Goal: Transaction & Acquisition: Subscribe to service/newsletter

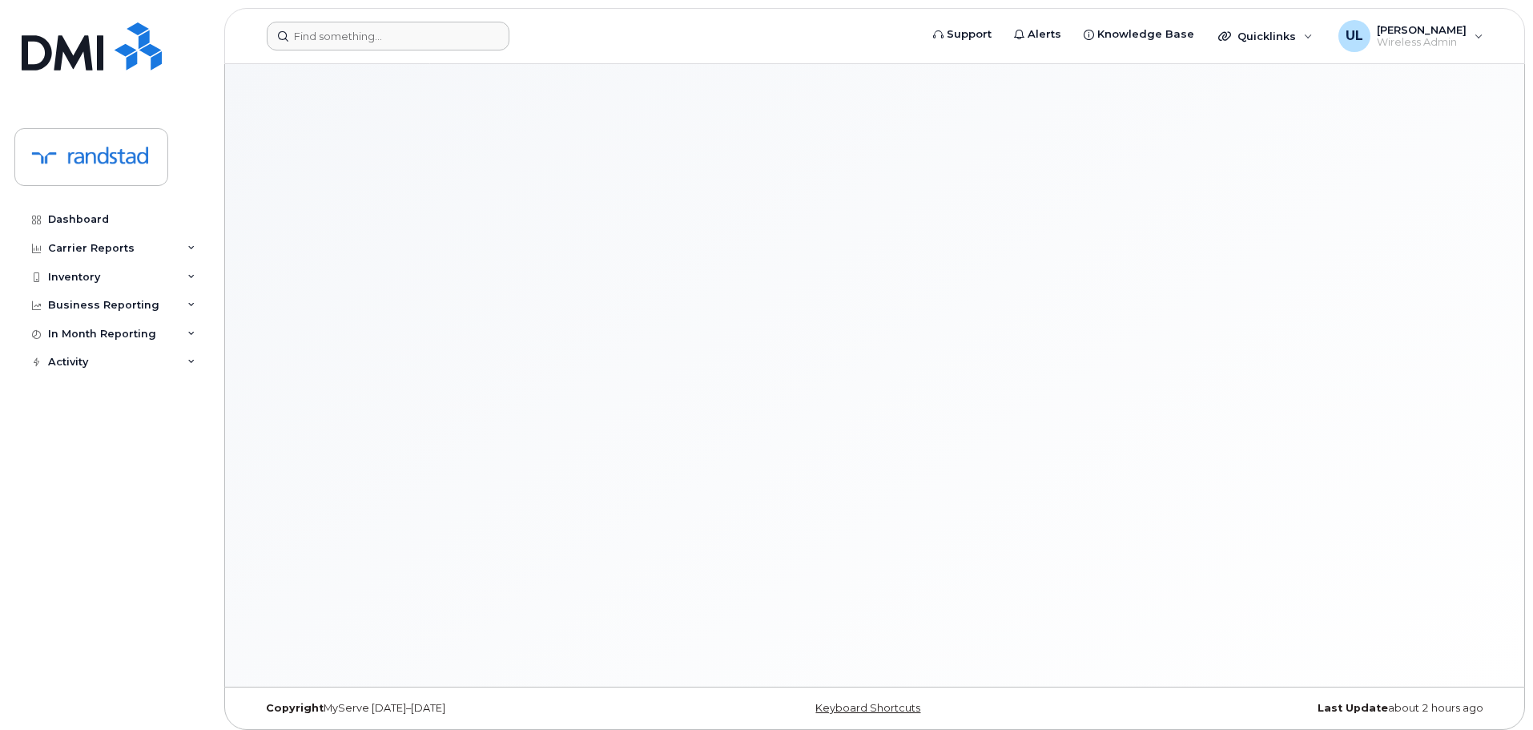
click at [513, 34] on form at bounding box center [588, 36] width 642 height 29
click at [485, 37] on div at bounding box center [388, 36] width 243 height 29
paste input "Petricevic"
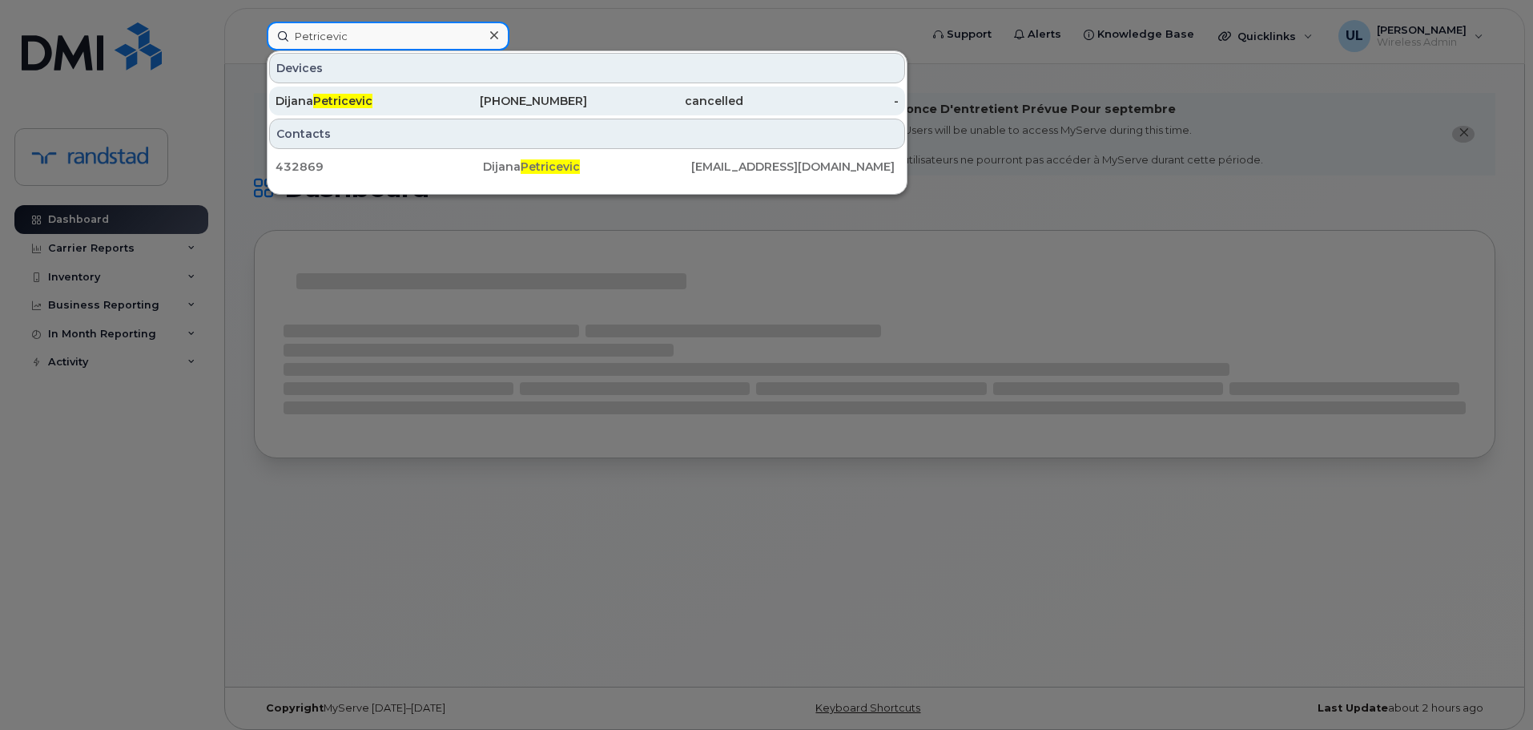
type input "Petricevic"
click at [381, 107] on div "Dijana Petricevic" at bounding box center [354, 101] width 156 height 16
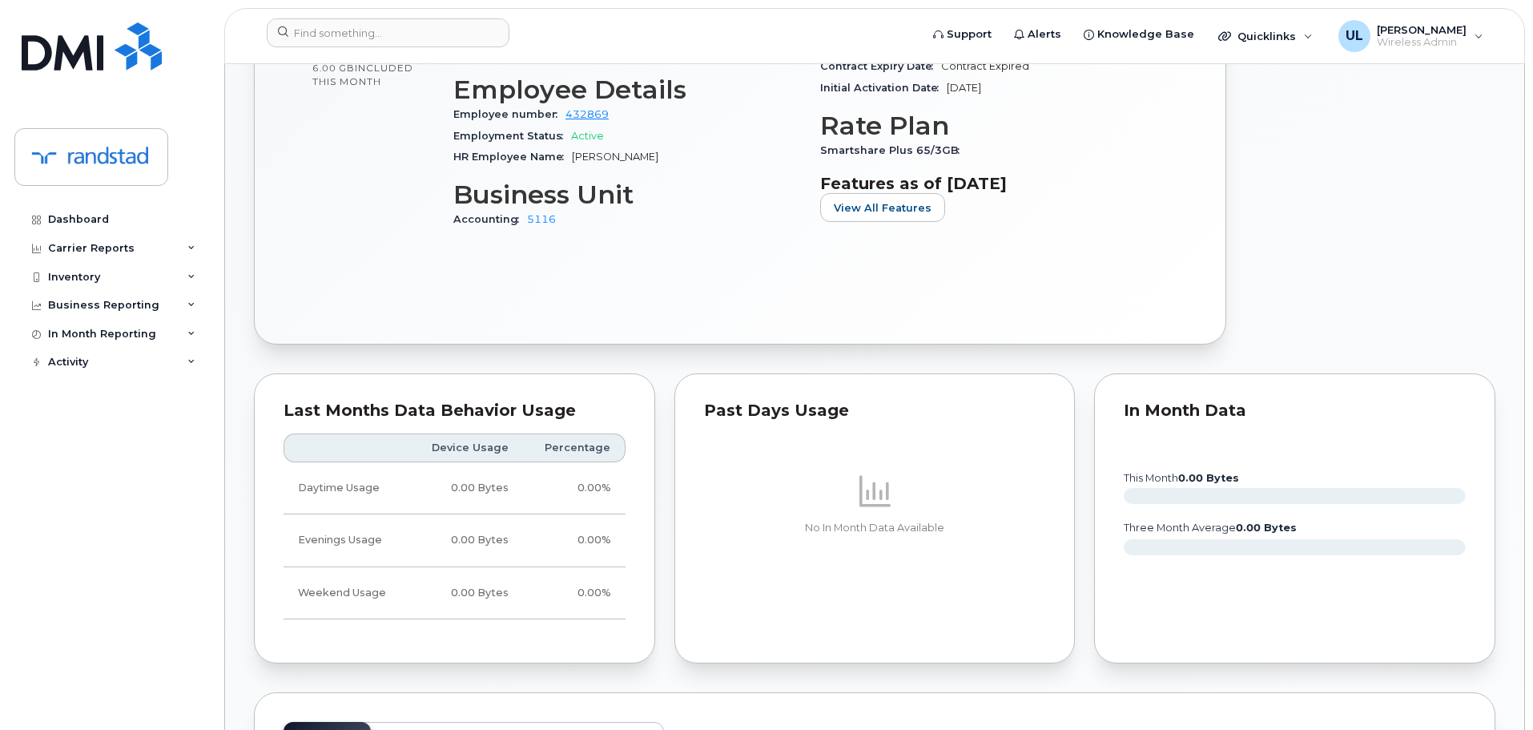
scroll to position [1121, 0]
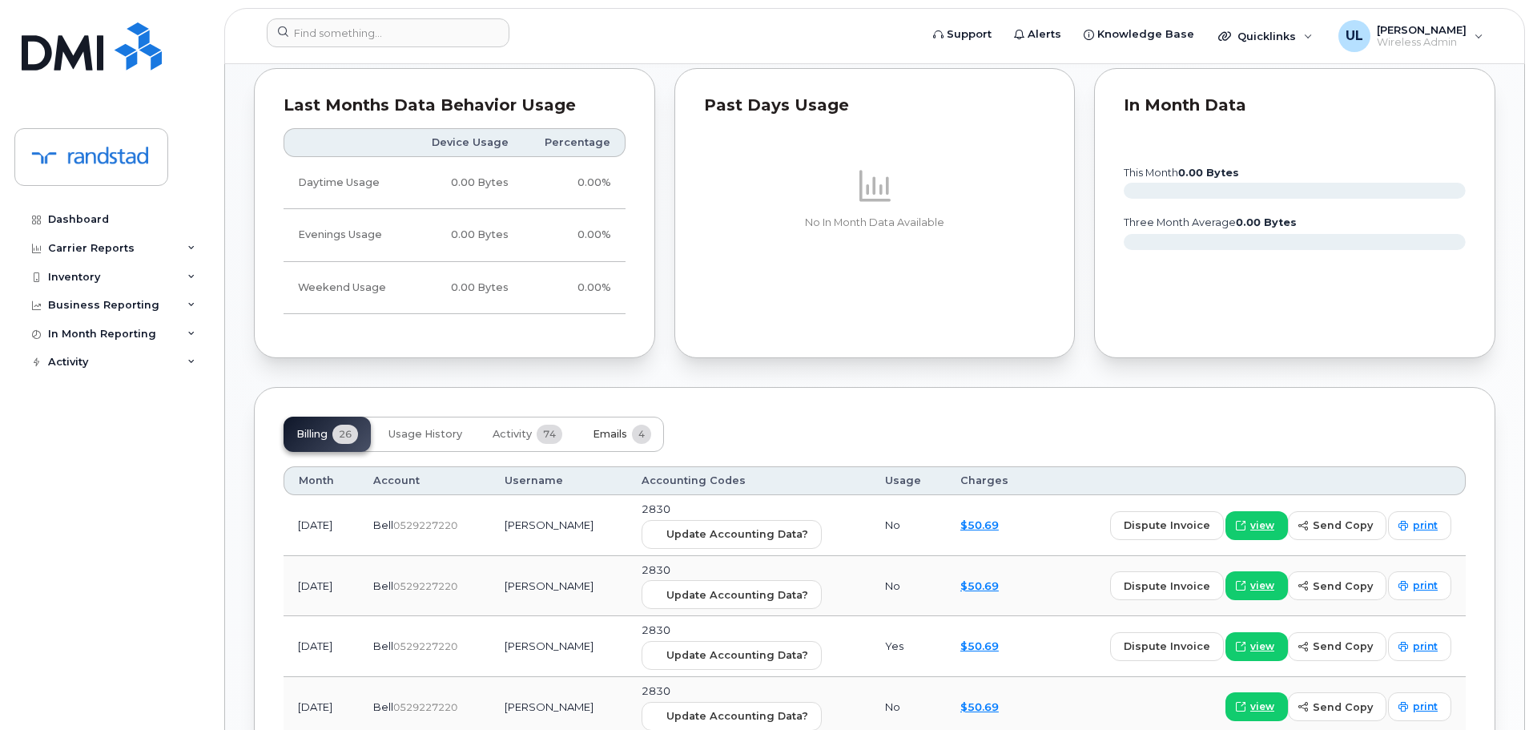
click at [605, 446] on button "Emails 4" at bounding box center [622, 433] width 84 height 35
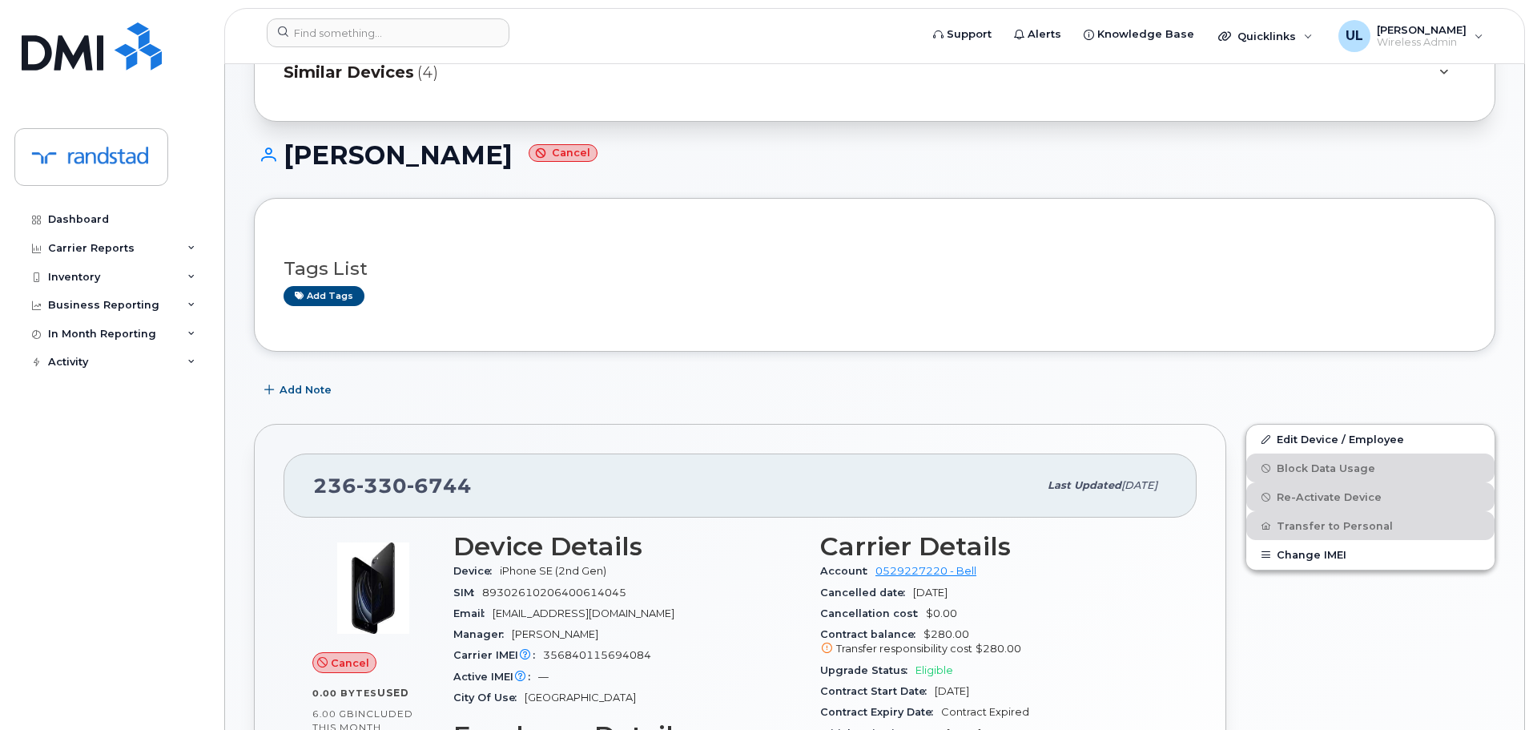
scroll to position [400, 0]
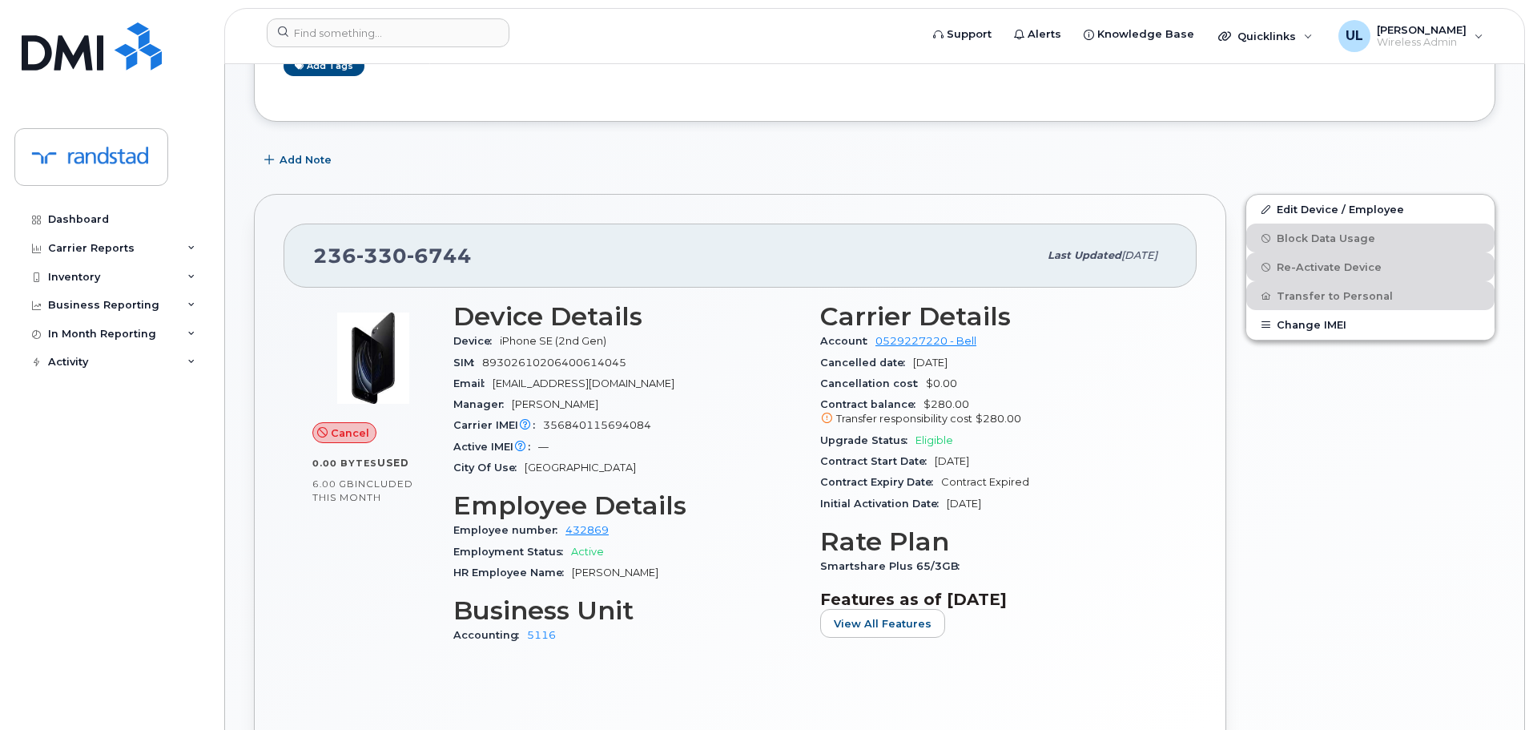
click at [509, 380] on span "[EMAIL_ADDRESS][DOMAIN_NAME]" at bounding box center [584, 383] width 182 height 12
copy span "dijana"
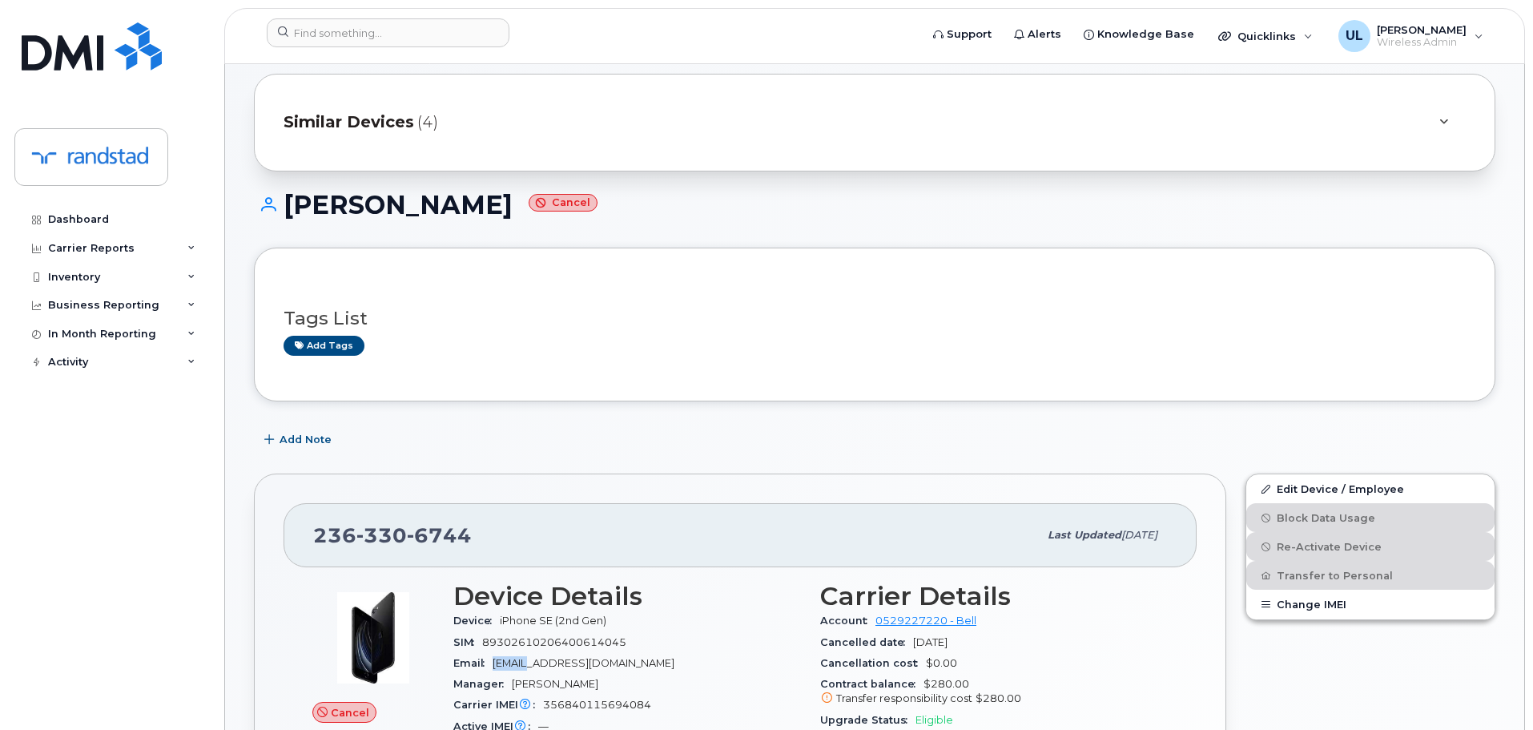
scroll to position [0, 0]
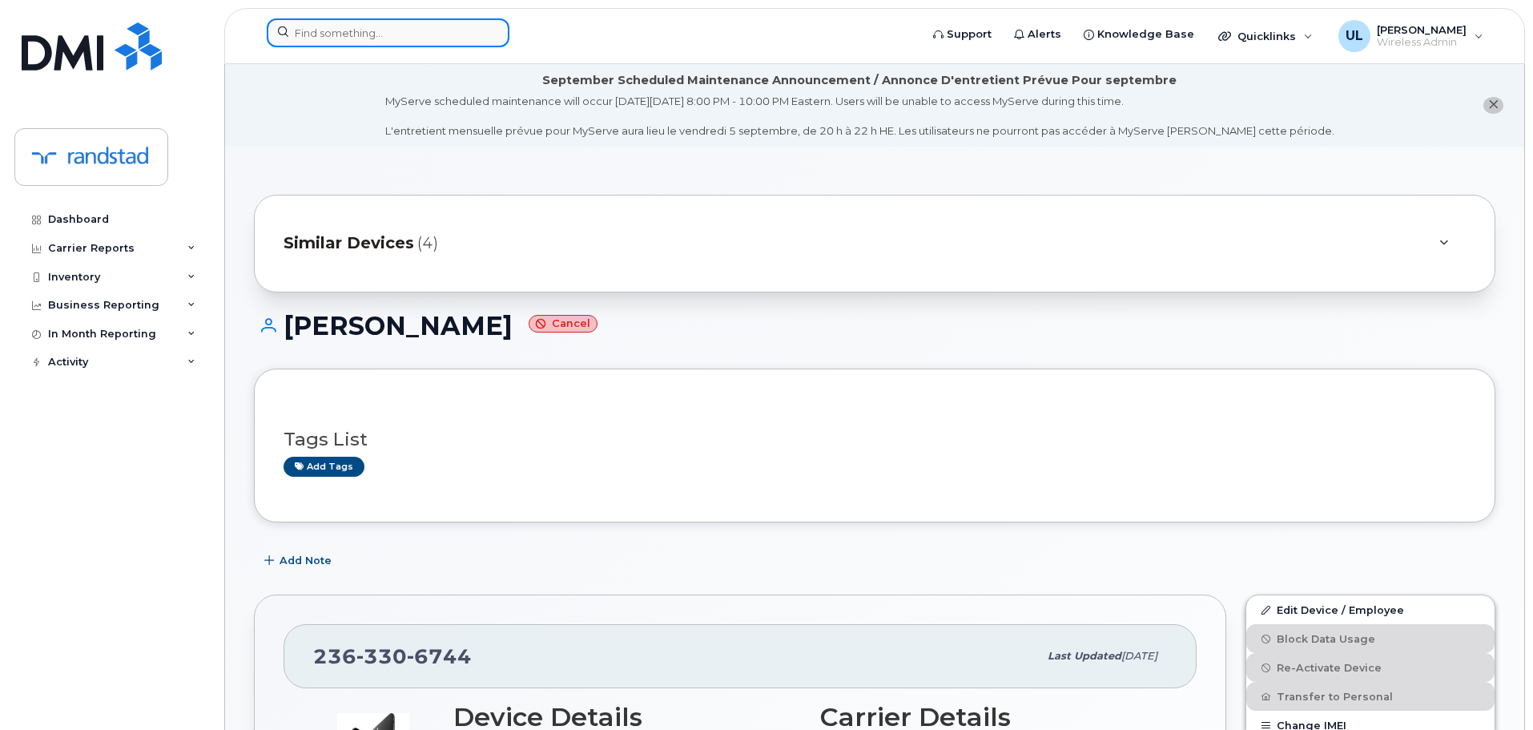
click at [385, 38] on input at bounding box center [388, 32] width 243 height 29
paste input "dijana"
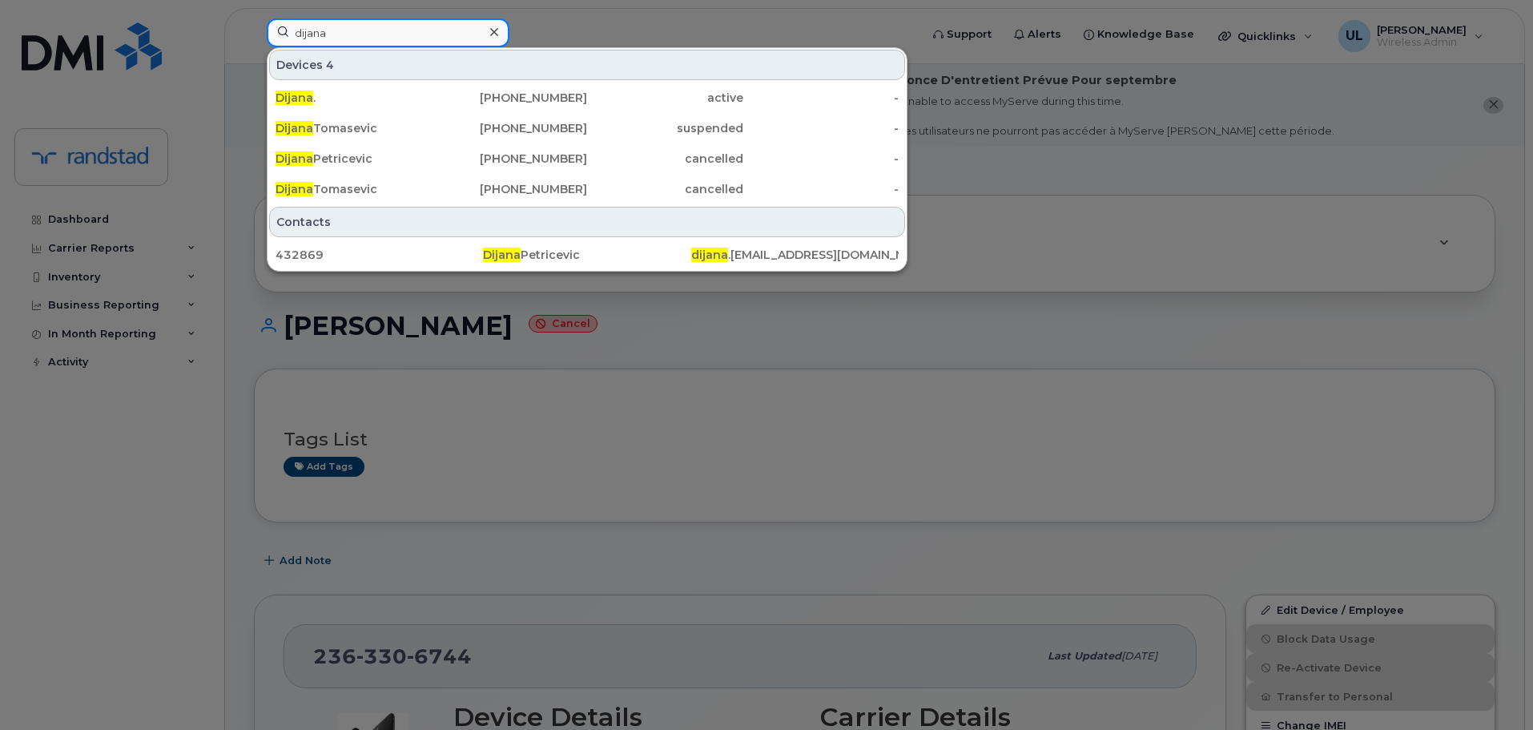
type input "dijana"
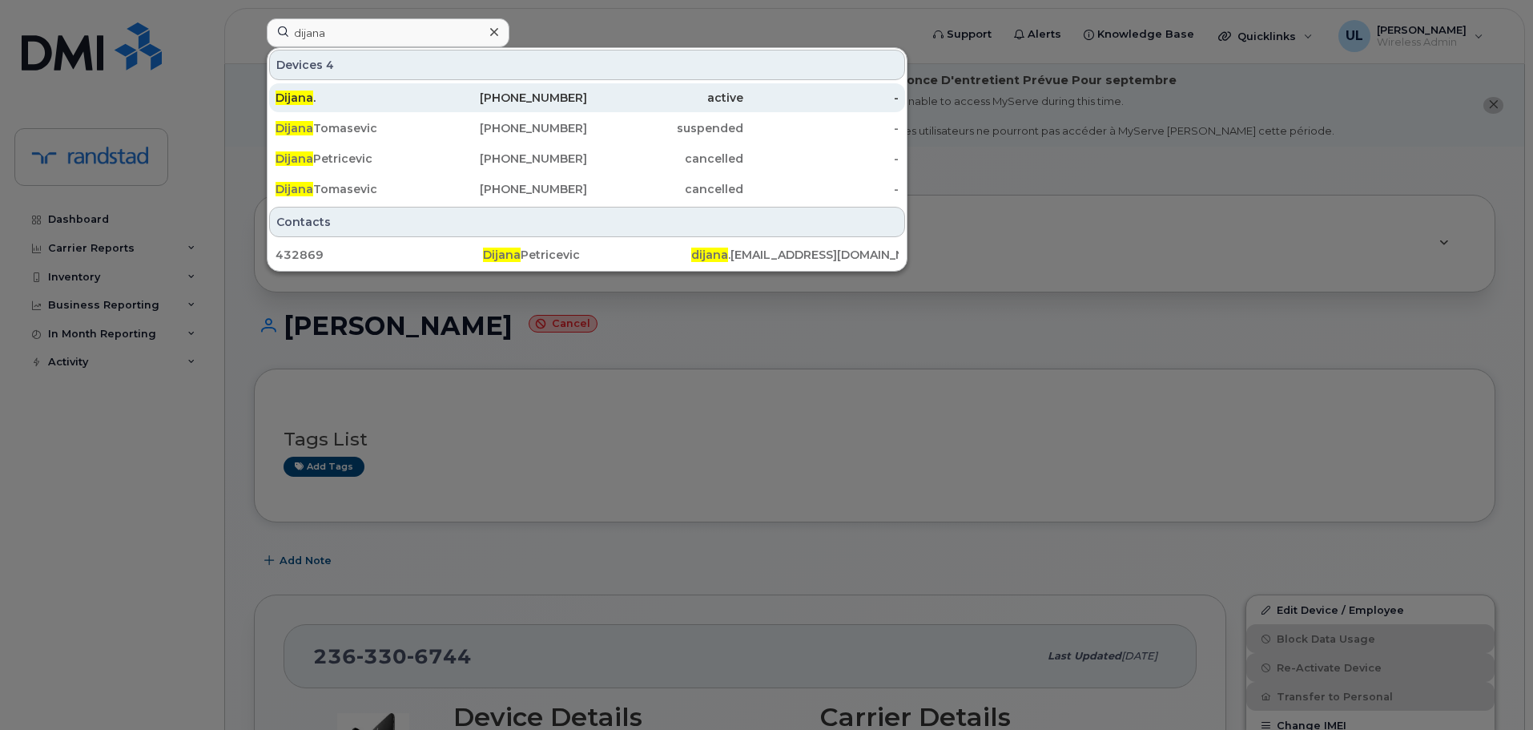
drag, startPoint x: 402, startPoint y: 88, endPoint x: 399, endPoint y: 107, distance: 19.5
click at [399, 107] on div "Dijana ." at bounding box center [354, 97] width 156 height 29
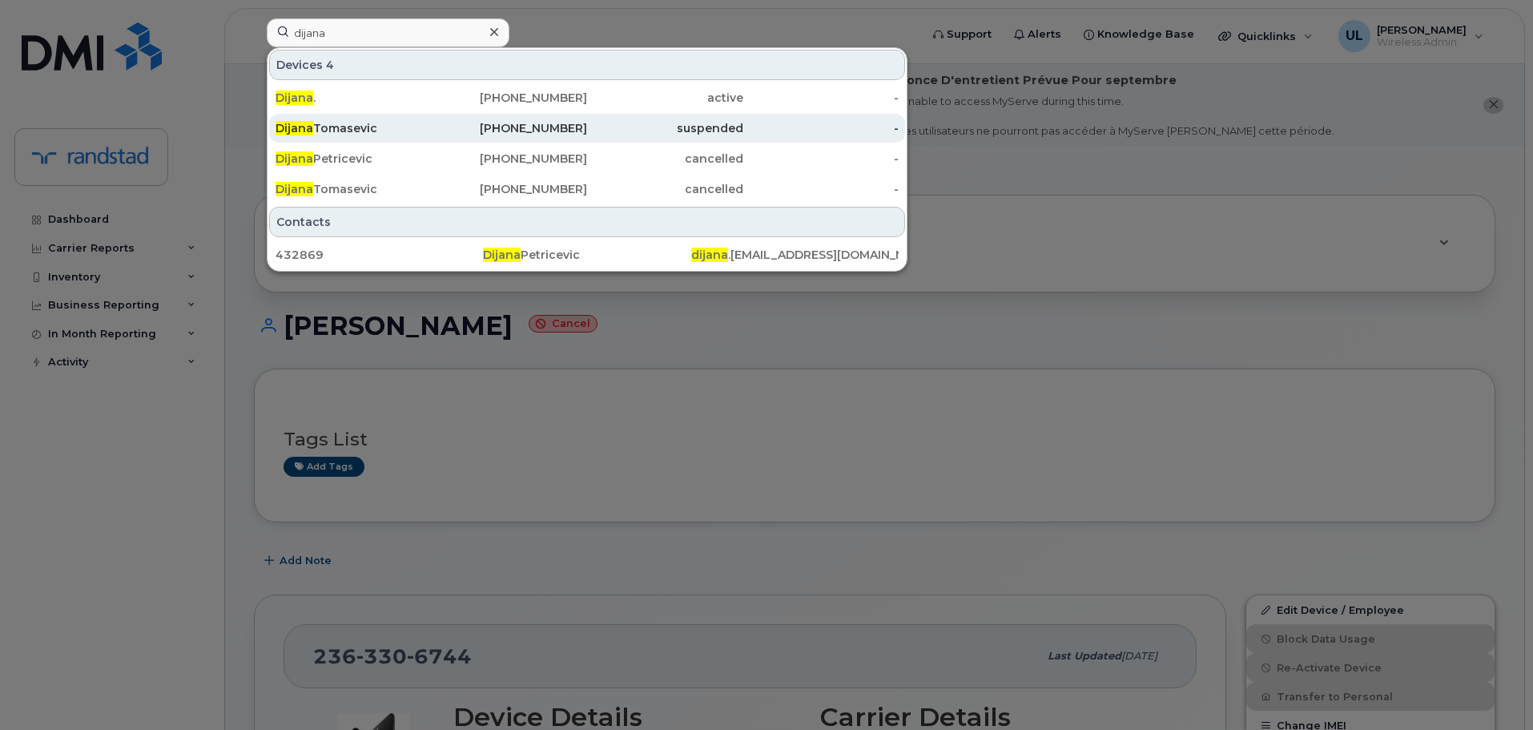
click at [398, 131] on div "Dijana Tomasevic" at bounding box center [354, 128] width 156 height 16
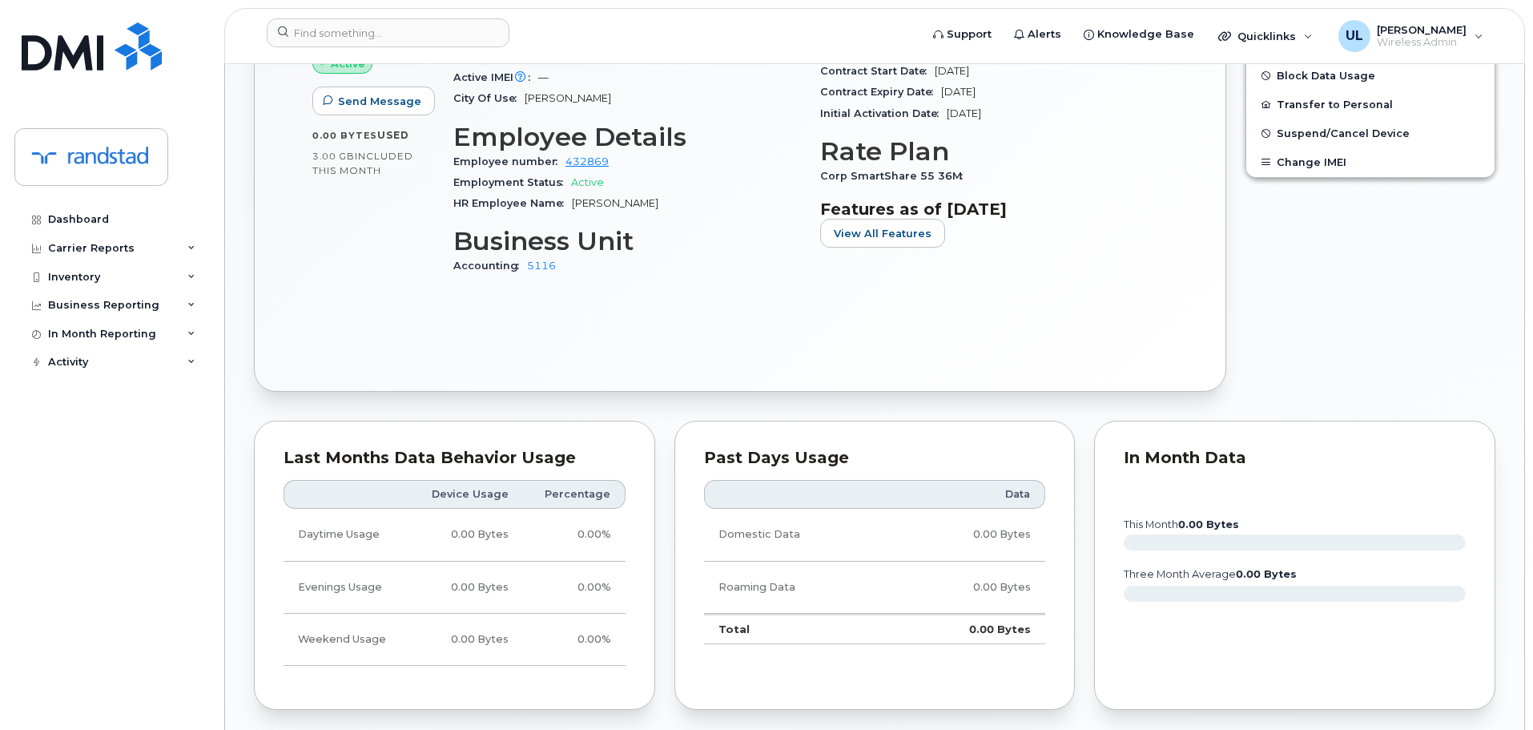
scroll to position [641, 0]
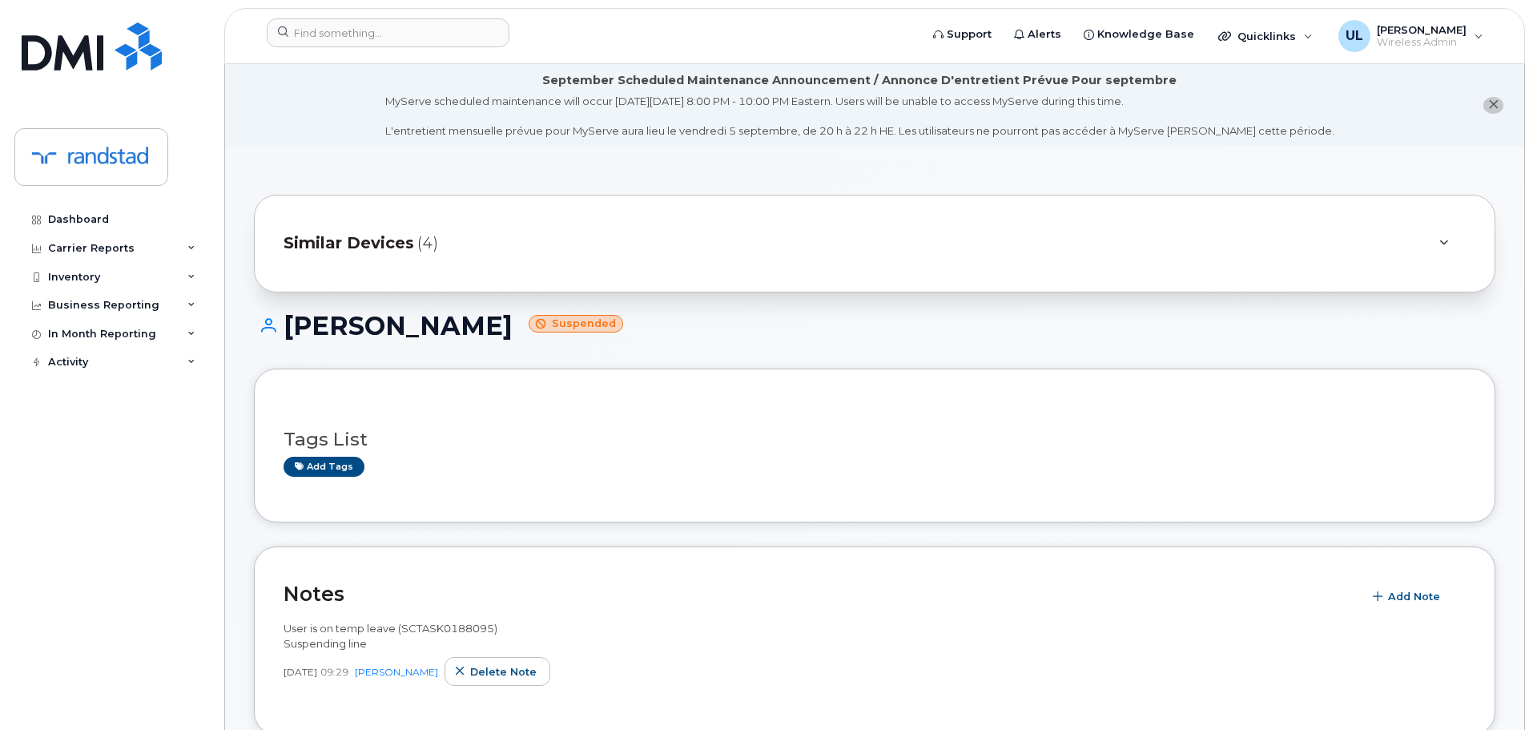
scroll to position [721, 0]
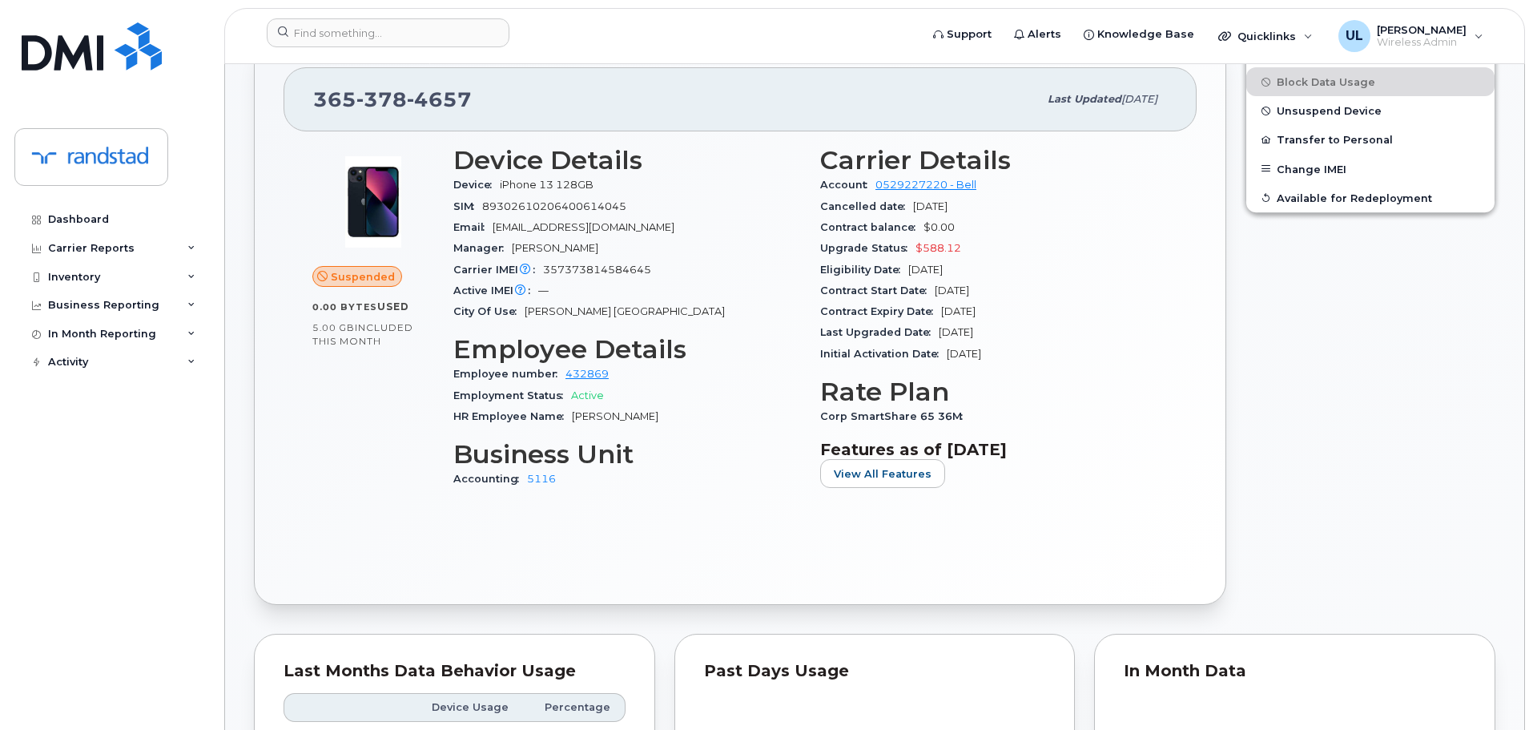
drag, startPoint x: 568, startPoint y: 417, endPoint x: 675, endPoint y: 415, distance: 107.3
click at [675, 415] on div "HR Employee Name Dijana Petricevic" at bounding box center [627, 416] width 348 height 21
copy span "[PERSON_NAME]"
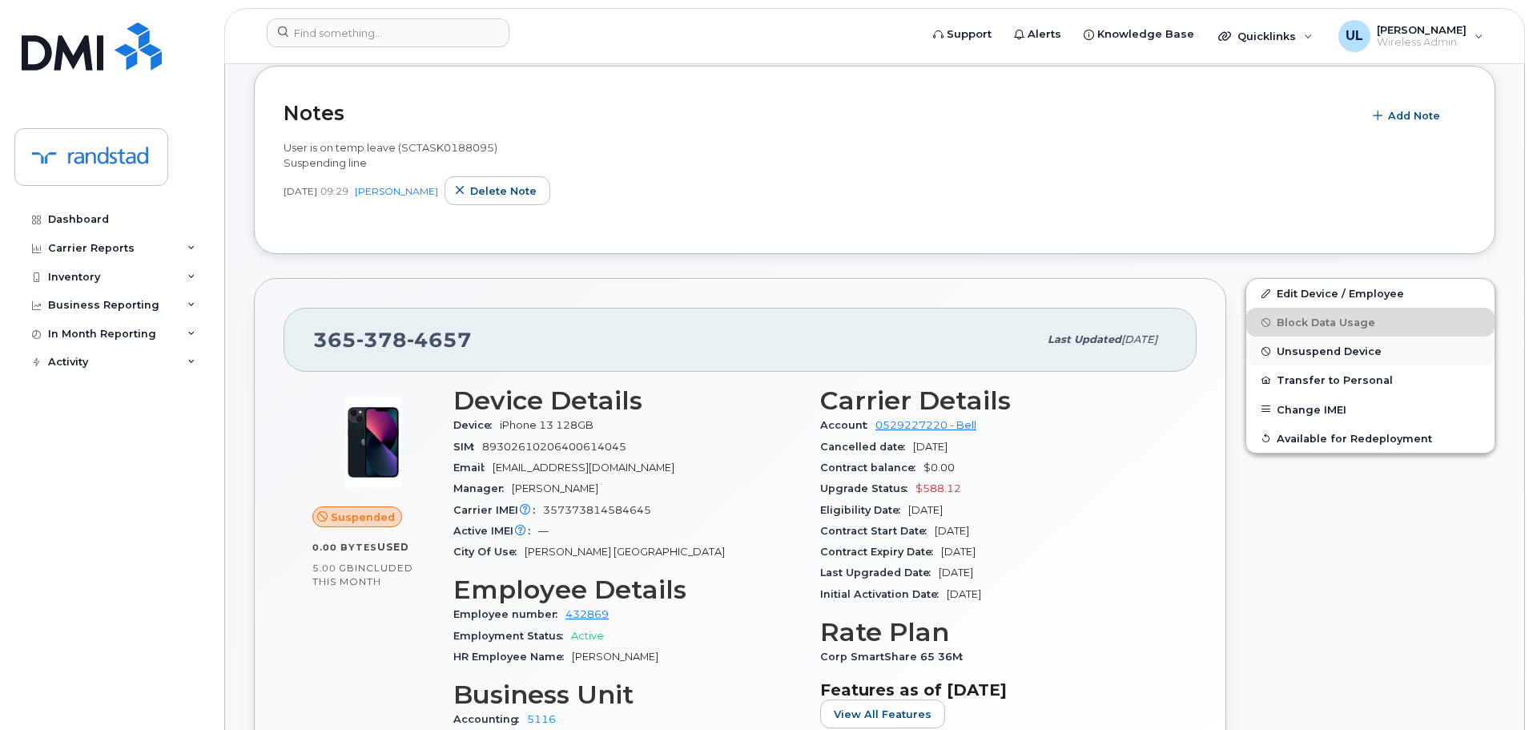
click at [1312, 356] on span "Unsuspend Device" at bounding box center [1329, 351] width 105 height 12
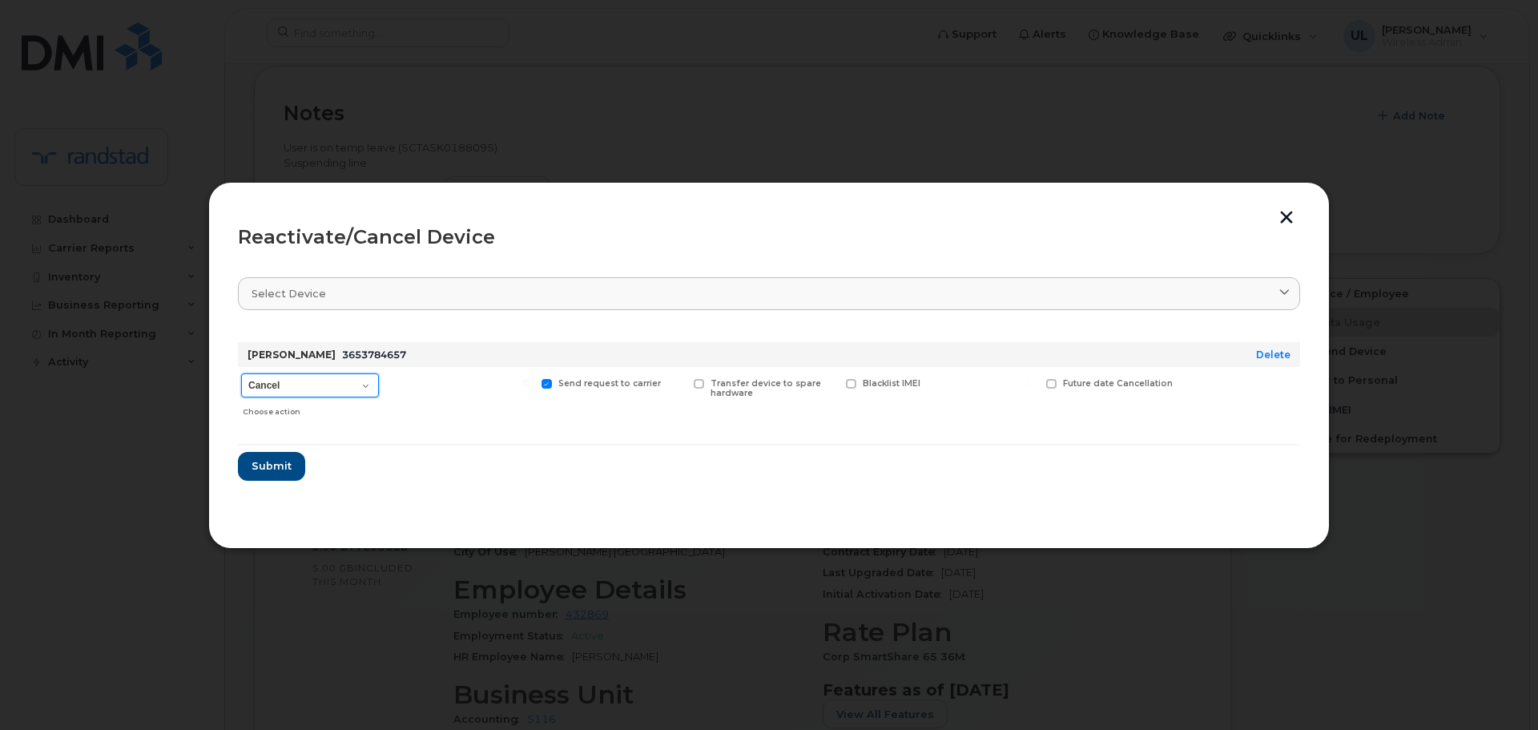
drag, startPoint x: 303, startPoint y: 386, endPoint x: 300, endPoint y: 395, distance: 9.1
click at [303, 386] on select "Cancel Suspend - Extend Suspension Reactivate" at bounding box center [310, 385] width 138 height 24
select select "[object Object]"
click at [241, 373] on select "Cancel Suspend - Extend Suspension Reactivate" at bounding box center [310, 385] width 138 height 24
click at [277, 467] on span "Submit" at bounding box center [271, 465] width 40 height 15
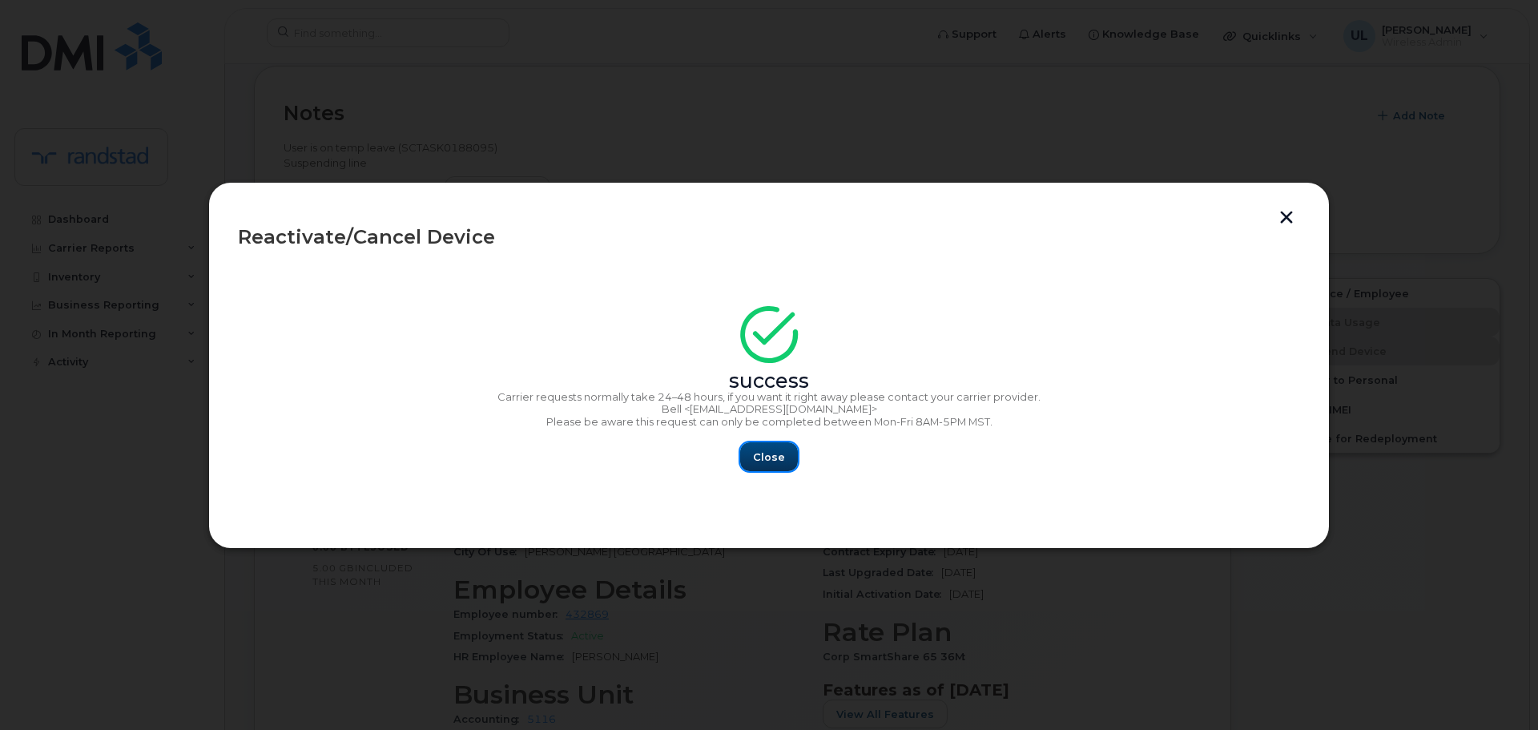
click at [776, 451] on span "Close" at bounding box center [769, 456] width 32 height 15
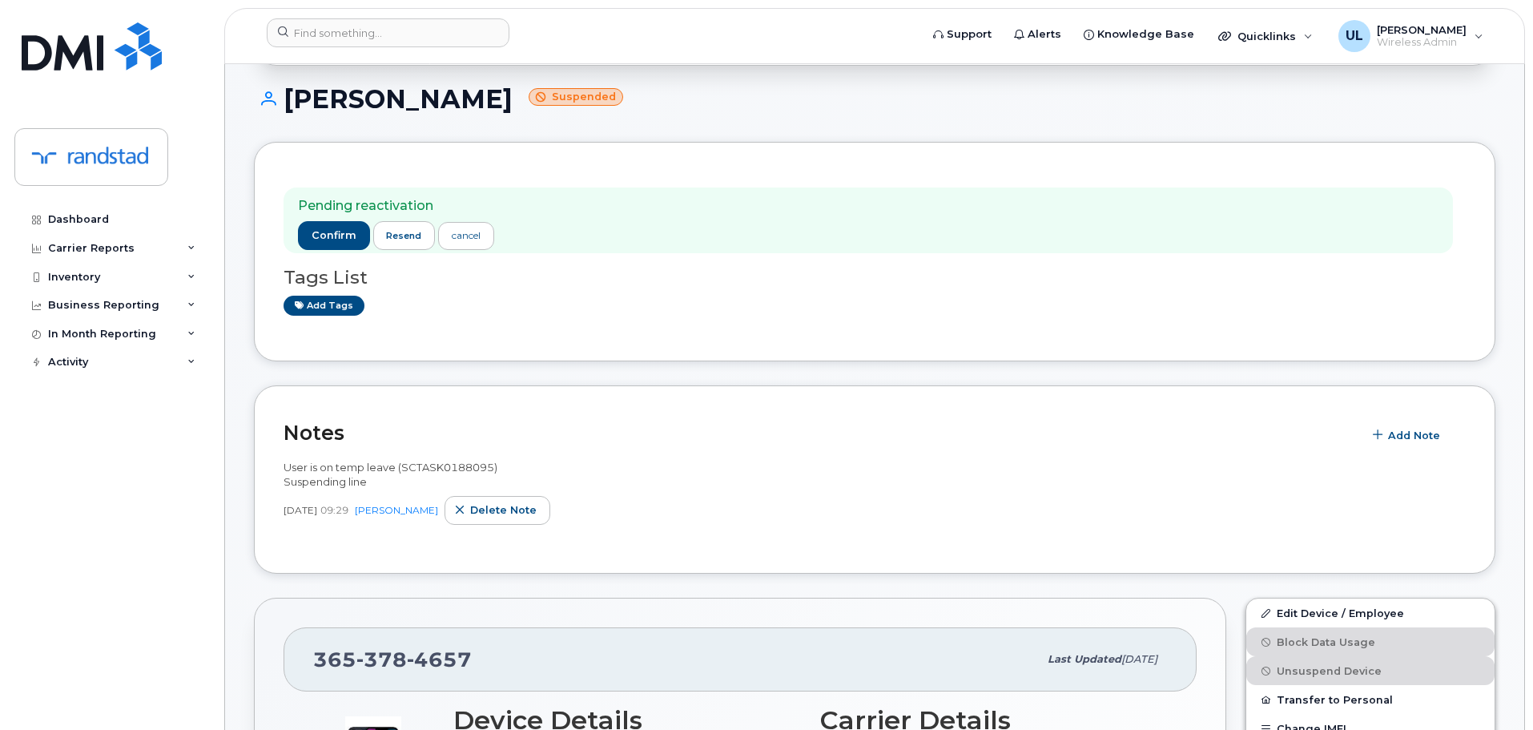
scroll to position [240, 0]
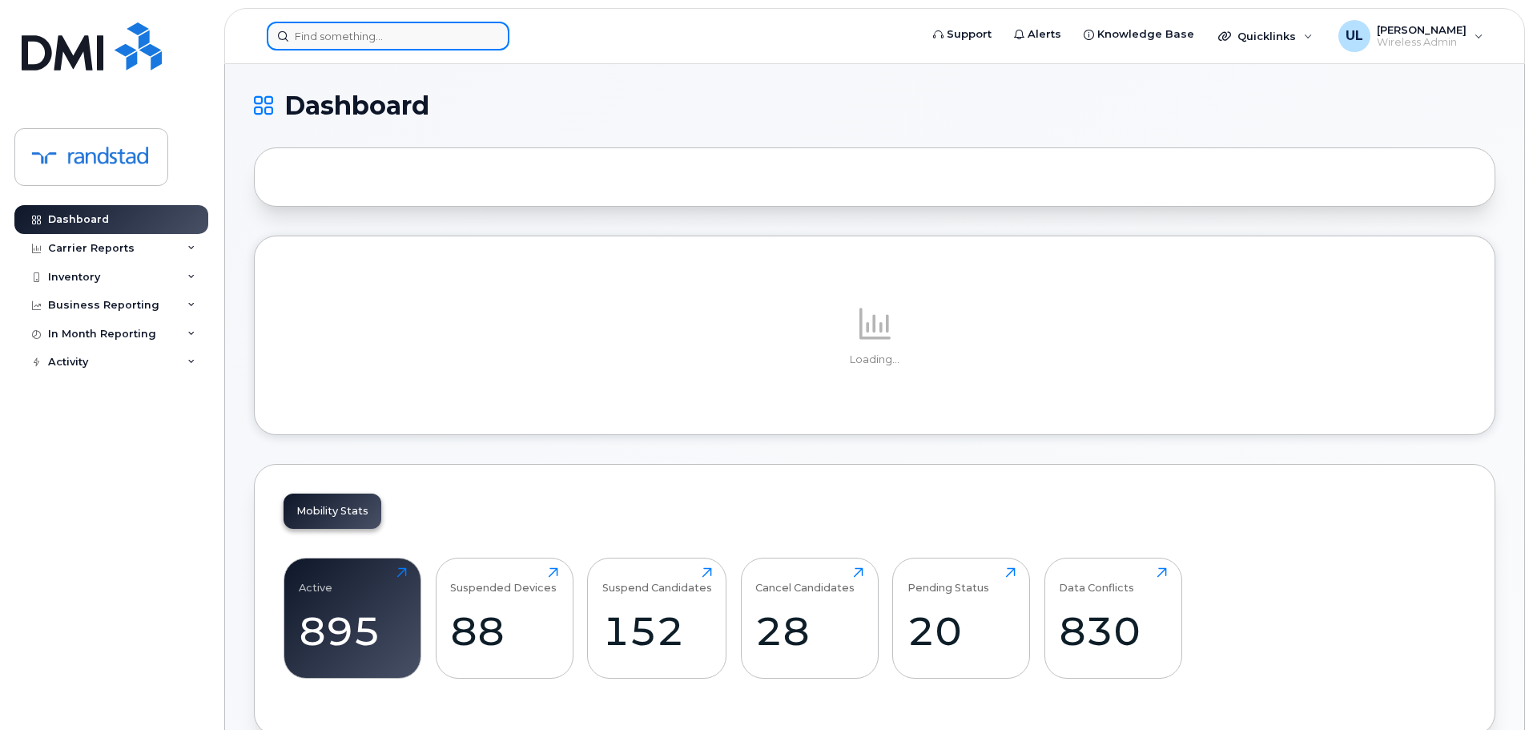
click at [446, 38] on input at bounding box center [388, 36] width 243 height 29
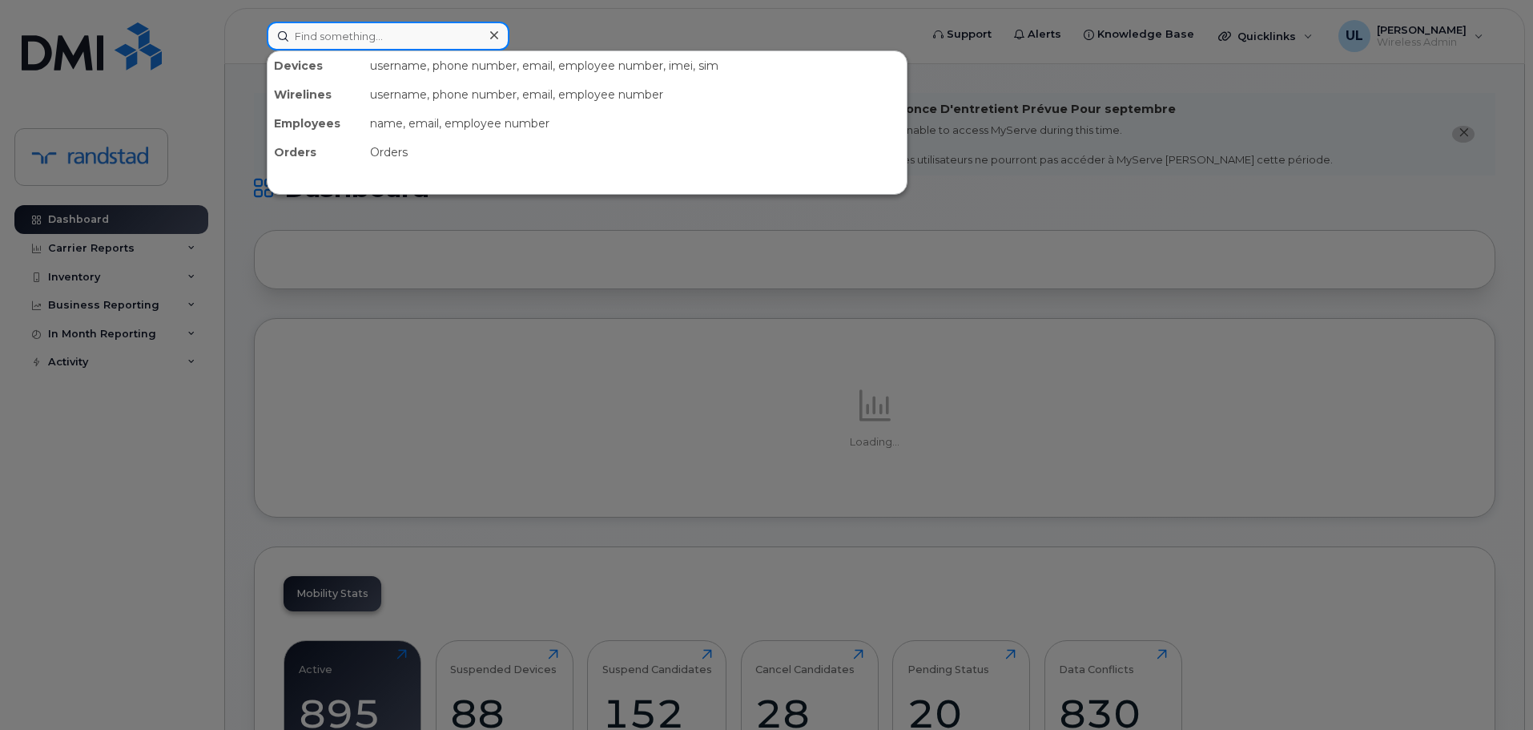
paste input "3653784657"
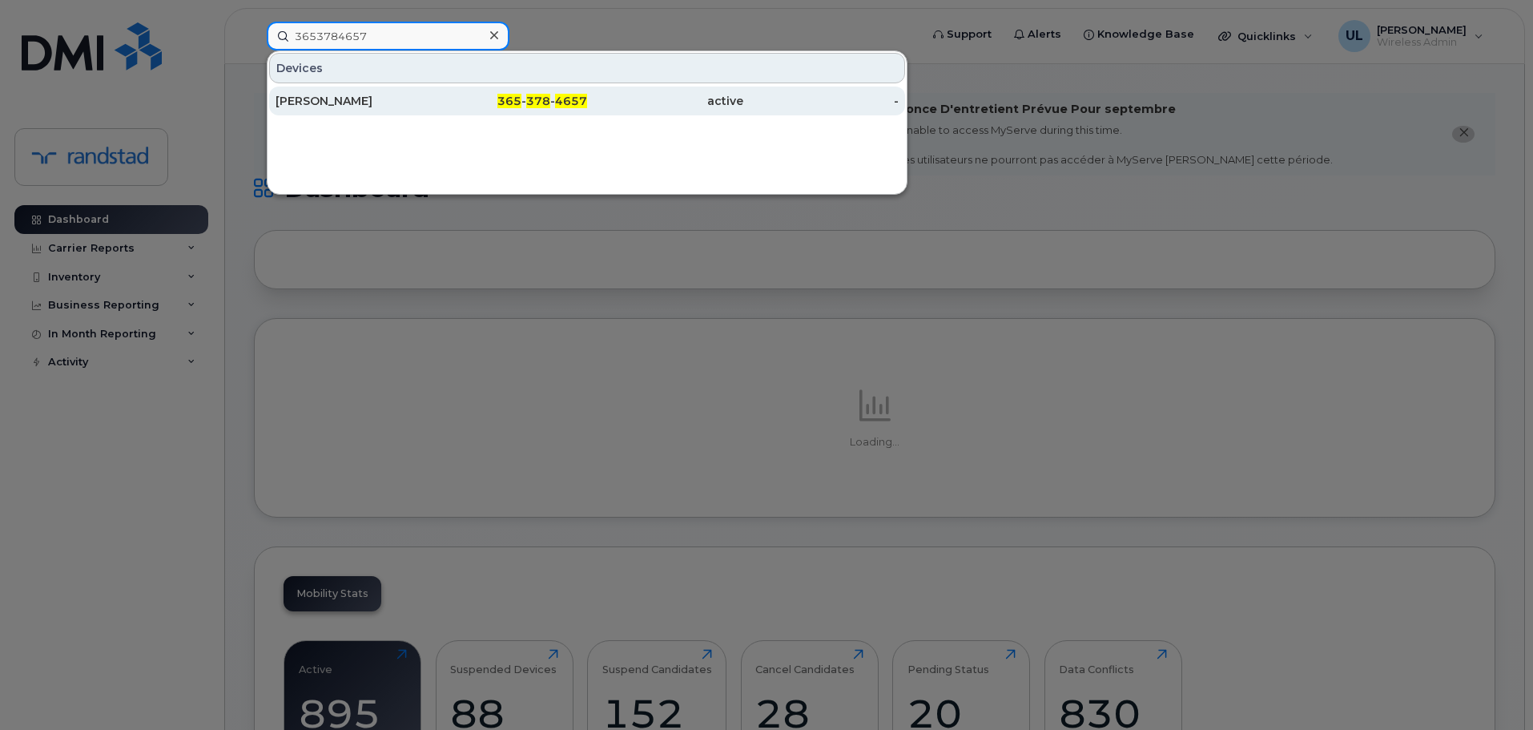
type input "3653784657"
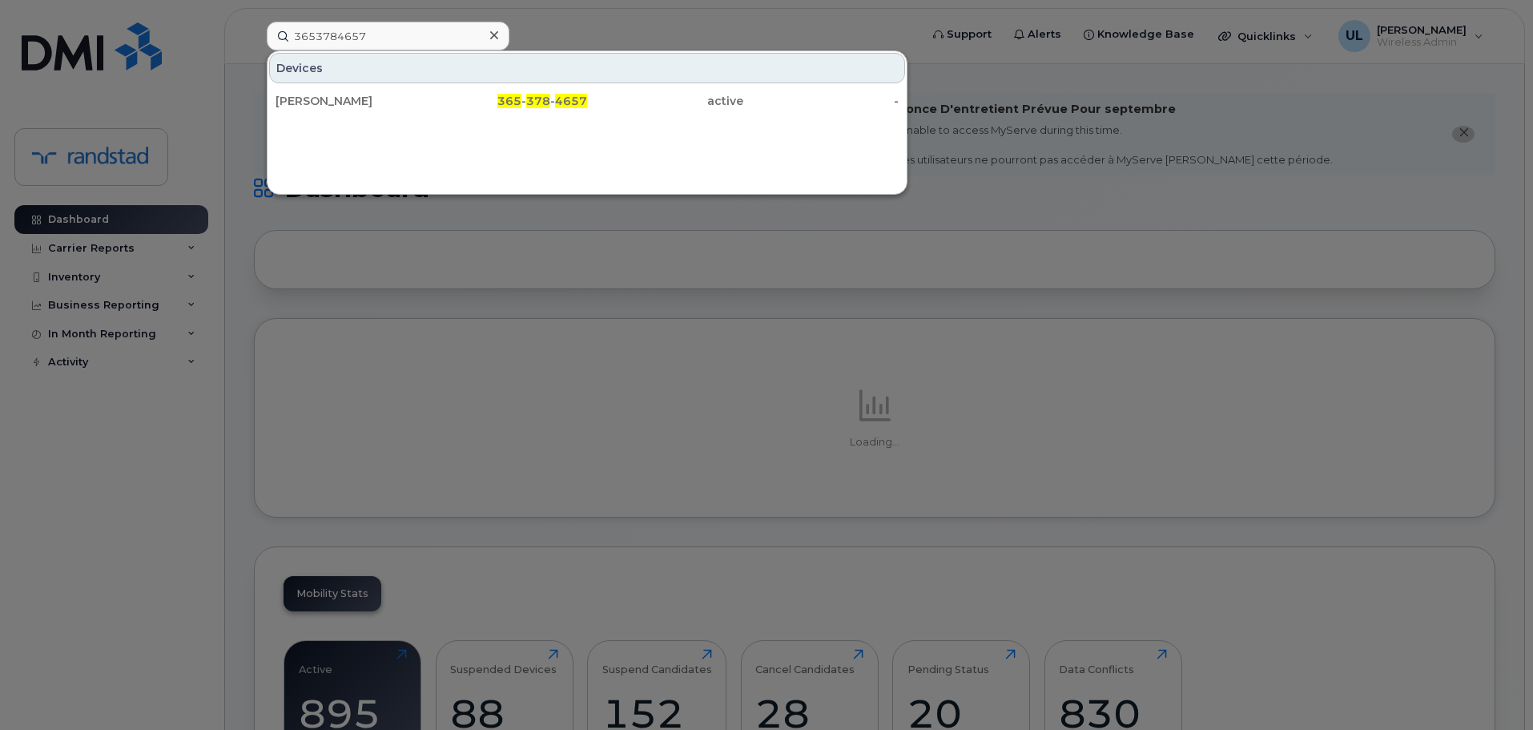
drag, startPoint x: 416, startPoint y: 95, endPoint x: 485, endPoint y: 142, distance: 82.4
click at [416, 95] on div "[PERSON_NAME]" at bounding box center [354, 101] width 156 height 16
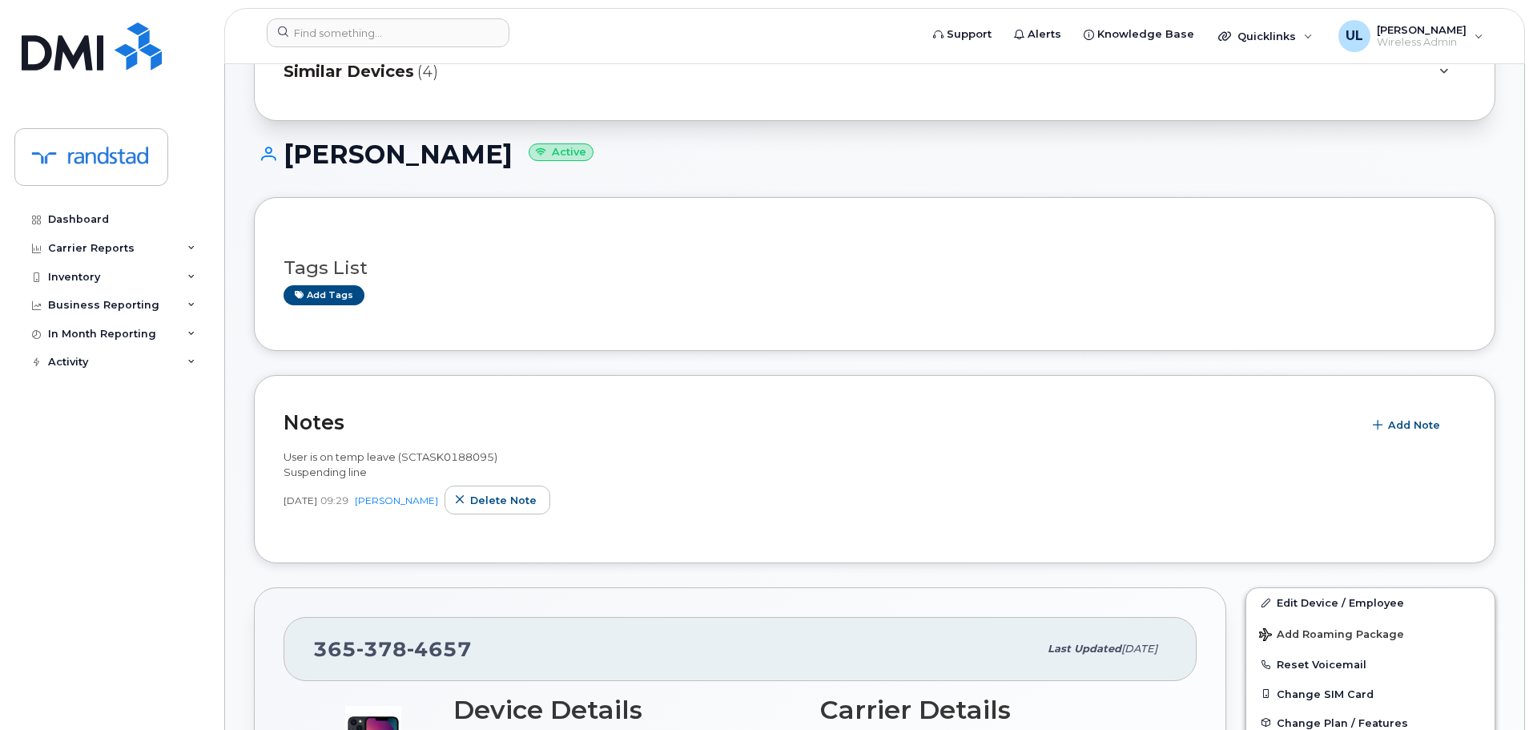
scroll to position [320, 0]
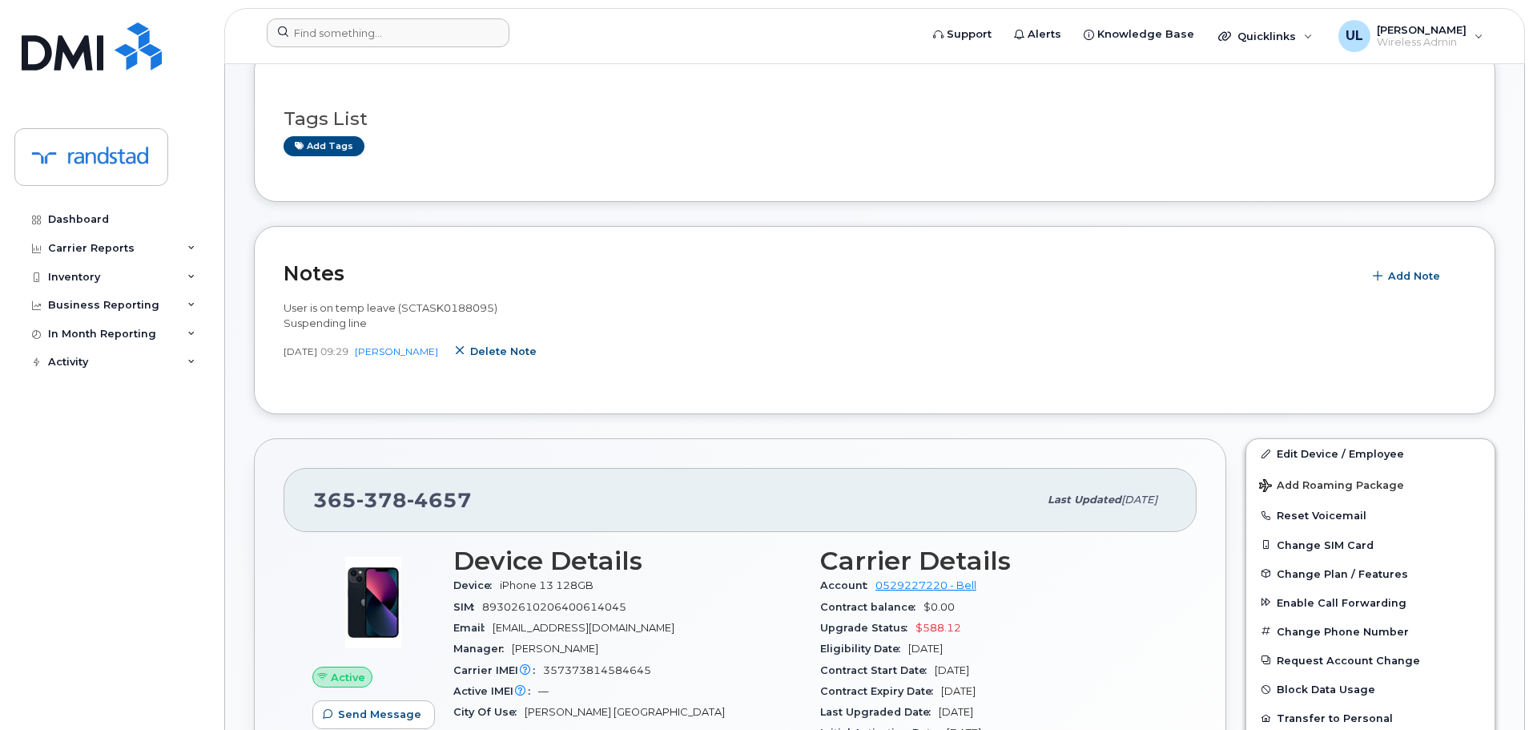
click at [510, 344] on span "Delete note" at bounding box center [503, 351] width 66 height 15
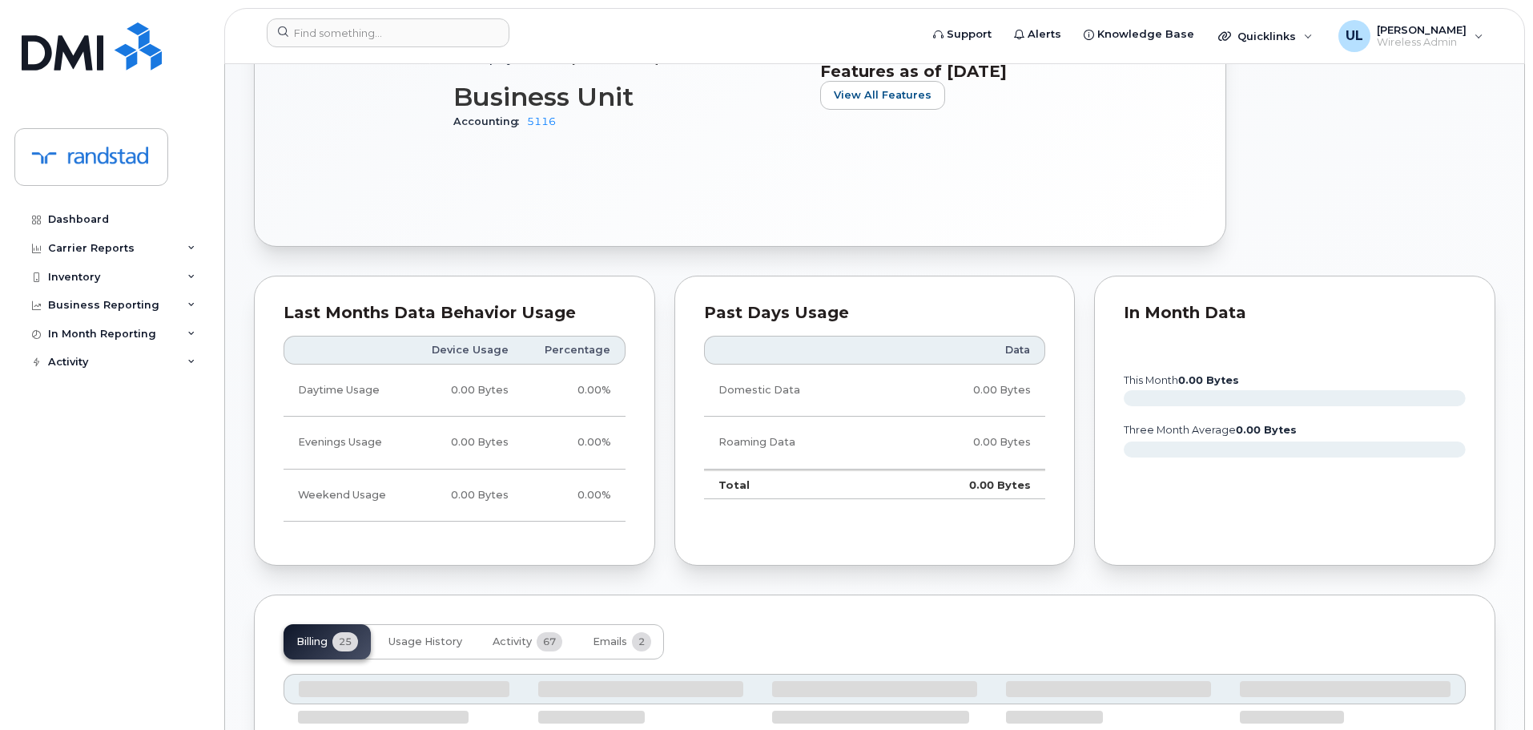
scroll to position [821, 0]
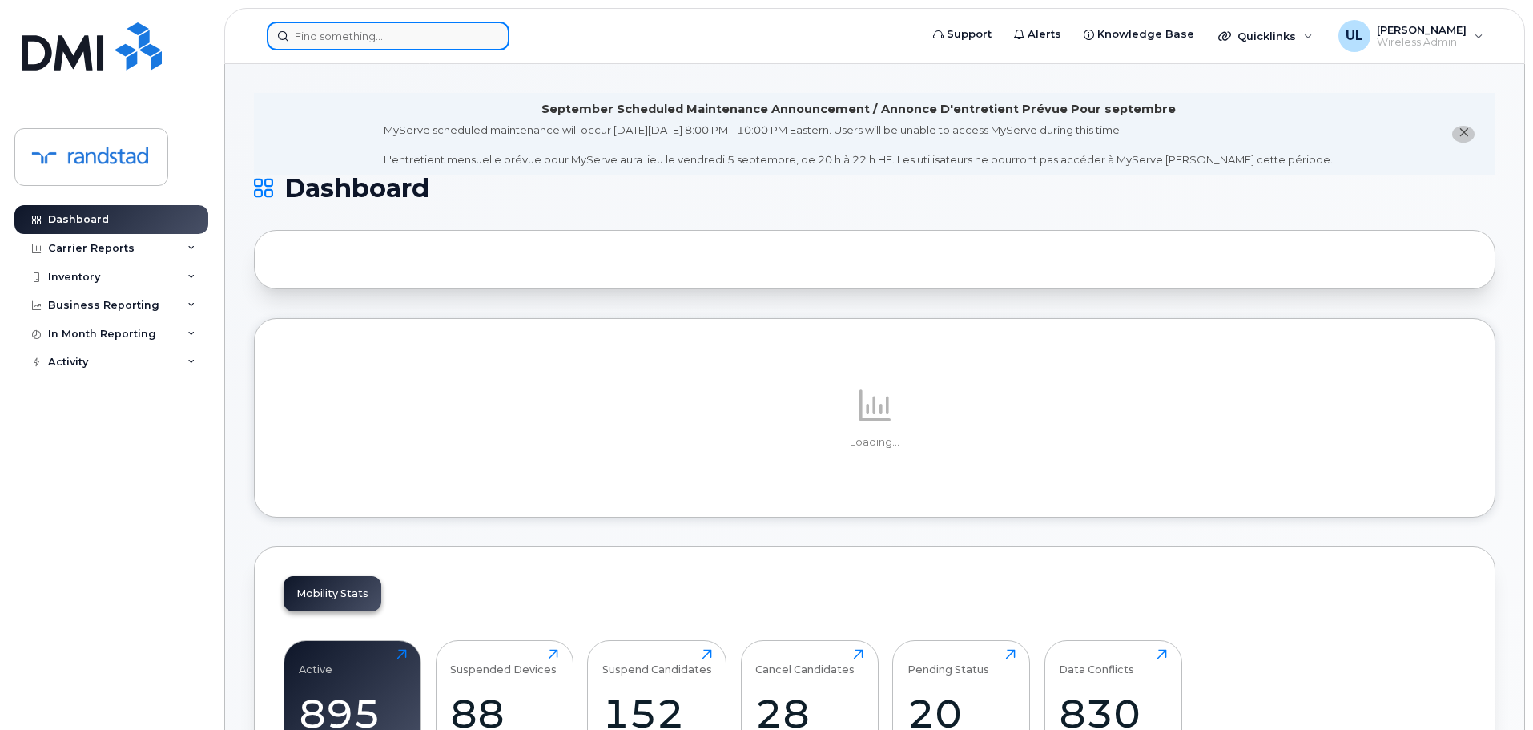
click at [311, 30] on input at bounding box center [388, 36] width 243 height 29
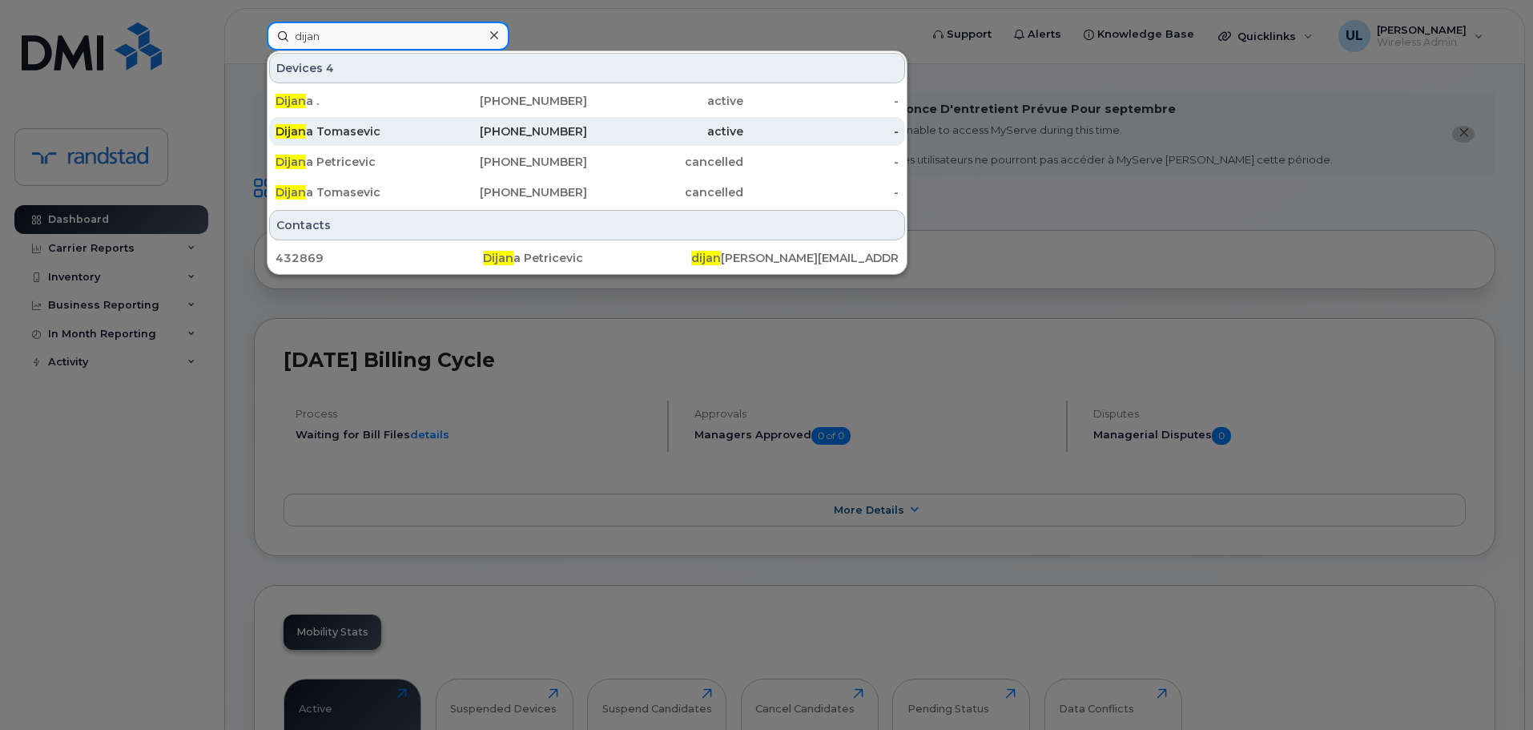
type input "dijan"
click at [450, 133] on div "[PHONE_NUMBER]" at bounding box center [510, 131] width 156 height 16
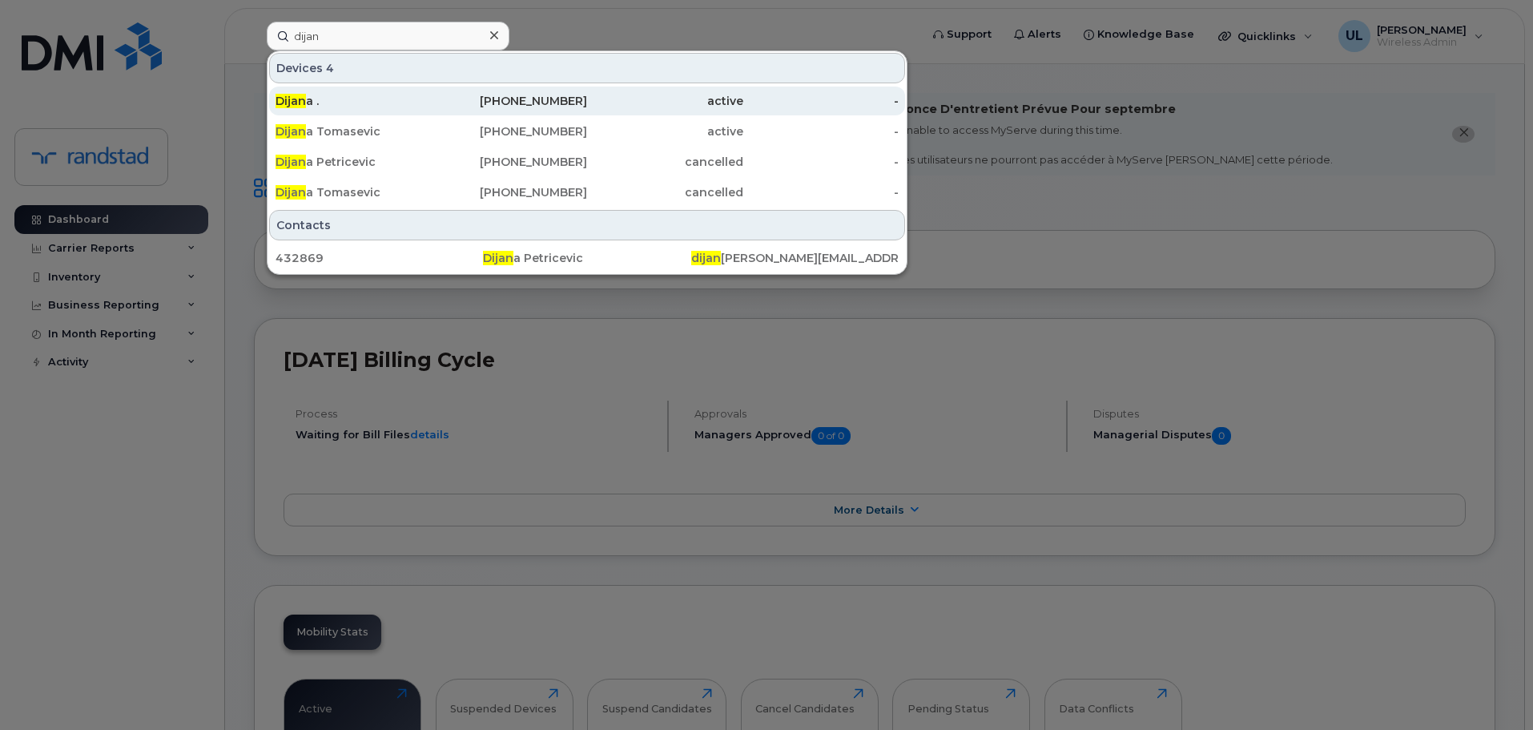
click at [459, 112] on div "[PHONE_NUMBER]" at bounding box center [510, 100] width 156 height 29
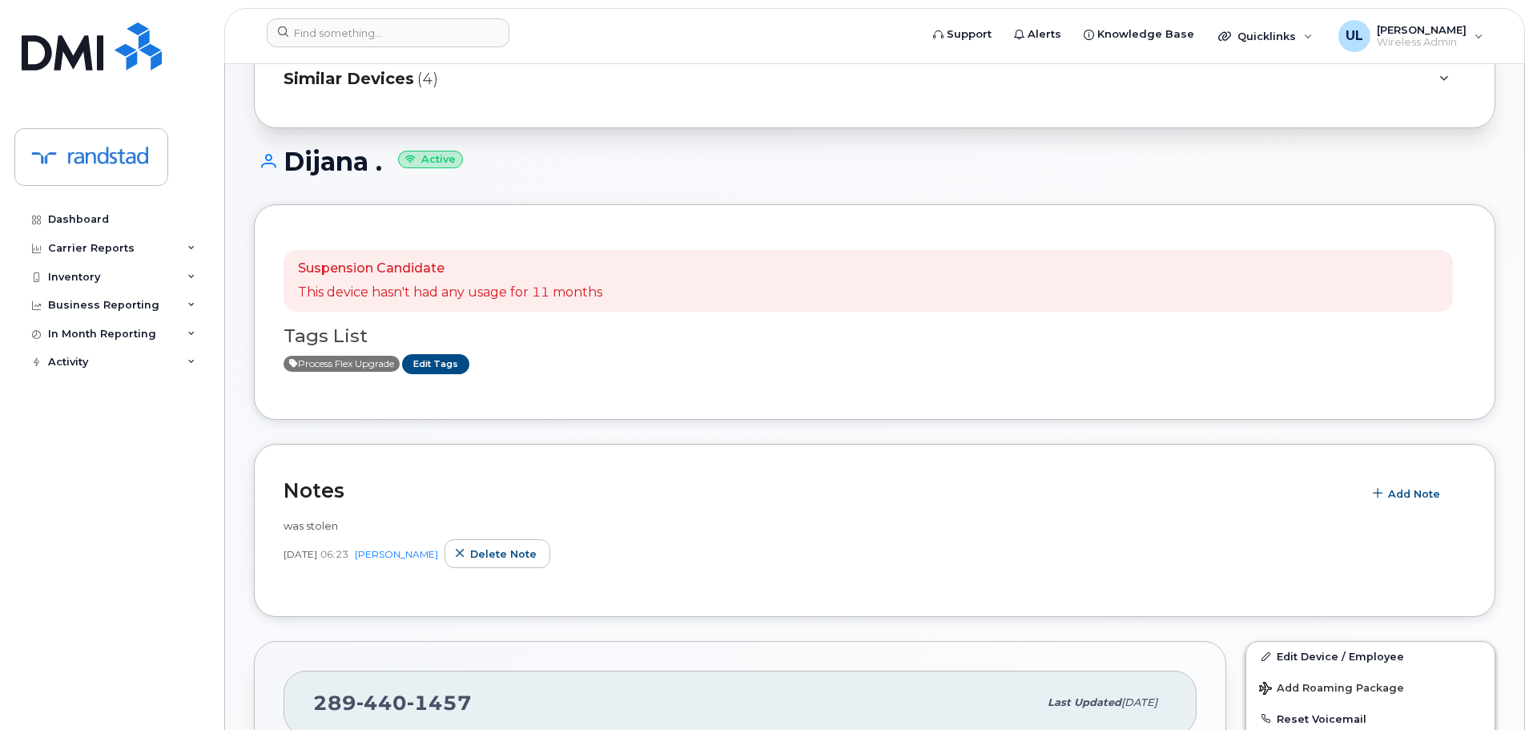
scroll to position [400, 0]
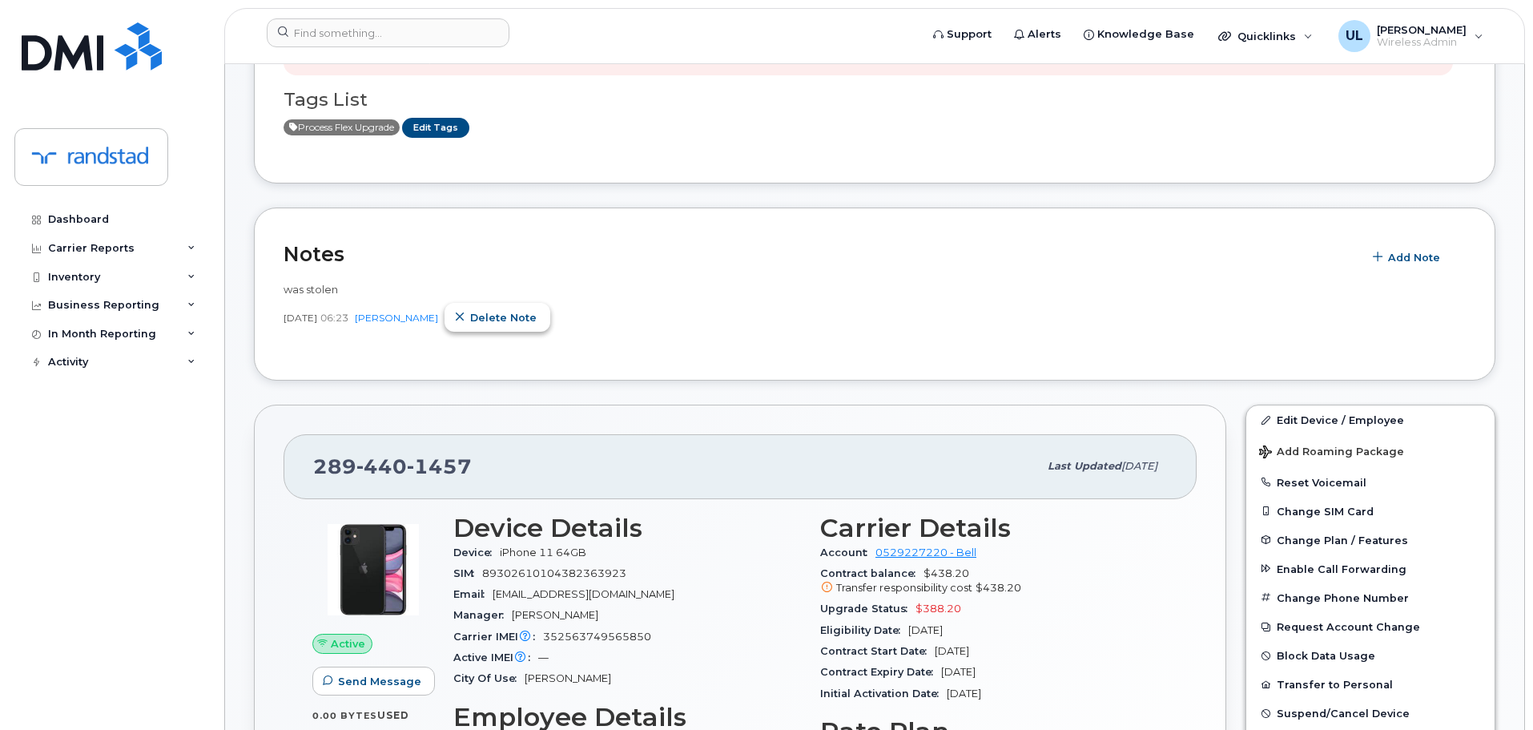
click at [546, 305] on button "Delete note" at bounding box center [498, 317] width 106 height 29
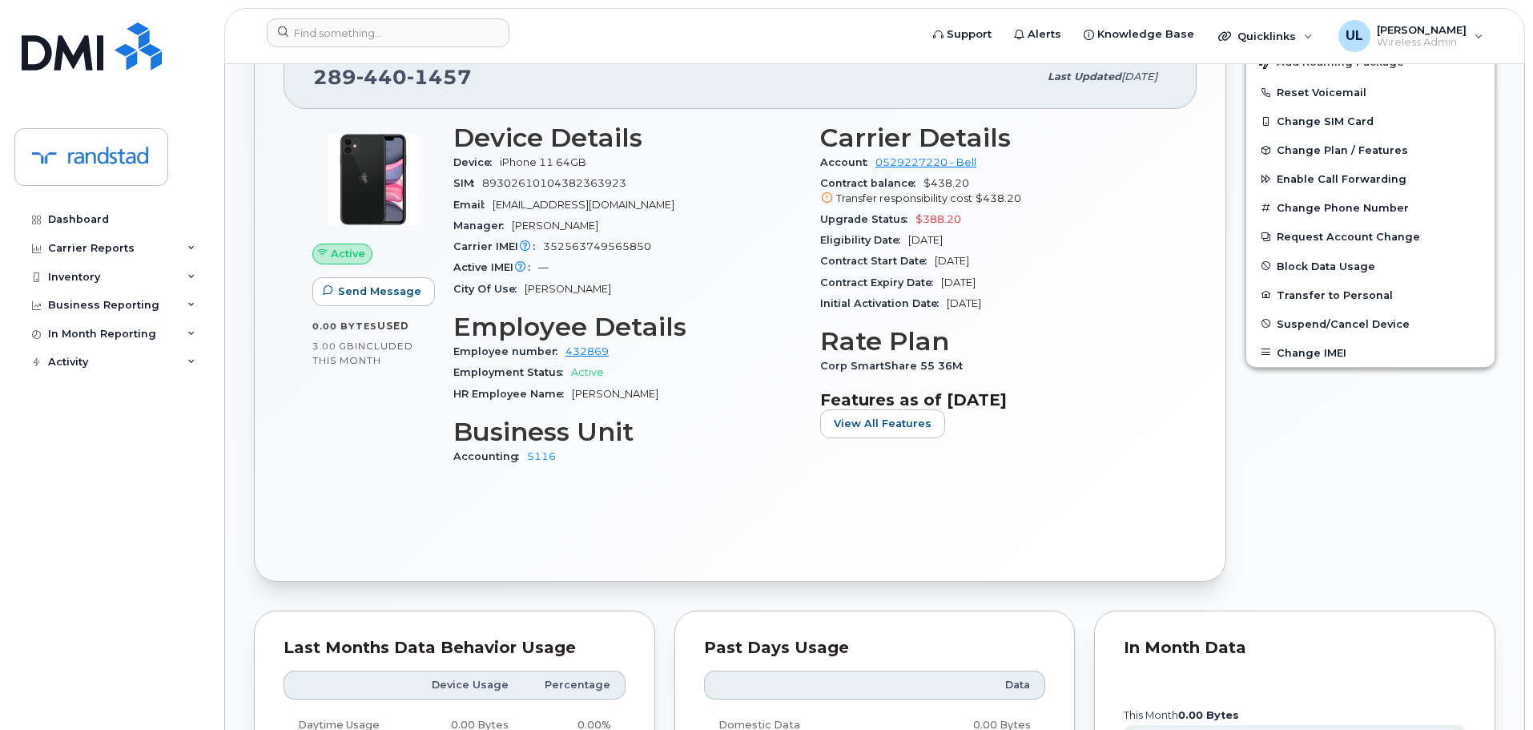
scroll to position [481, 0]
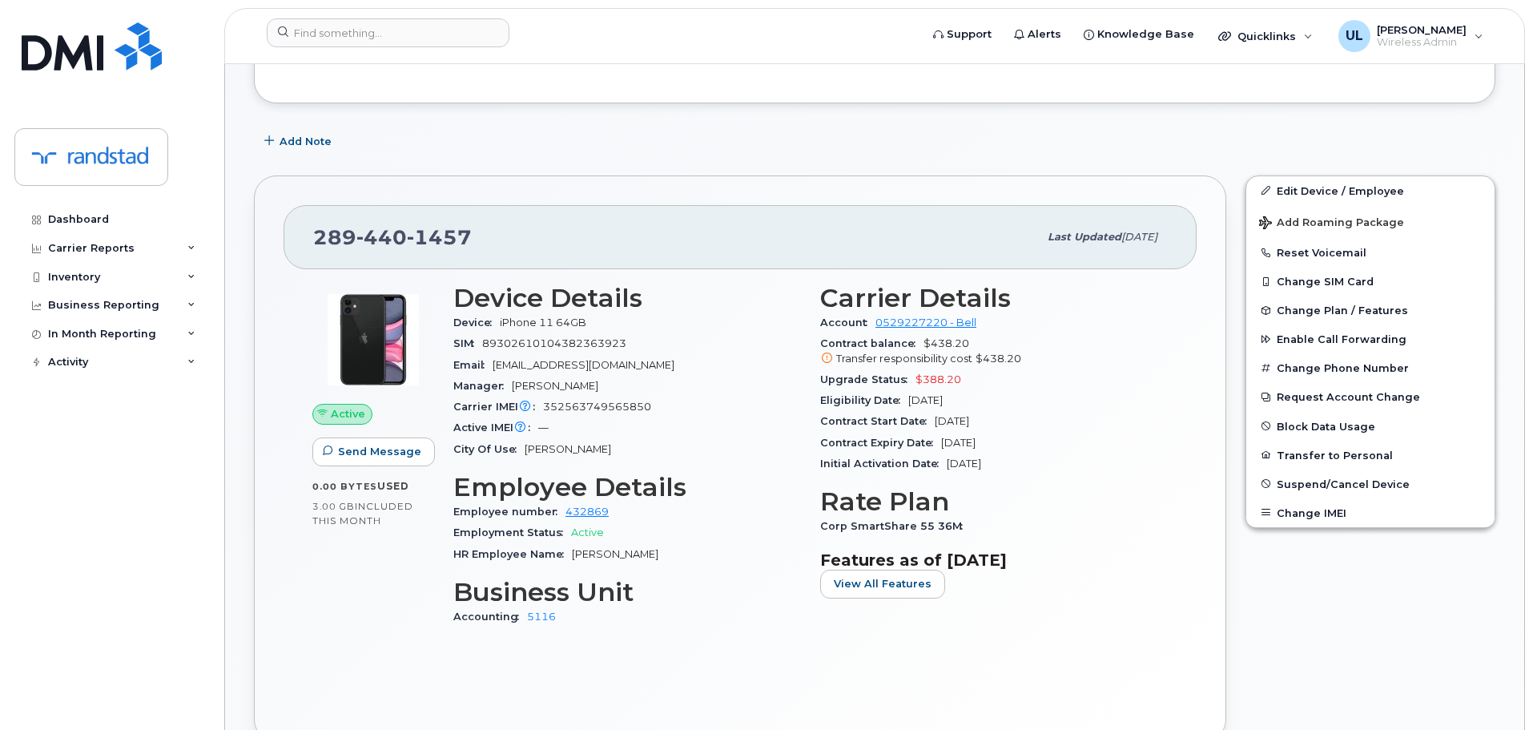
click at [515, 15] on header "Support Alerts Knowledge Base Quicklinks Suspend / Cancel Device Change SIM Car…" at bounding box center [874, 36] width 1301 height 56
click at [495, 28] on div at bounding box center [388, 32] width 243 height 29
paste input "351835925819348"
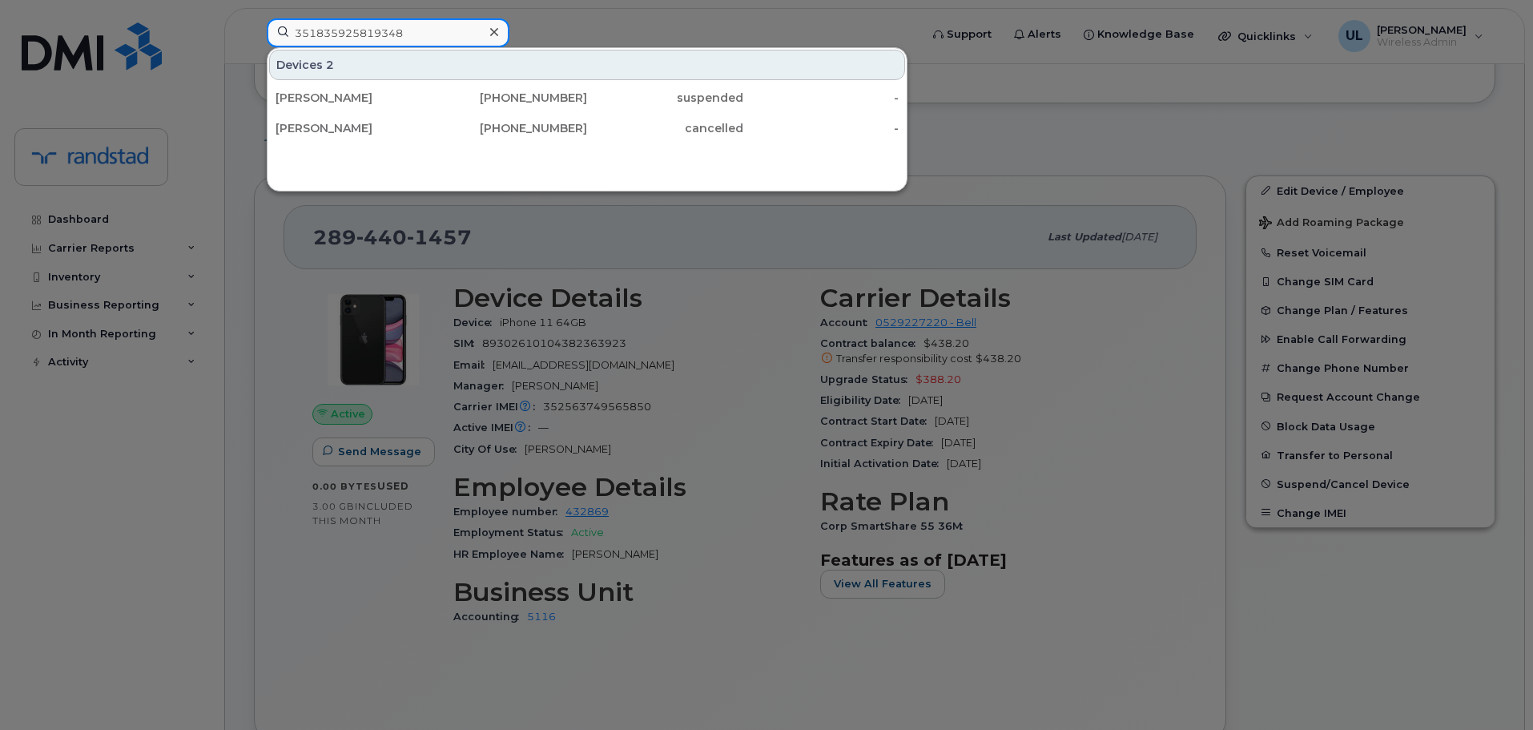
type input "351835925819348"
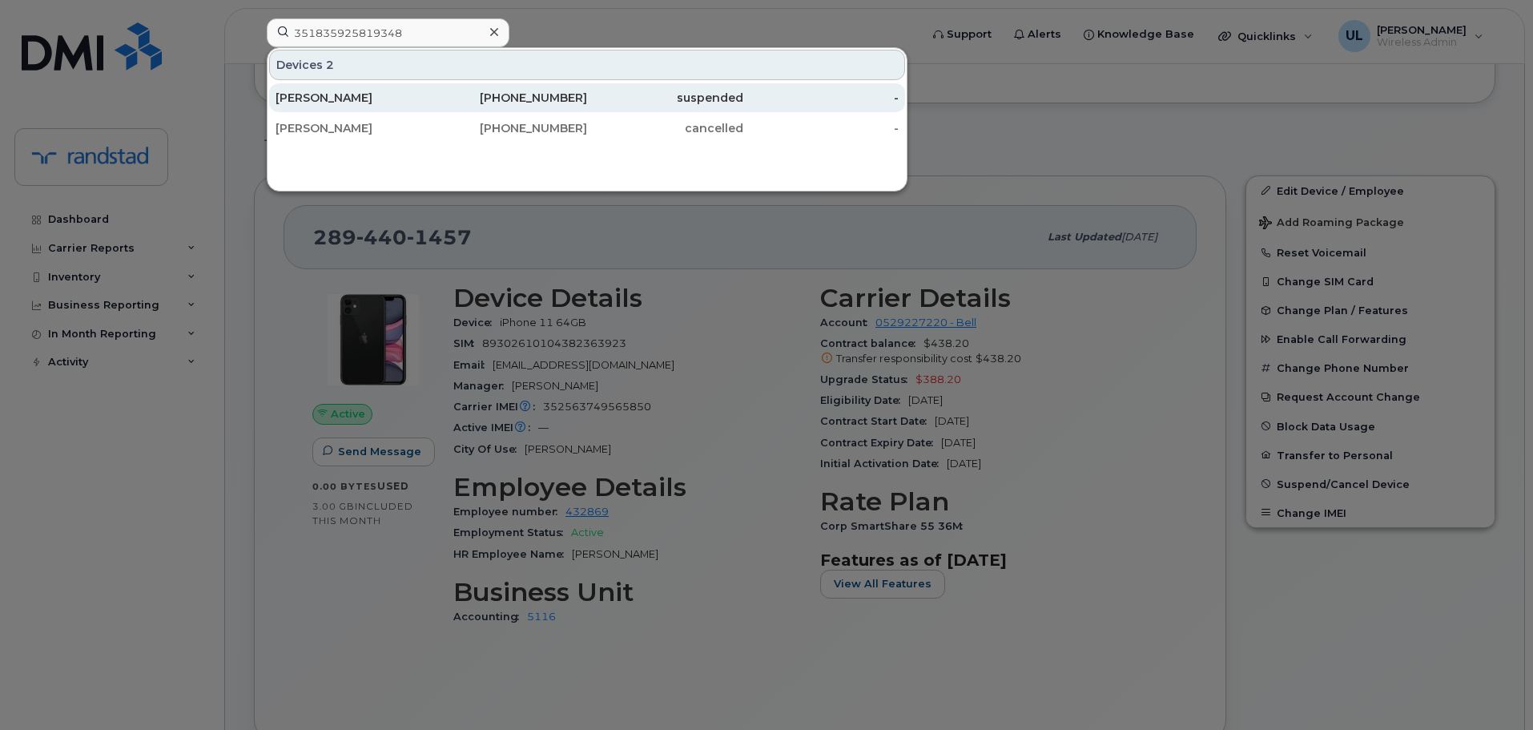
click at [429, 107] on div "[PERSON_NAME]" at bounding box center [354, 97] width 156 height 29
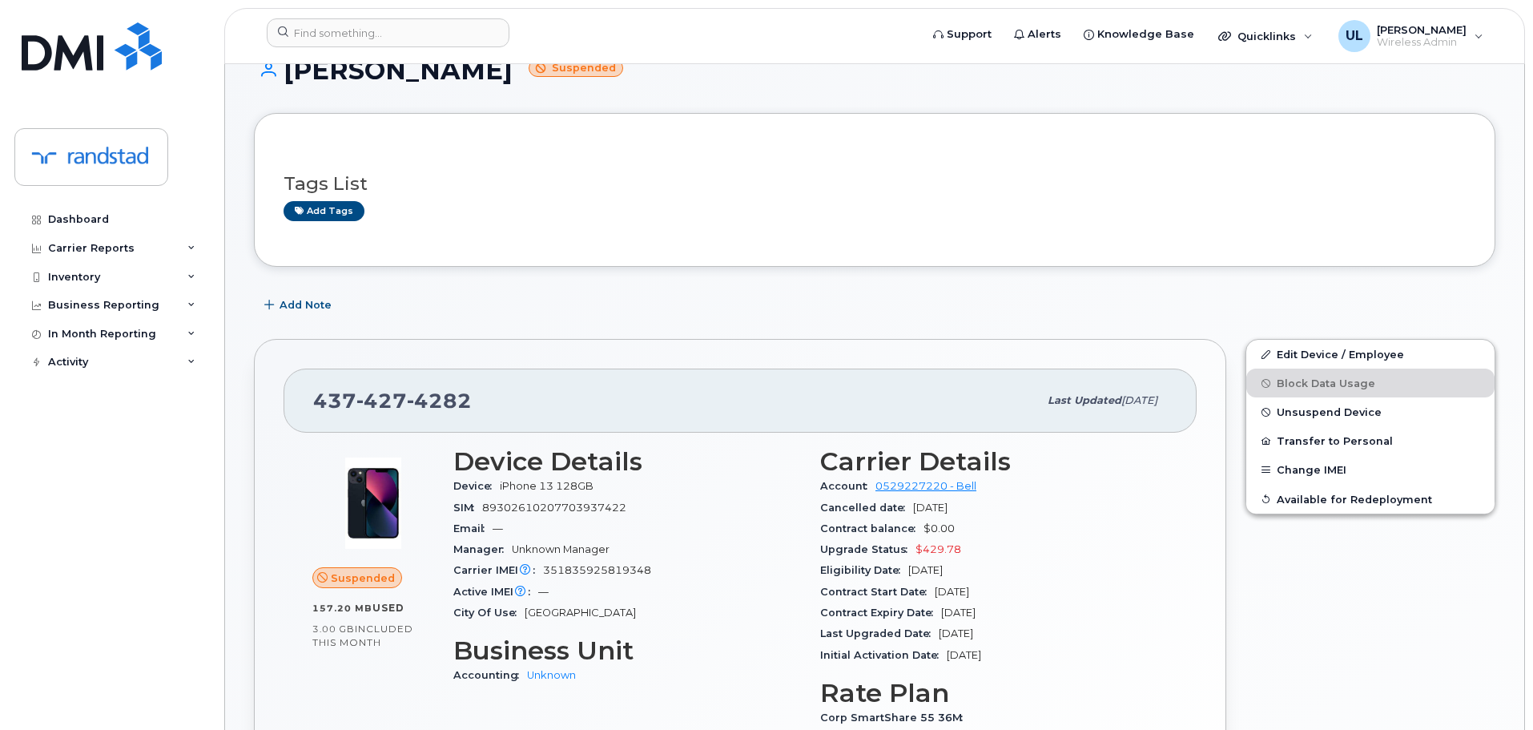
scroll to position [320, 0]
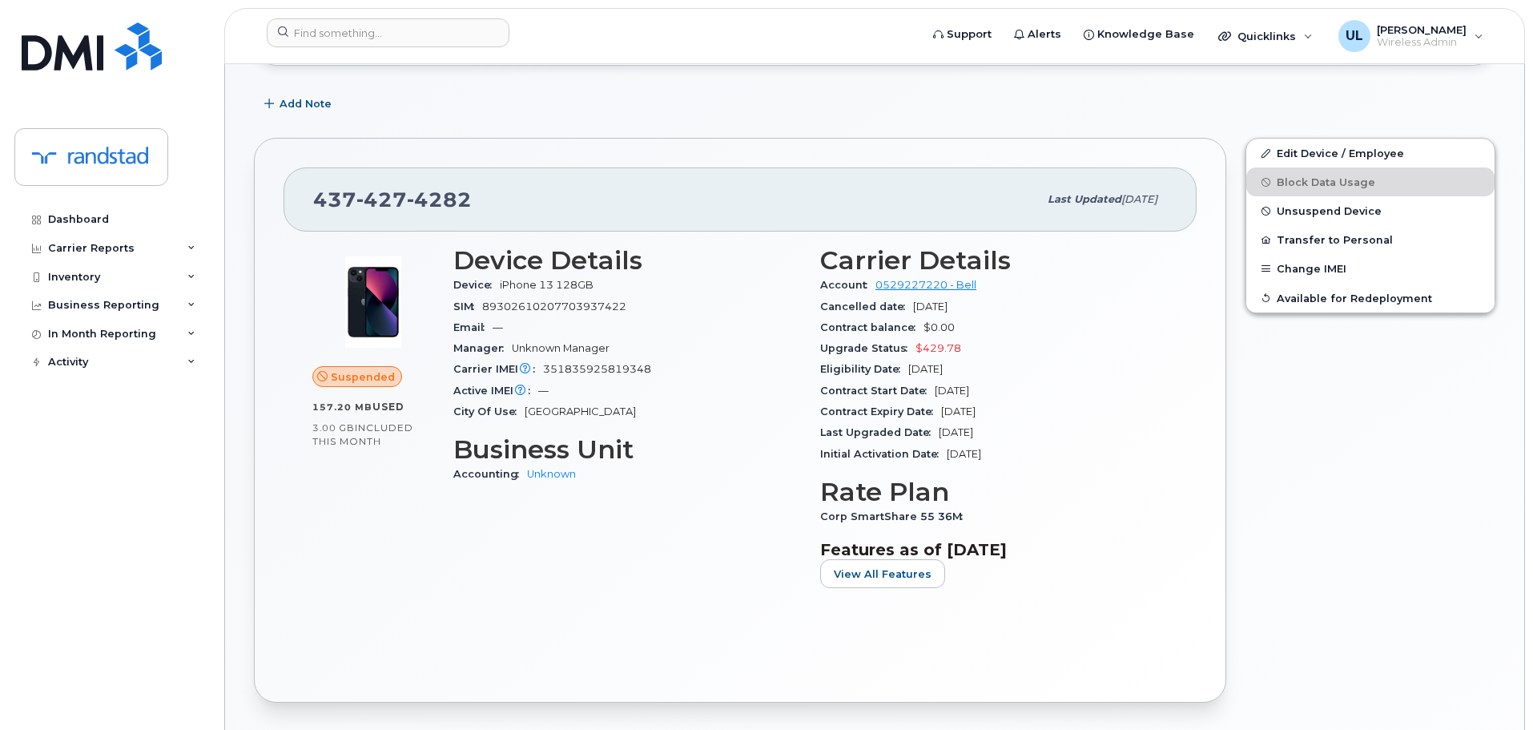
click at [363, 211] on span "427" at bounding box center [381, 199] width 50 height 24
copy span "[PHONE_NUMBER]"
click at [1323, 271] on button "Change IMEI" at bounding box center [1370, 268] width 248 height 29
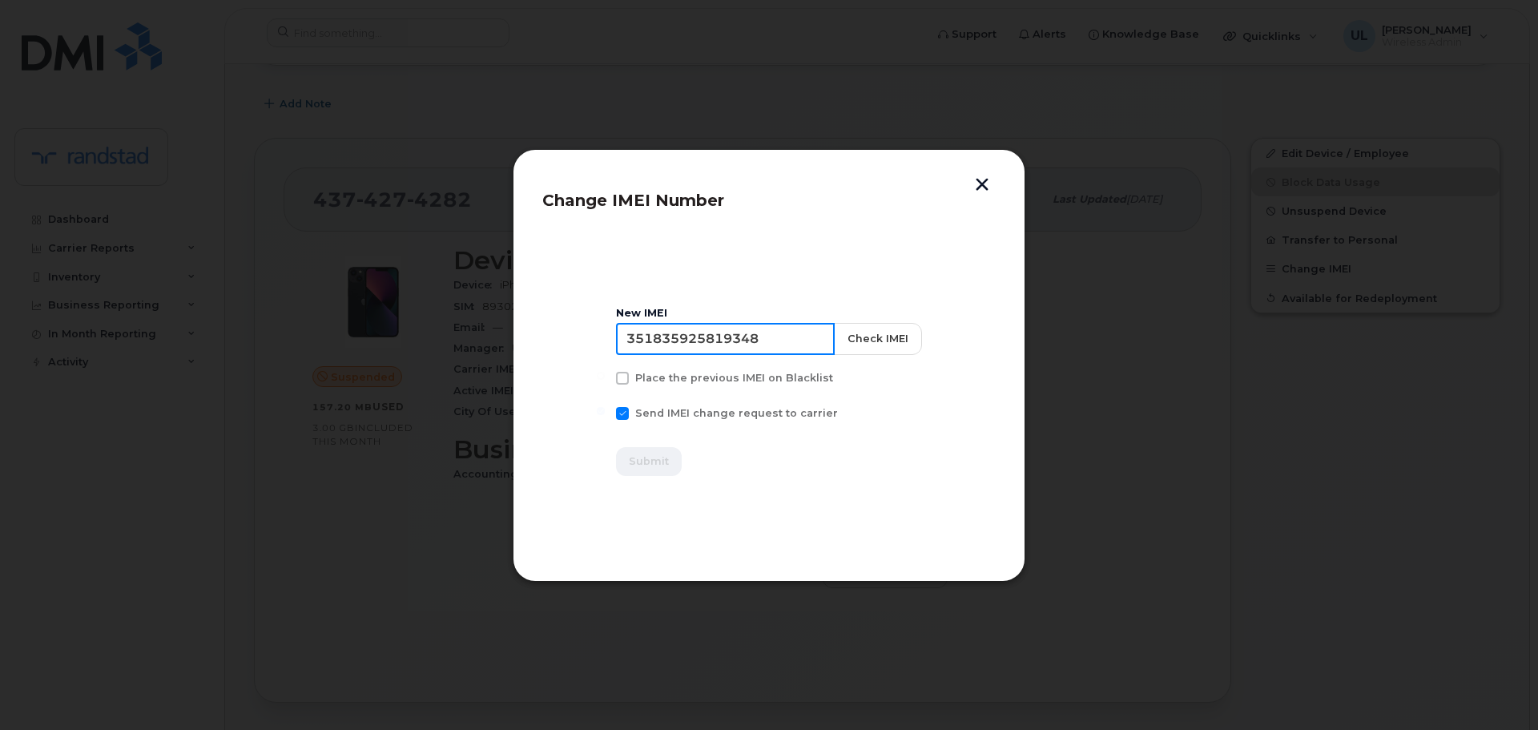
click at [790, 340] on input "351835925819348" at bounding box center [725, 339] width 219 height 32
paste input "8165475"
type input "351835928165475"
click at [910, 335] on button "Check IMEI" at bounding box center [877, 339] width 88 height 32
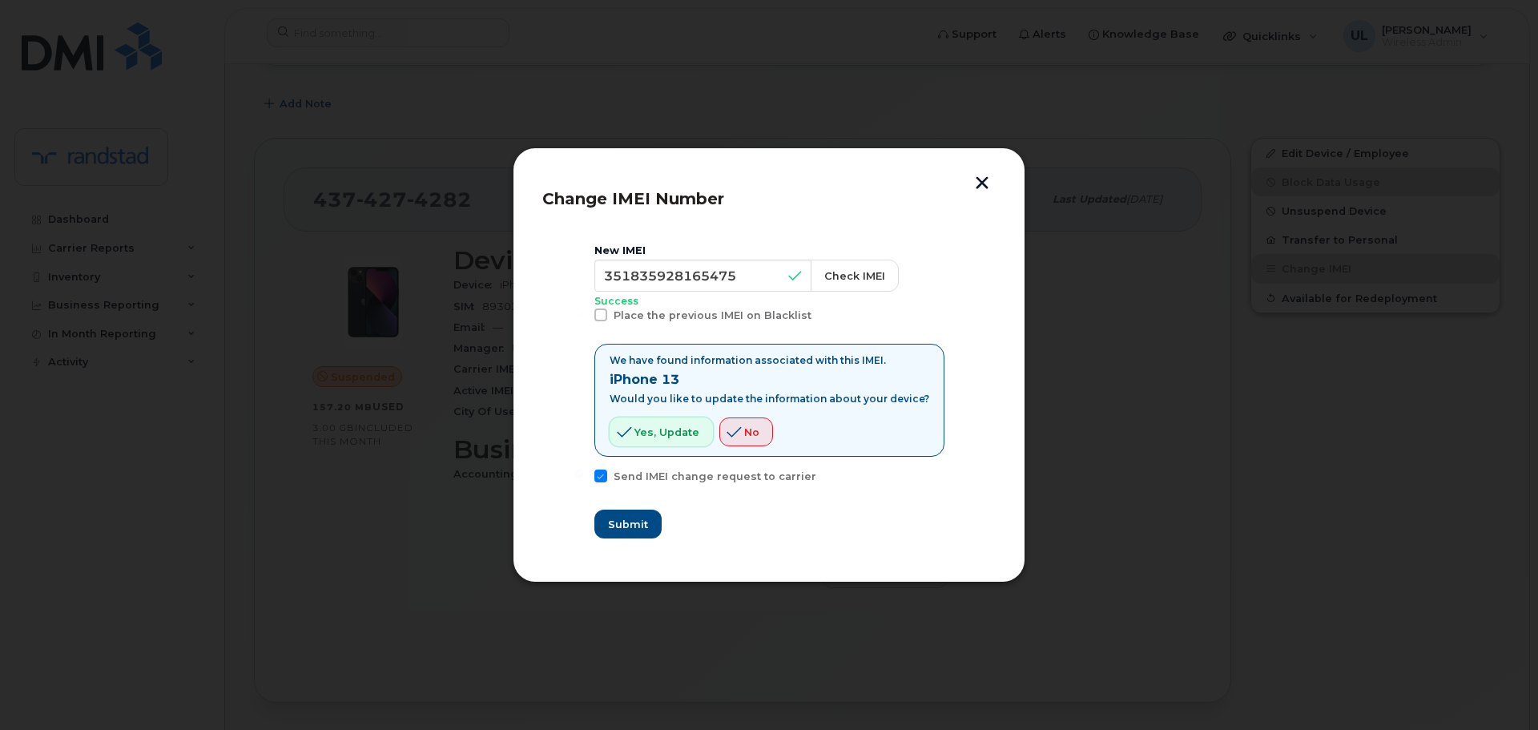
click at [686, 428] on span "Yes, update" at bounding box center [666, 431] width 65 height 15
click at [636, 514] on button "Submit" at bounding box center [627, 523] width 66 height 29
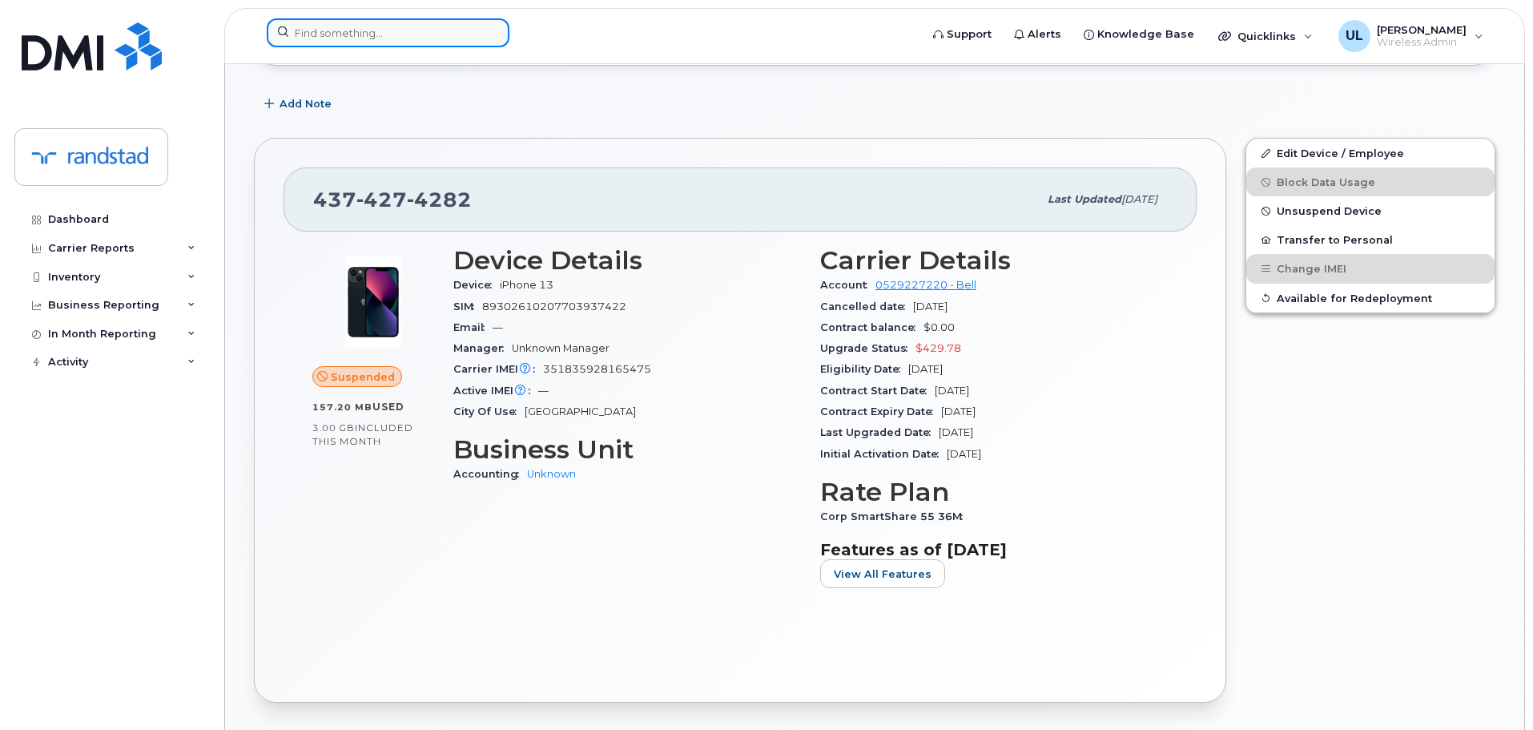
click at [481, 22] on input at bounding box center [388, 32] width 243 height 29
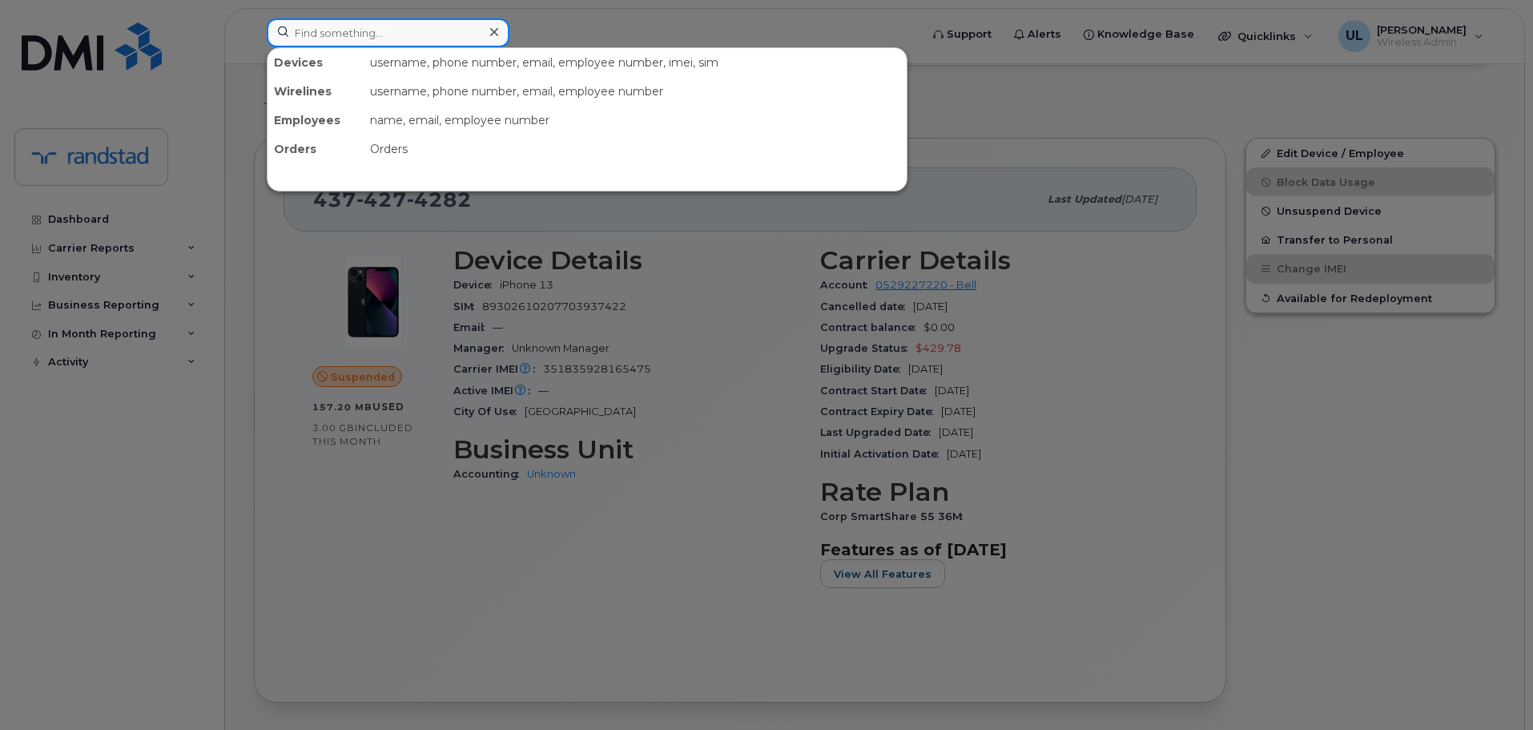
paste input "4165740194"
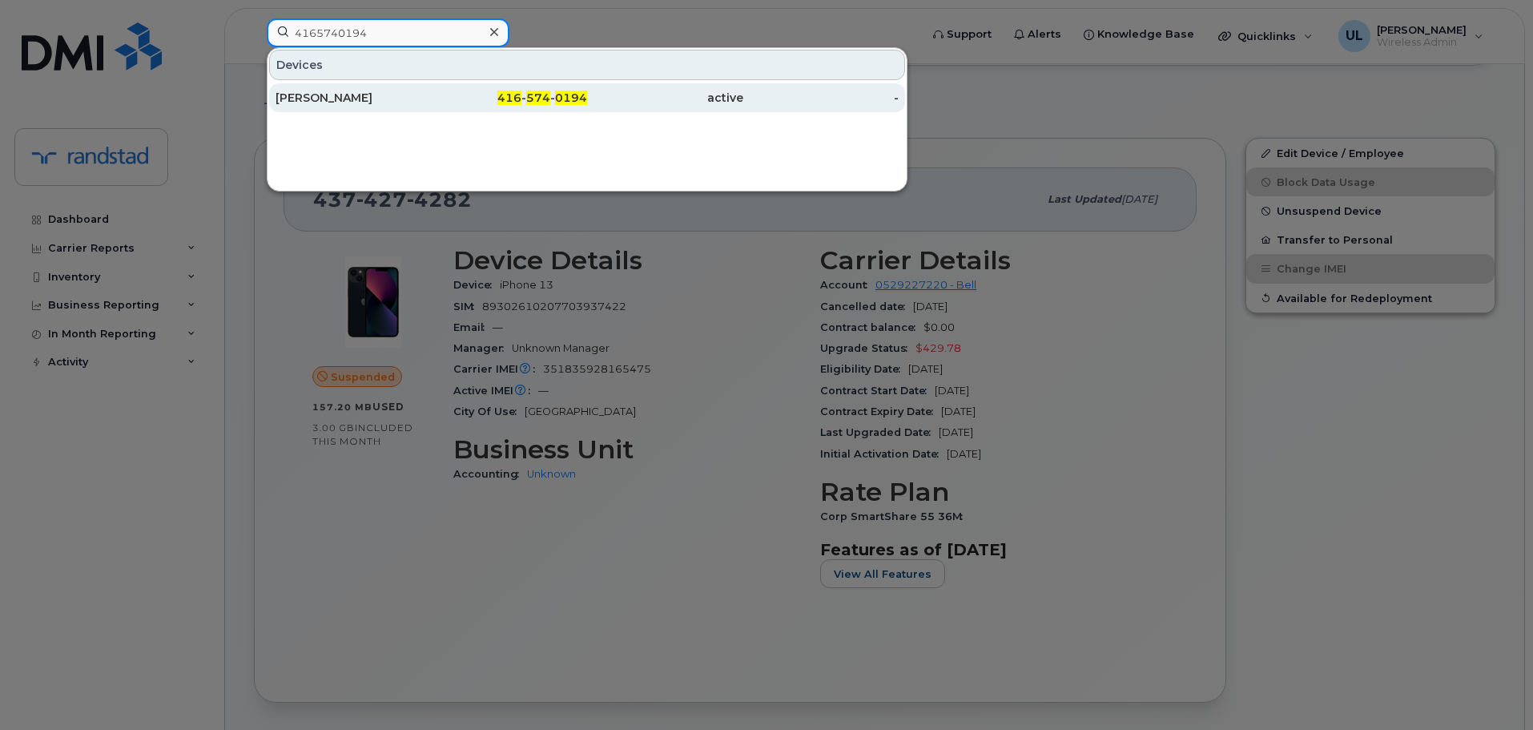
type input "4165740194"
click at [441, 104] on div "416 - 574 - 0194" at bounding box center [510, 98] width 156 height 16
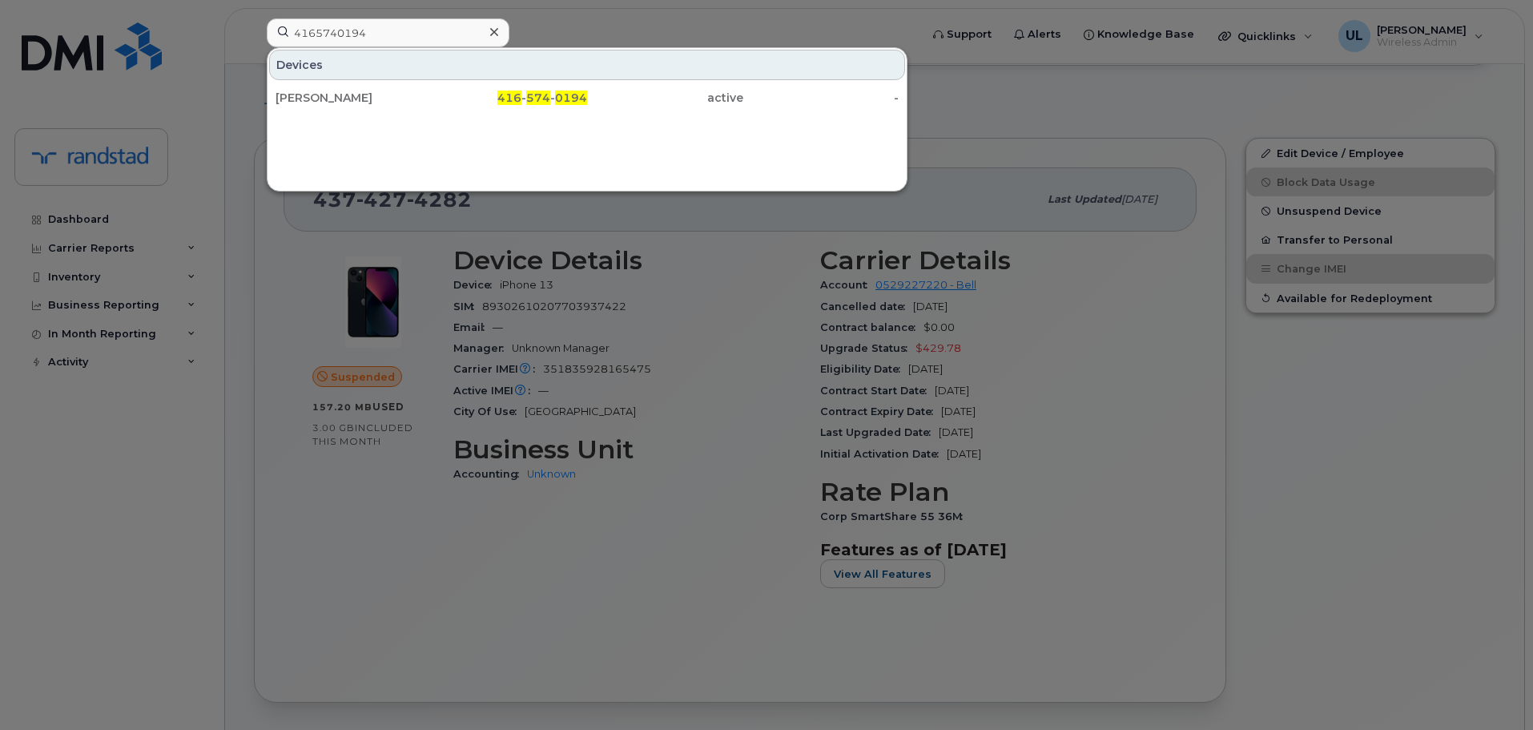
click at [890, 278] on div at bounding box center [766, 365] width 1533 height 730
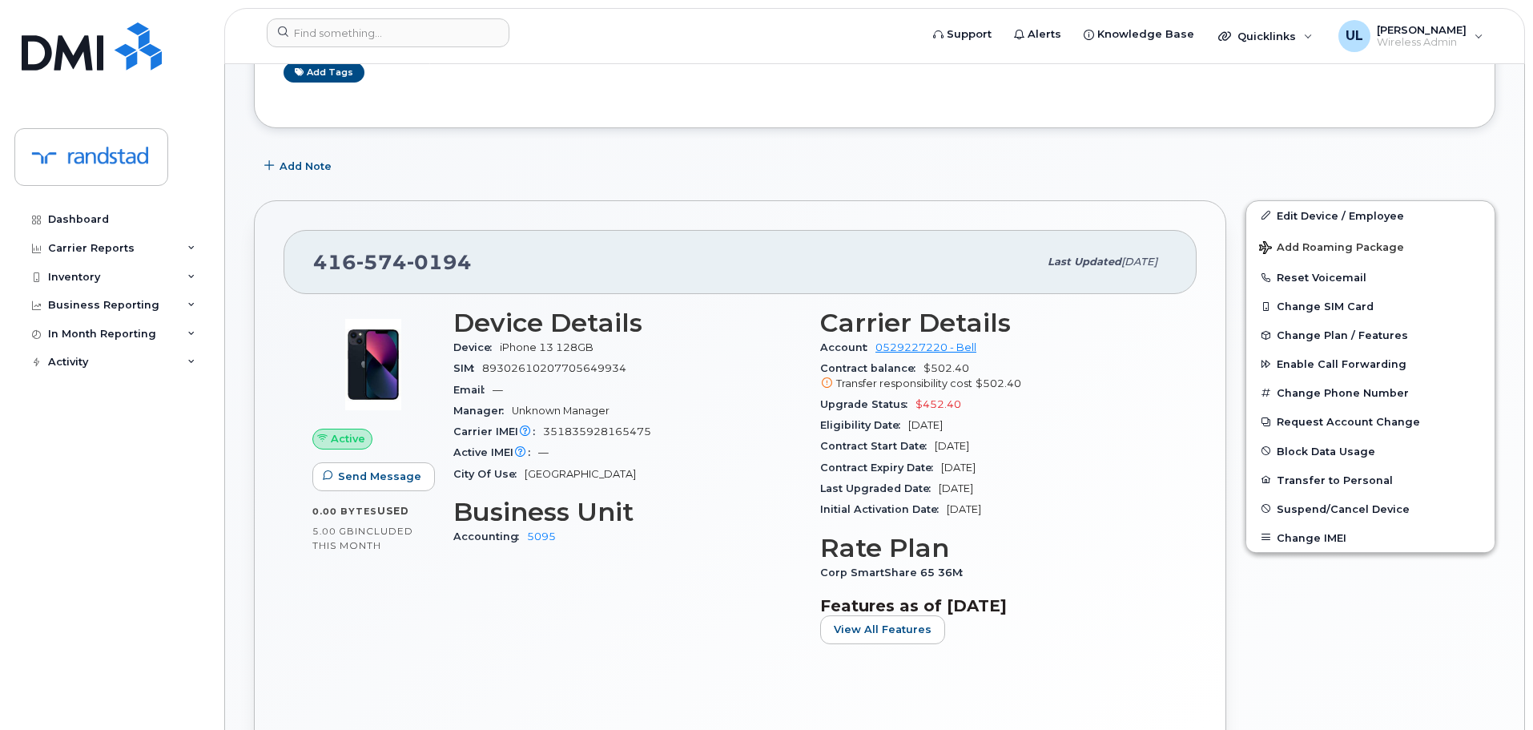
scroll to position [320, 0]
click at [1352, 540] on button "Change IMEI" at bounding box center [1370, 536] width 248 height 29
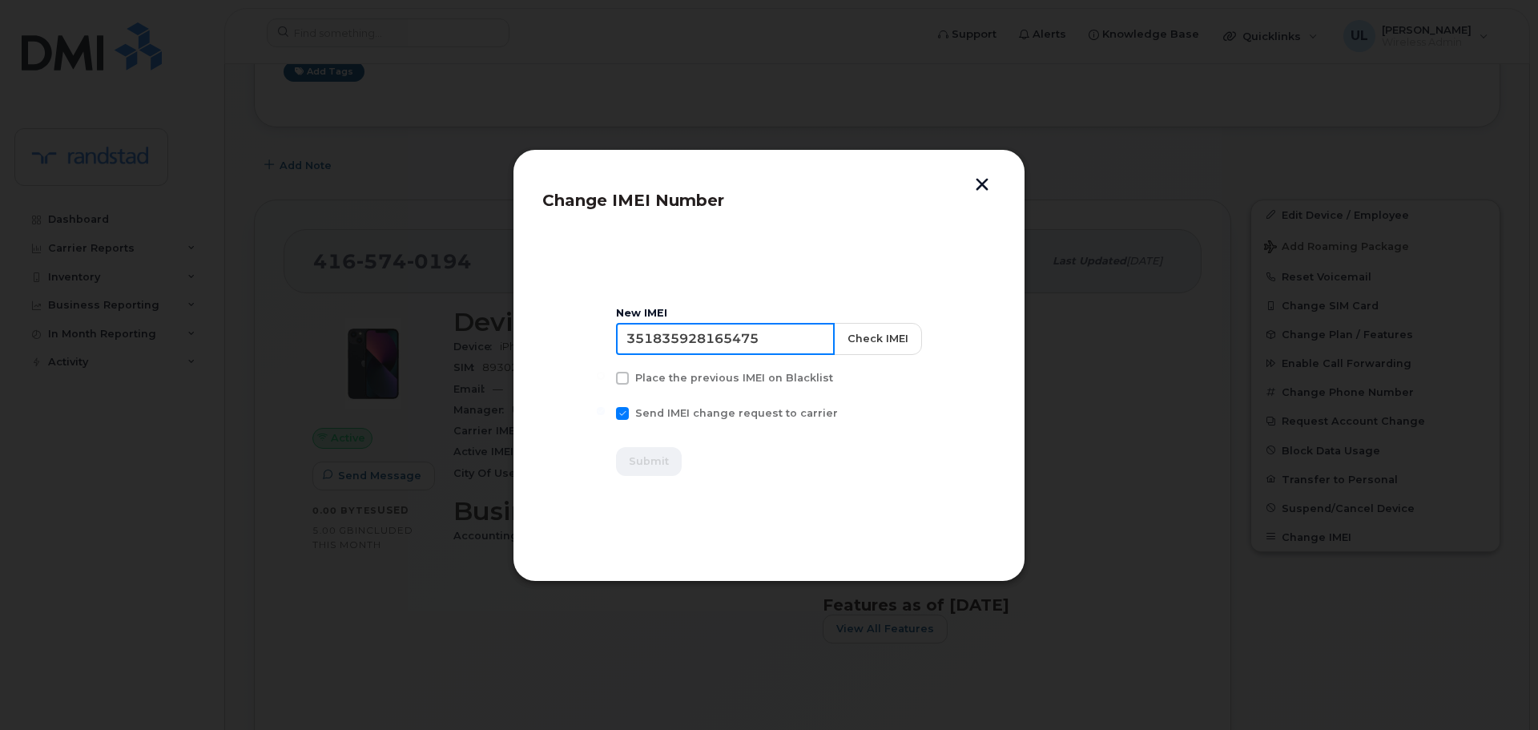
click at [738, 332] on input "351835928165475" at bounding box center [725, 339] width 219 height 32
click at [738, 332] on input "351835928165475" at bounding box center [722, 339] width 219 height 32
paste input "5819348"
type input "351835925819348"
click at [847, 343] on button "Check IMEI" at bounding box center [875, 339] width 88 height 32
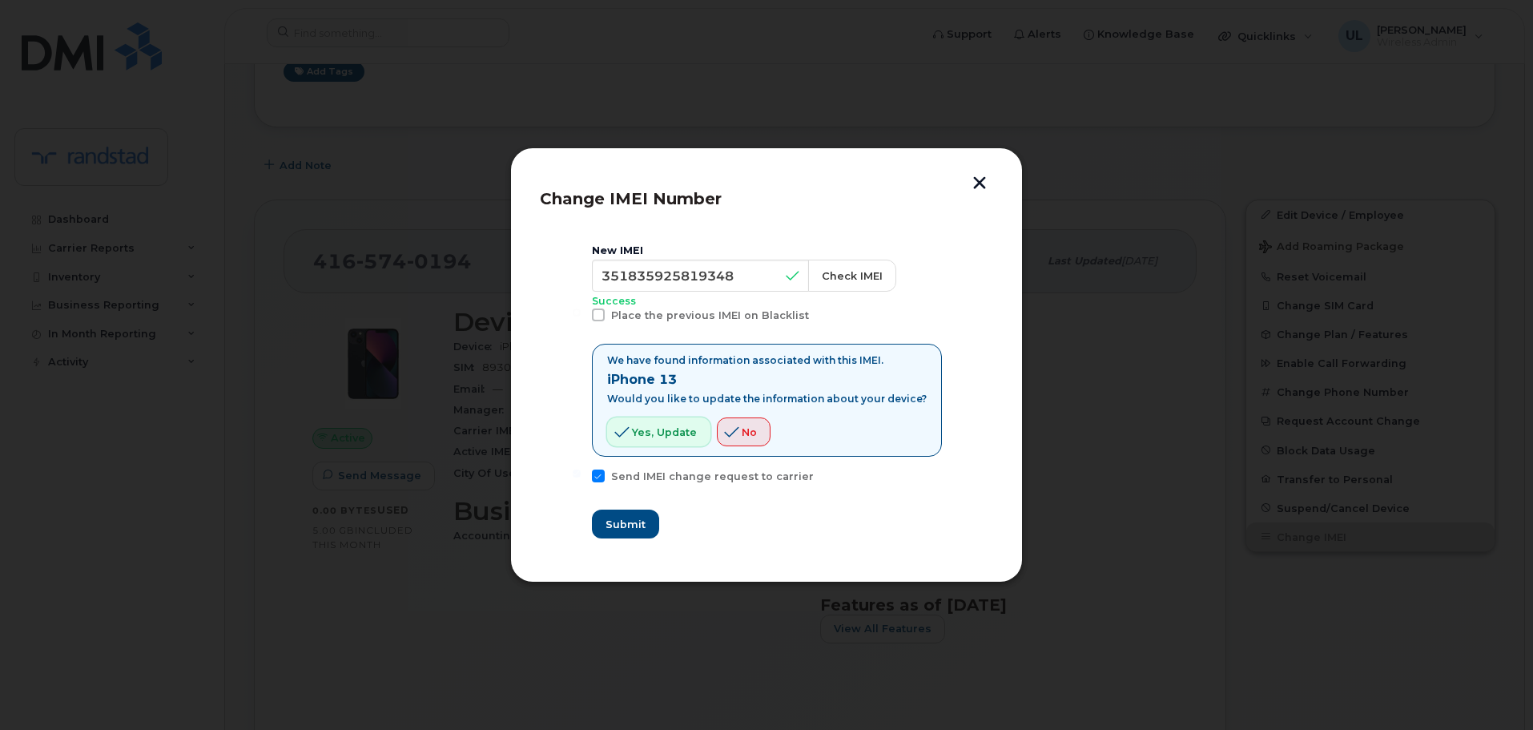
click at [671, 436] on span "Yes, update" at bounding box center [664, 431] width 65 height 15
click at [634, 524] on span "Submit" at bounding box center [625, 524] width 40 height 15
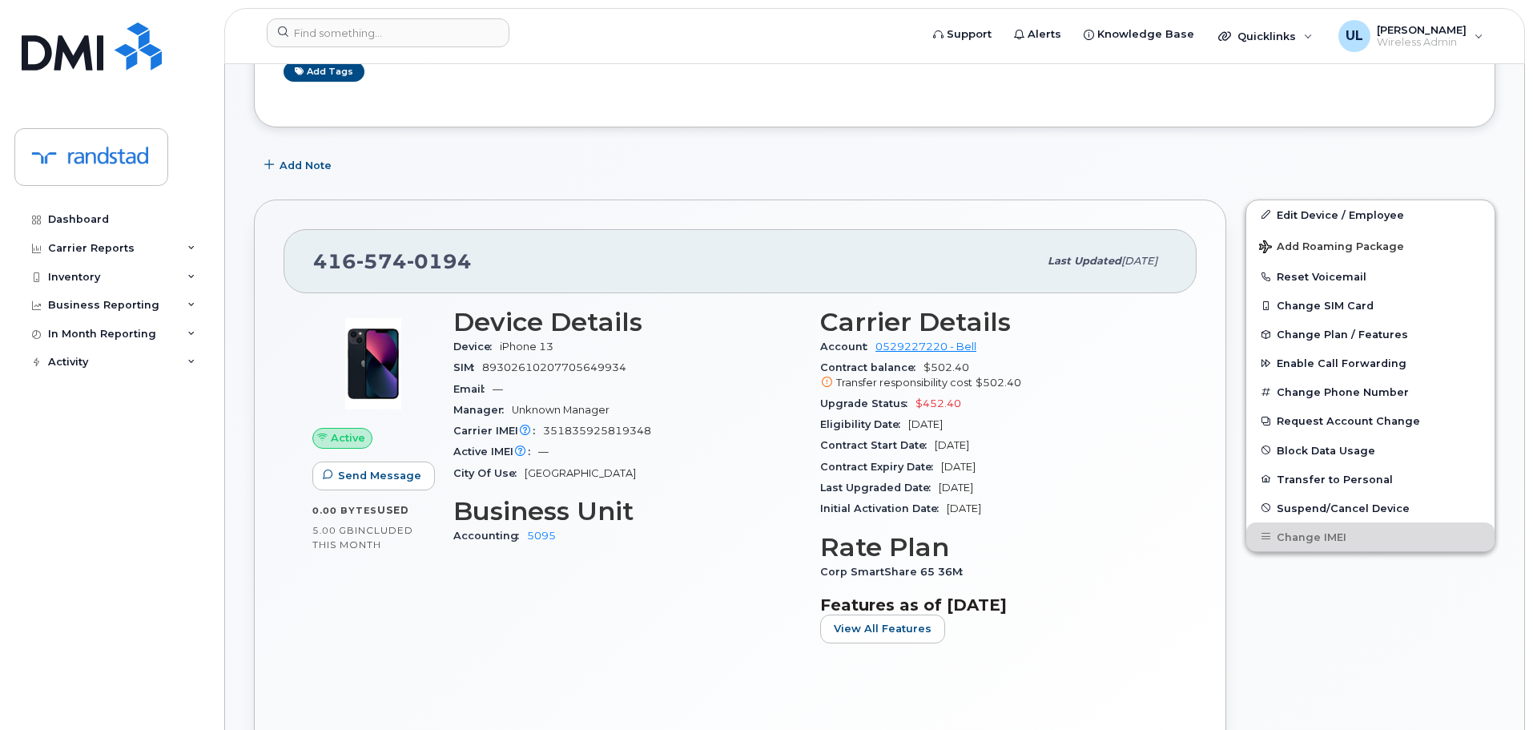
click at [412, 251] on span "0194" at bounding box center [439, 261] width 65 height 24
copy span "416 574 0194"
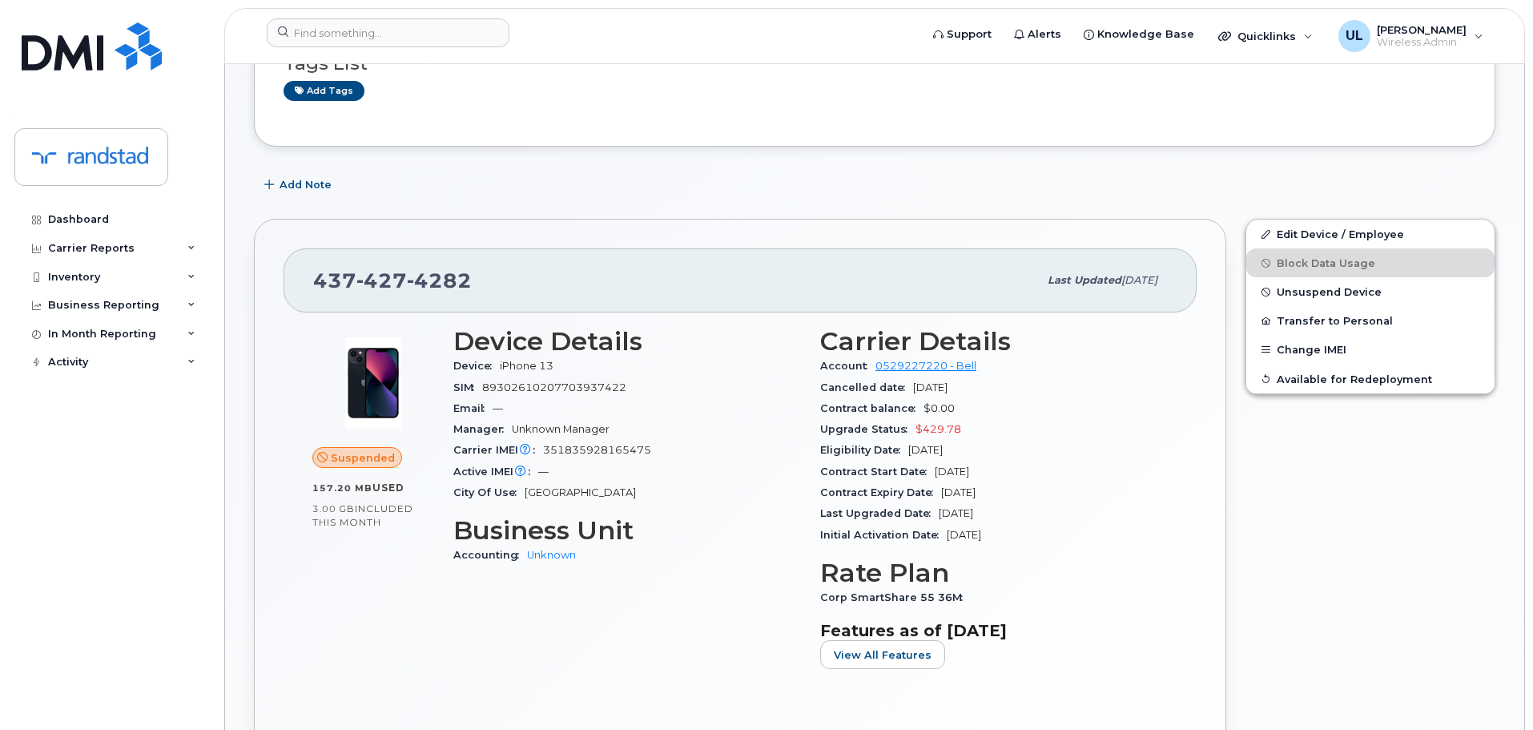
scroll to position [240, 0]
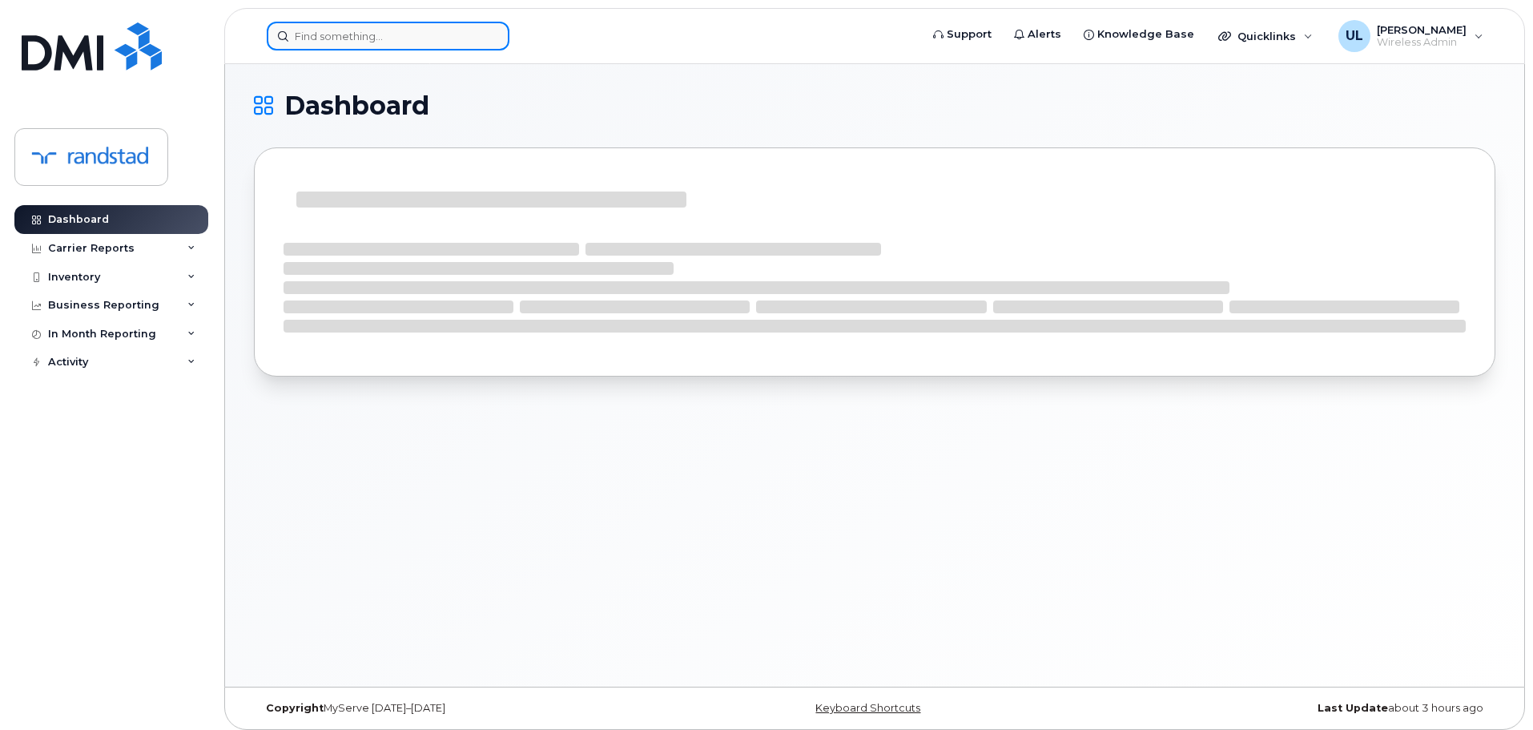
click at [392, 28] on input at bounding box center [388, 36] width 243 height 29
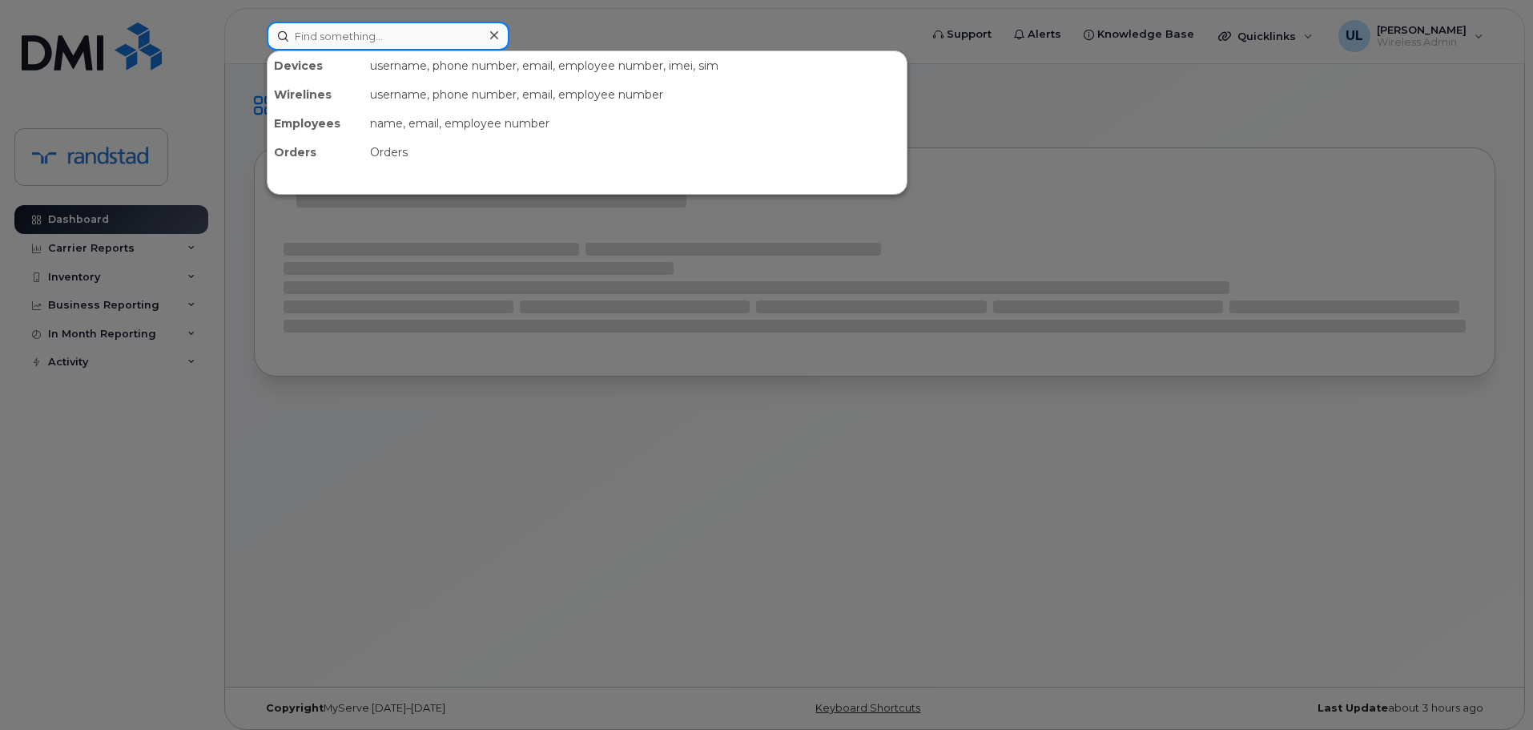
paste input "Lavoie"
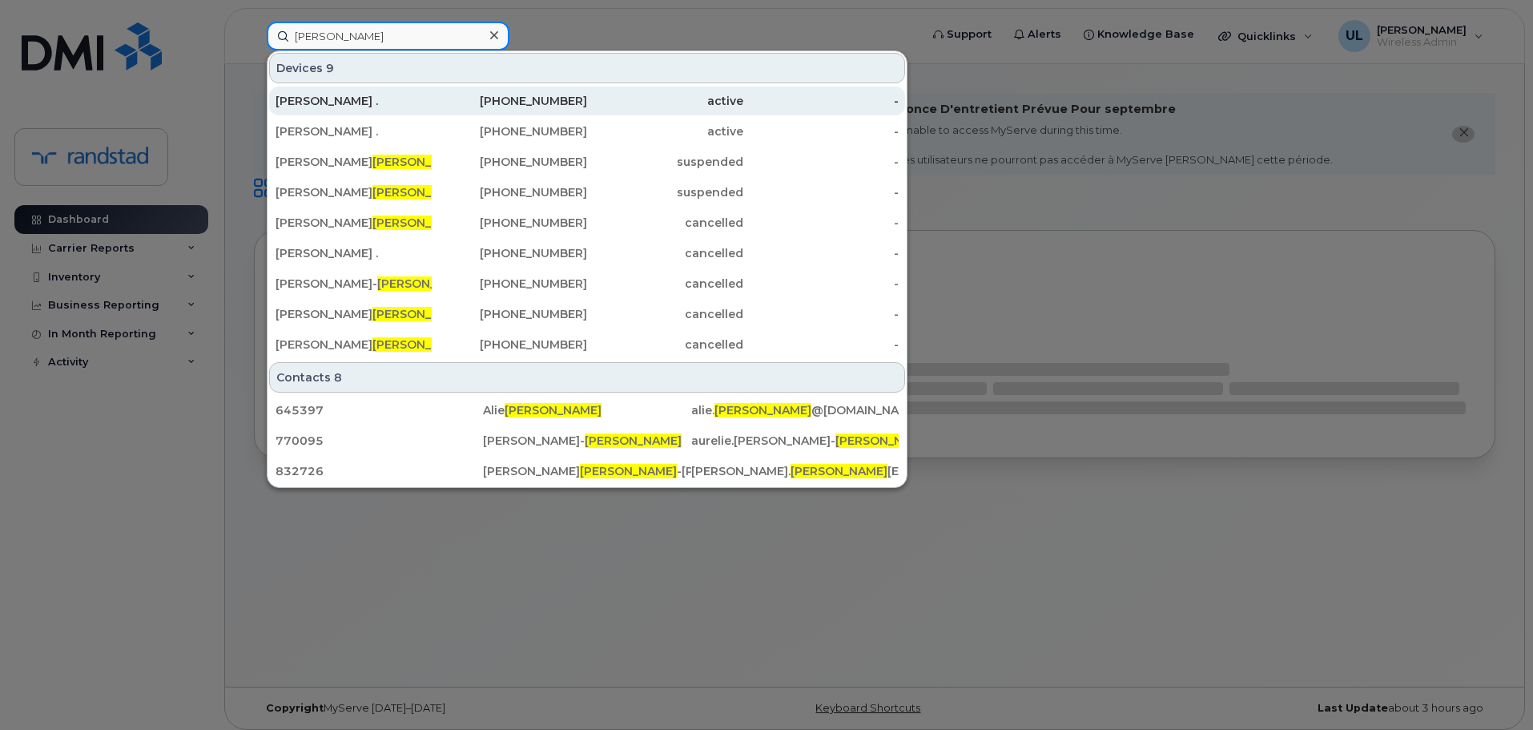
type input "Lavoie"
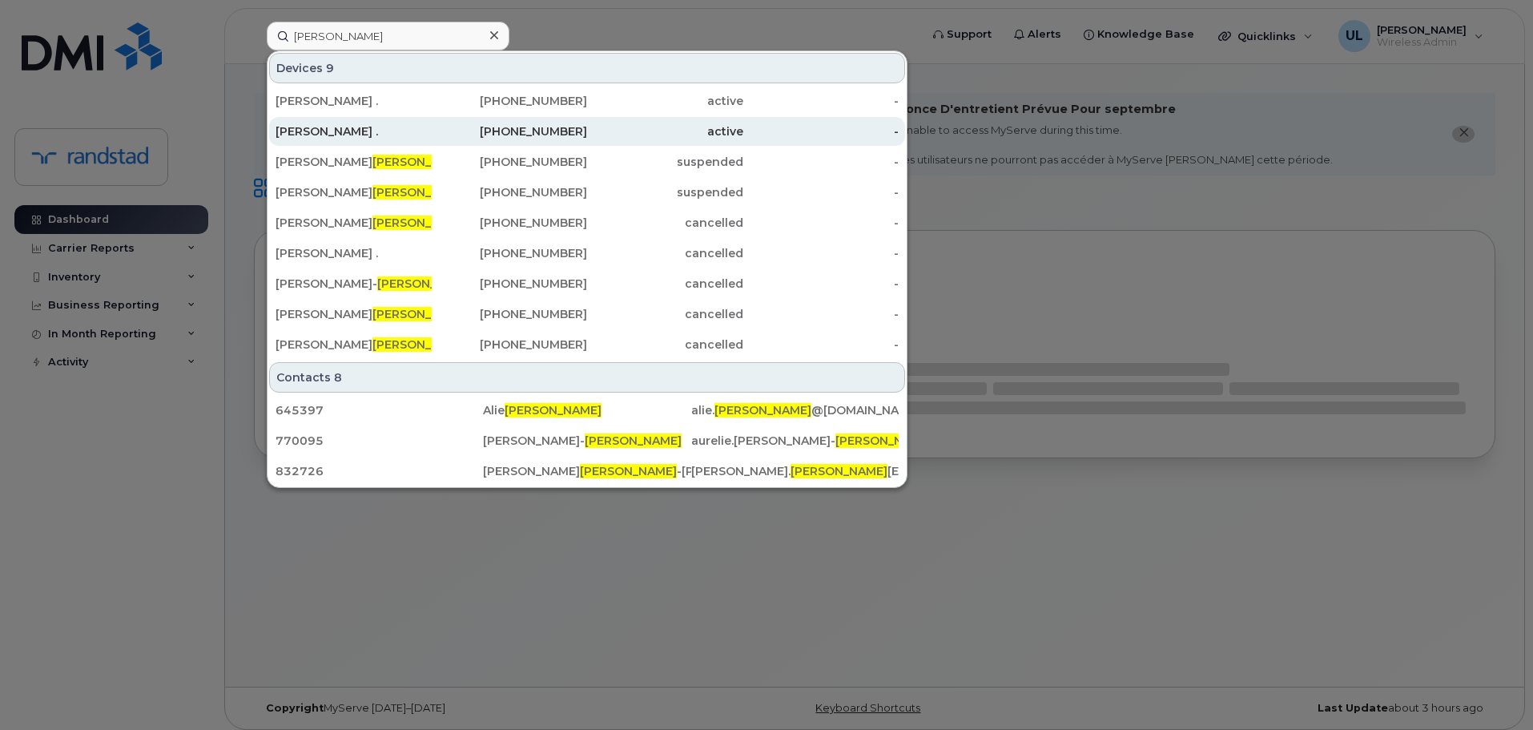
drag, startPoint x: 379, startPoint y: 107, endPoint x: 384, endPoint y: 127, distance: 20.6
click at [379, 107] on div "Isabelle ." at bounding box center [354, 101] width 156 height 16
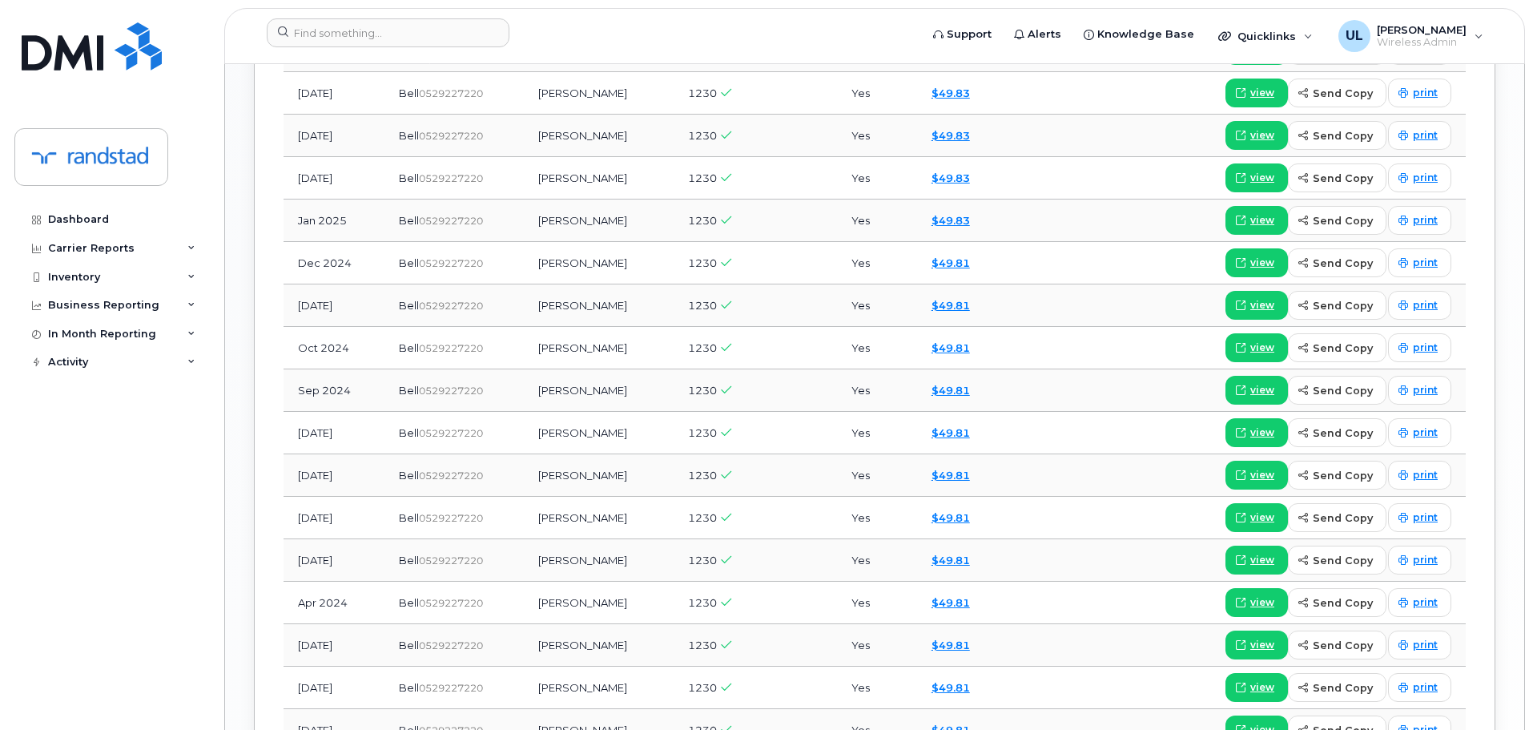
scroll to position [1782, 0]
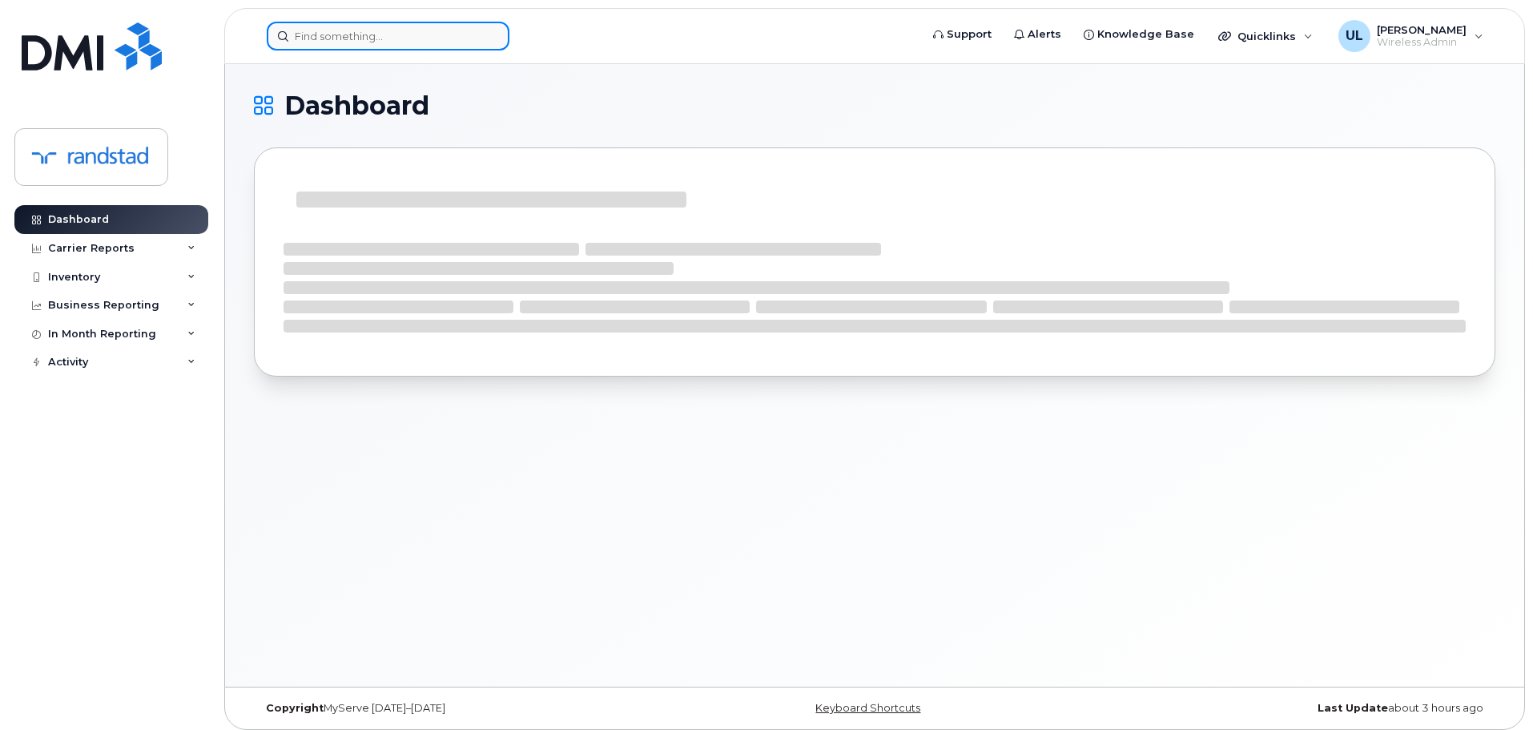
click at [355, 37] on input at bounding box center [388, 36] width 243 height 29
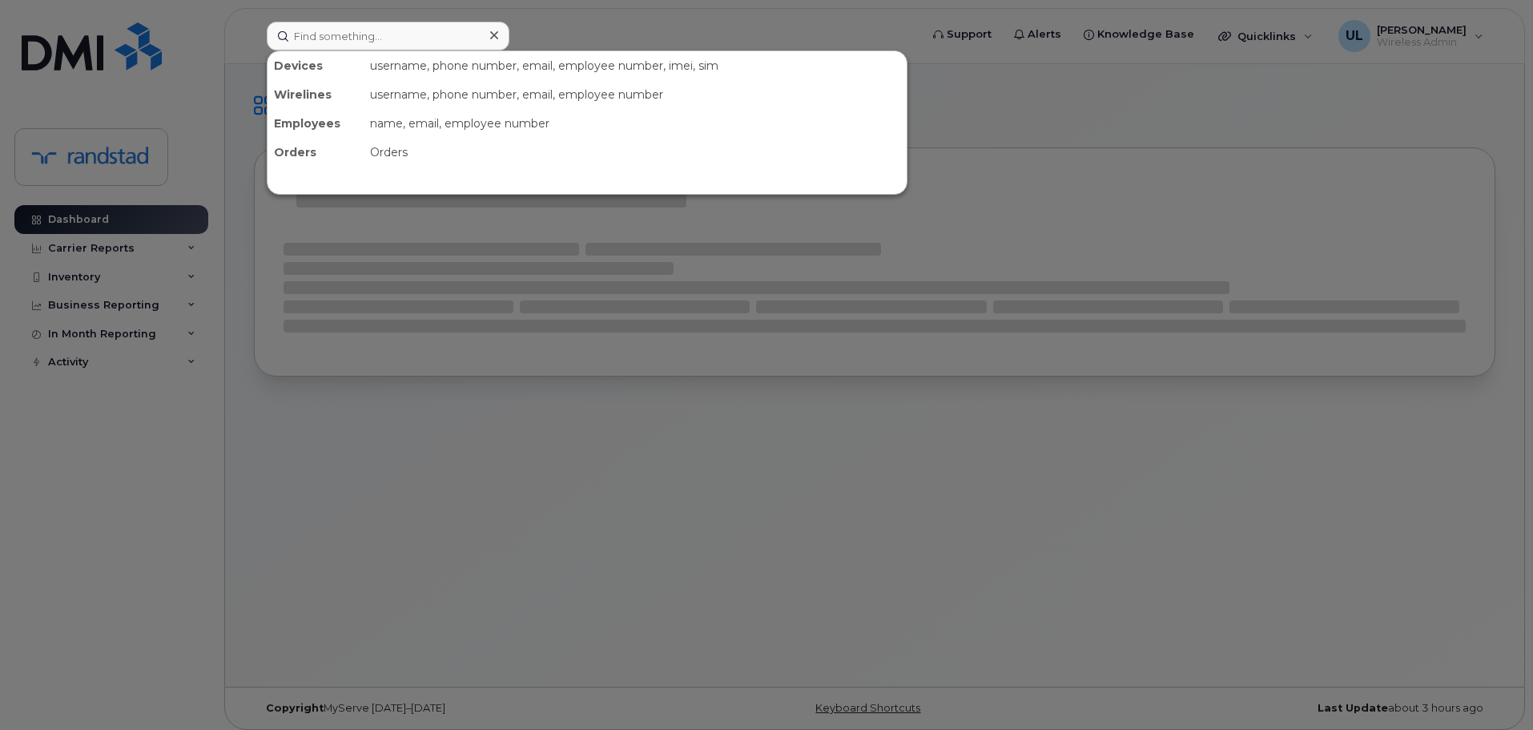
click at [936, 383] on div at bounding box center [766, 365] width 1533 height 730
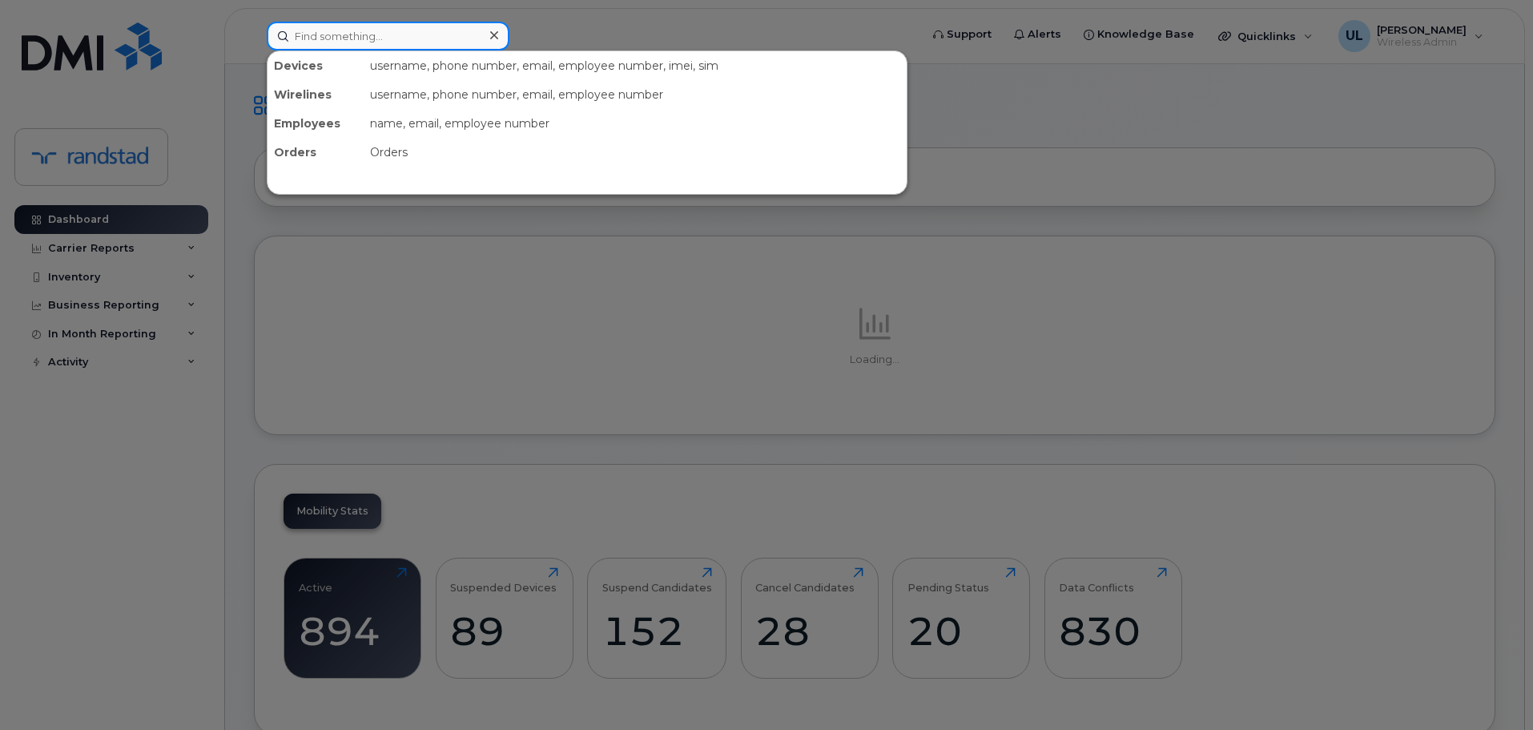
click at [449, 44] on input at bounding box center [388, 36] width 243 height 29
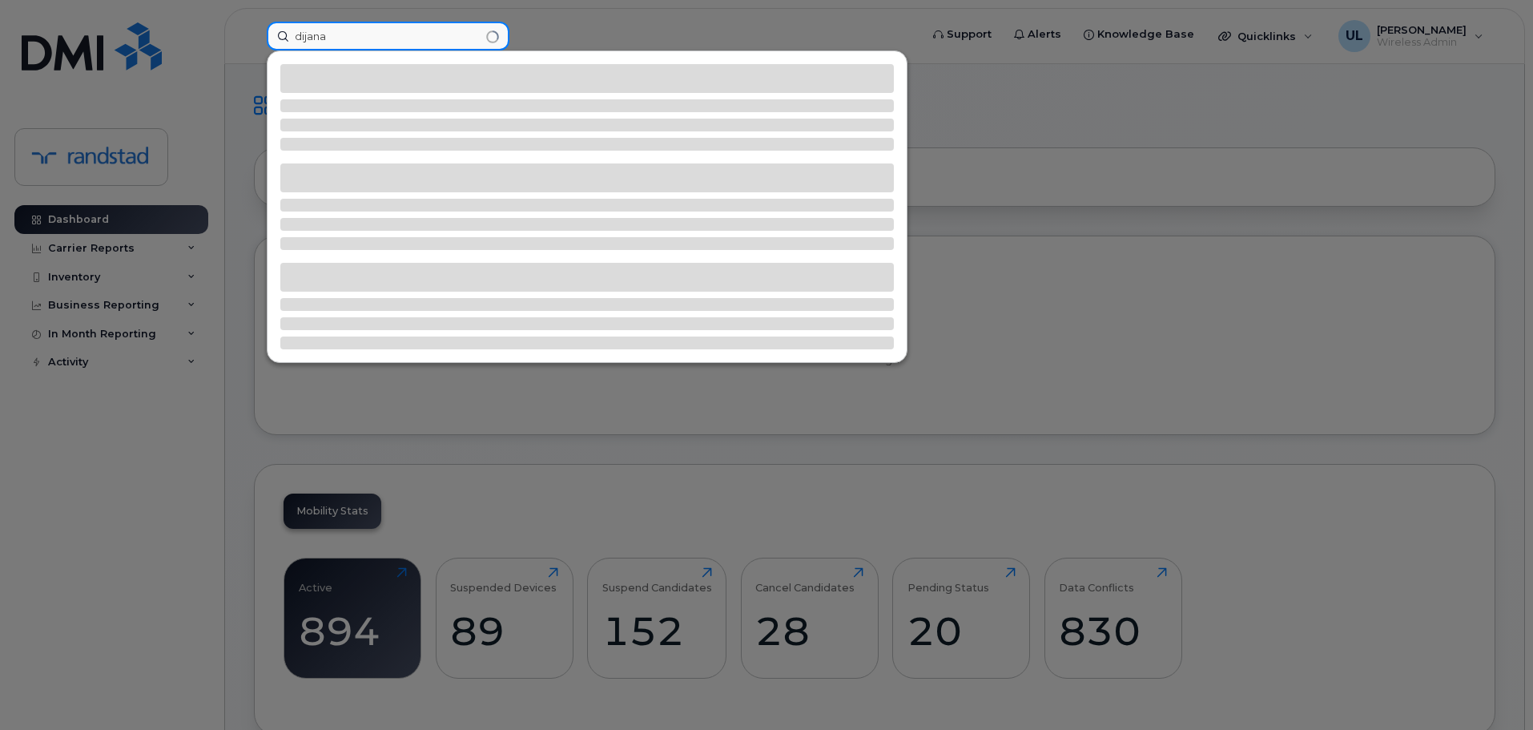
type input "dijana"
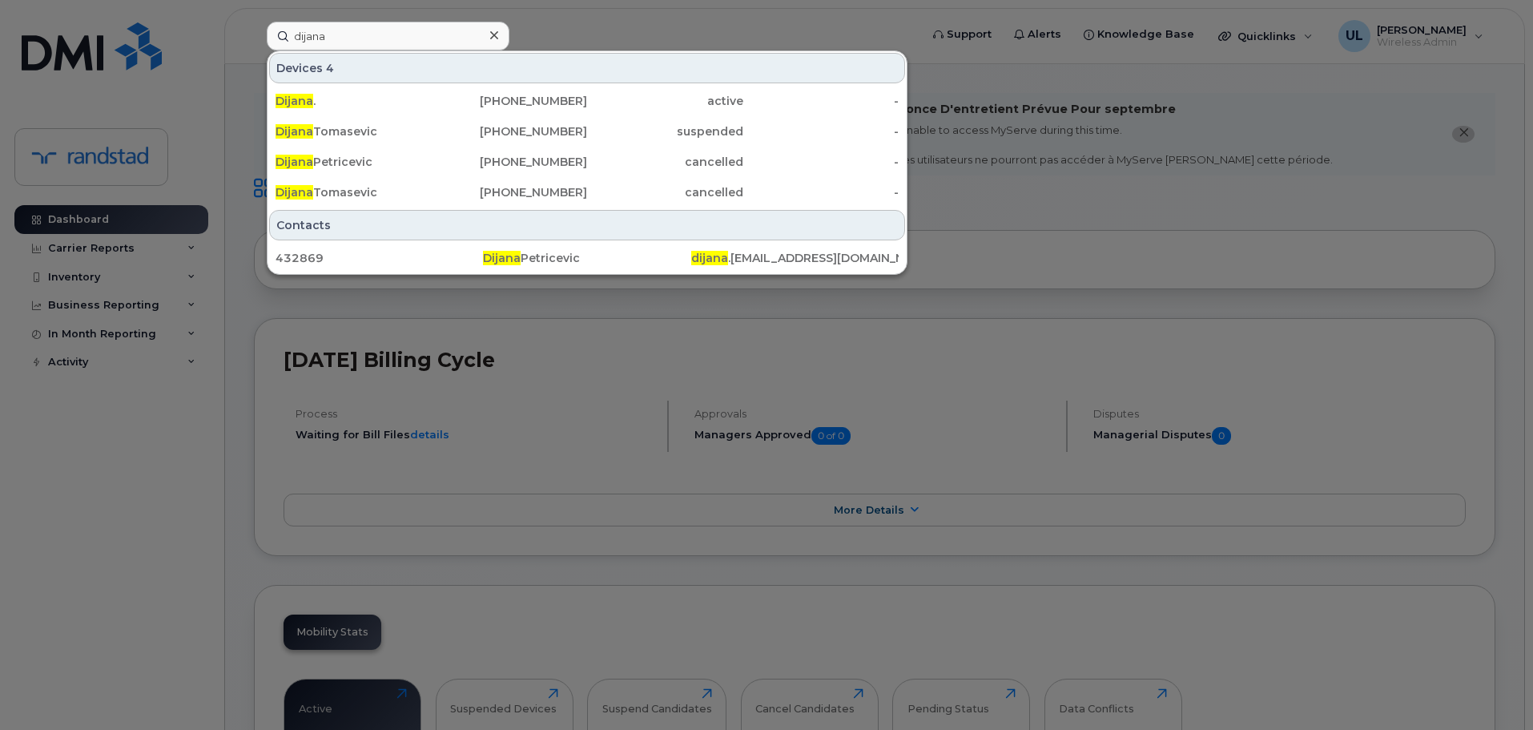
drag, startPoint x: 927, startPoint y: 484, endPoint x: 847, endPoint y: 463, distance: 82.8
click at [927, 484] on div at bounding box center [766, 365] width 1533 height 730
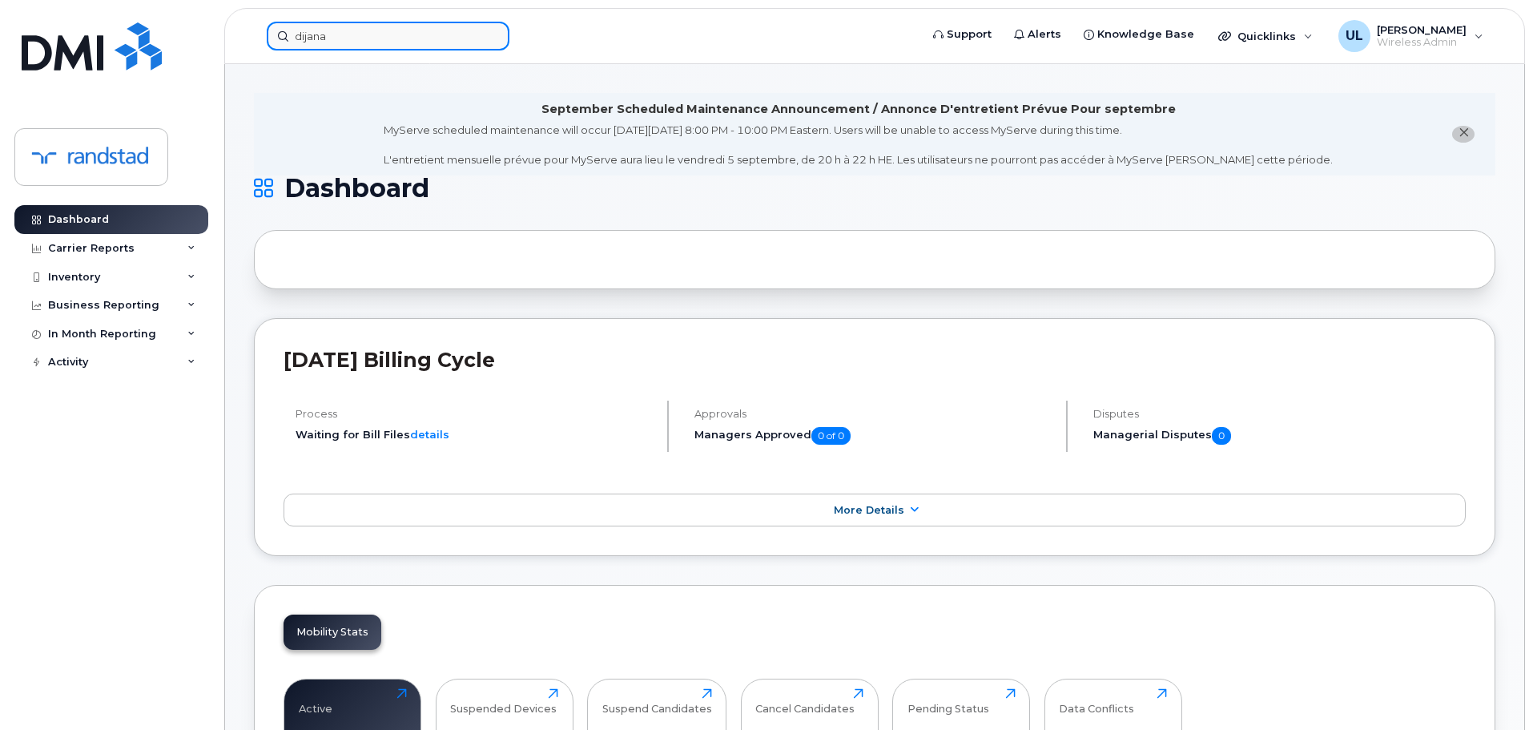
click at [416, 38] on input "dijana" at bounding box center [388, 36] width 243 height 29
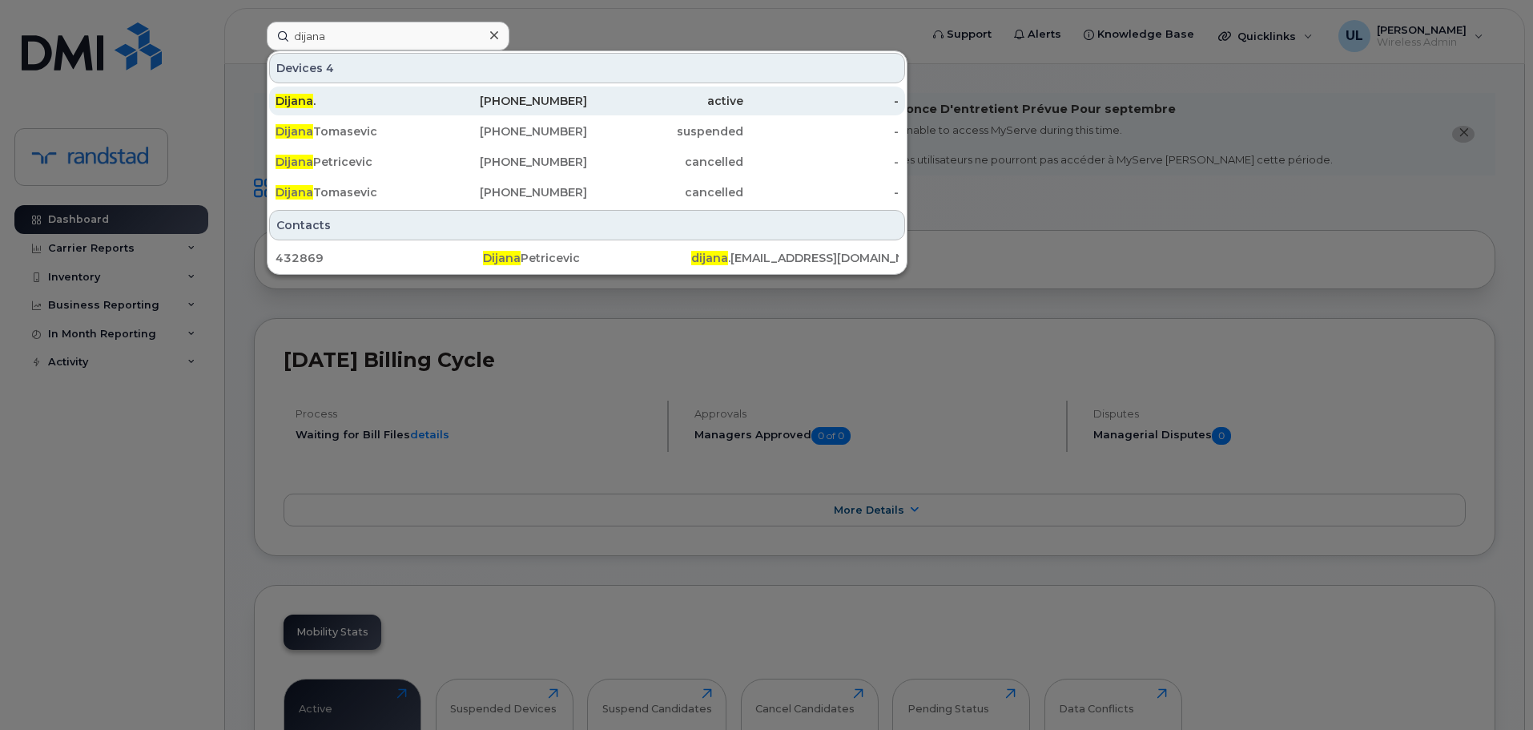
drag, startPoint x: 424, startPoint y: 103, endPoint x: 442, endPoint y: 113, distance: 20.1
click at [424, 103] on div "Dijana ." at bounding box center [354, 101] width 156 height 16
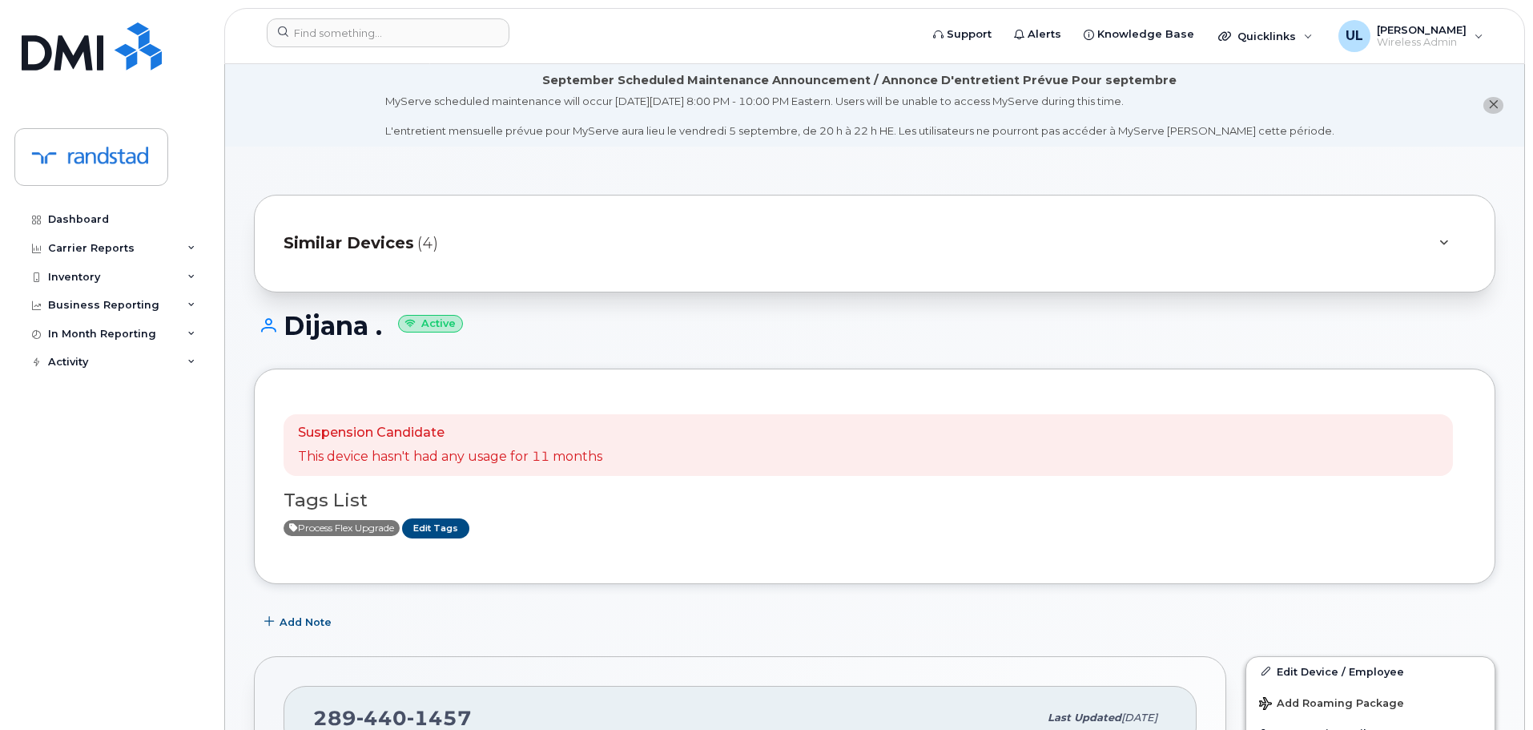
scroll to position [400, 0]
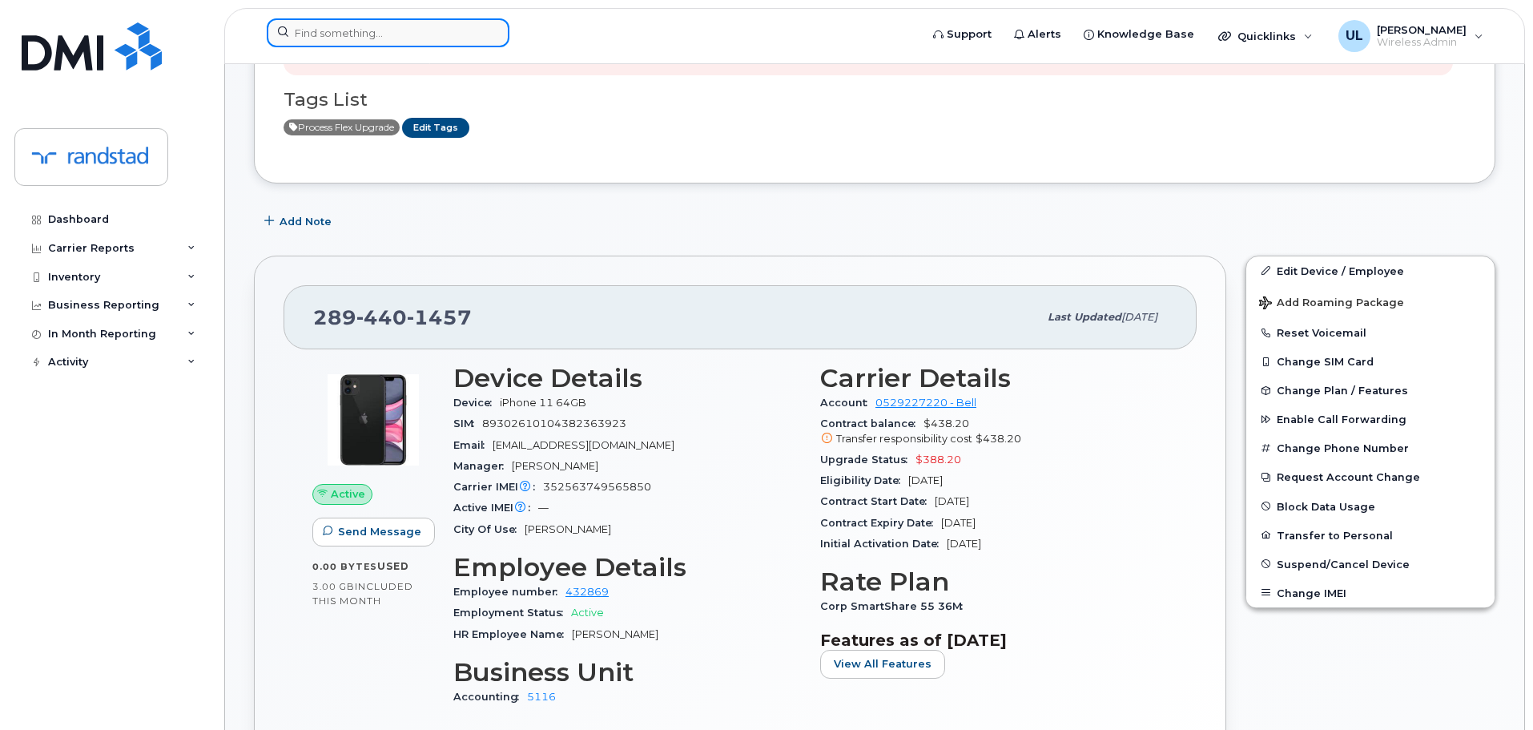
click at [426, 39] on input at bounding box center [388, 32] width 243 height 29
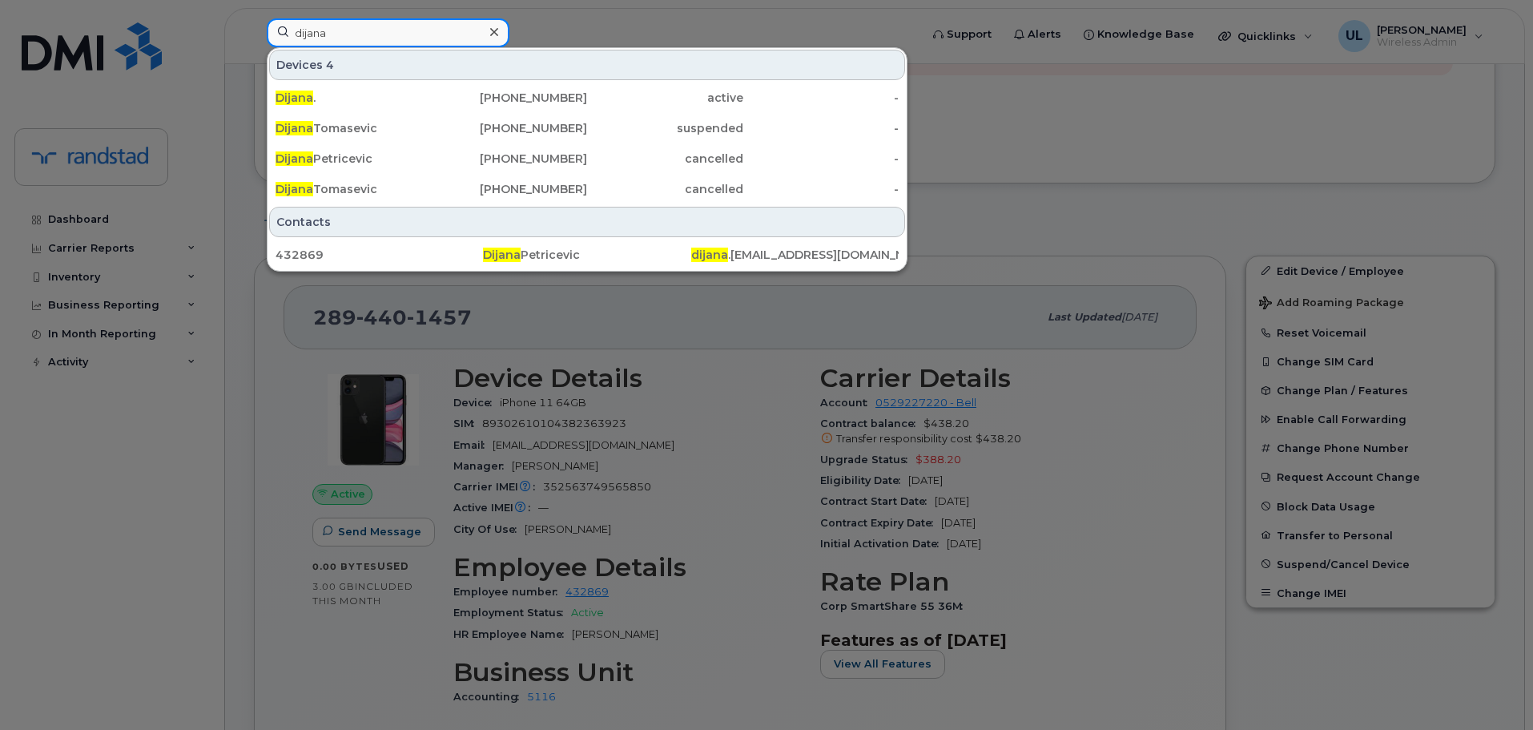
type input "dijana"
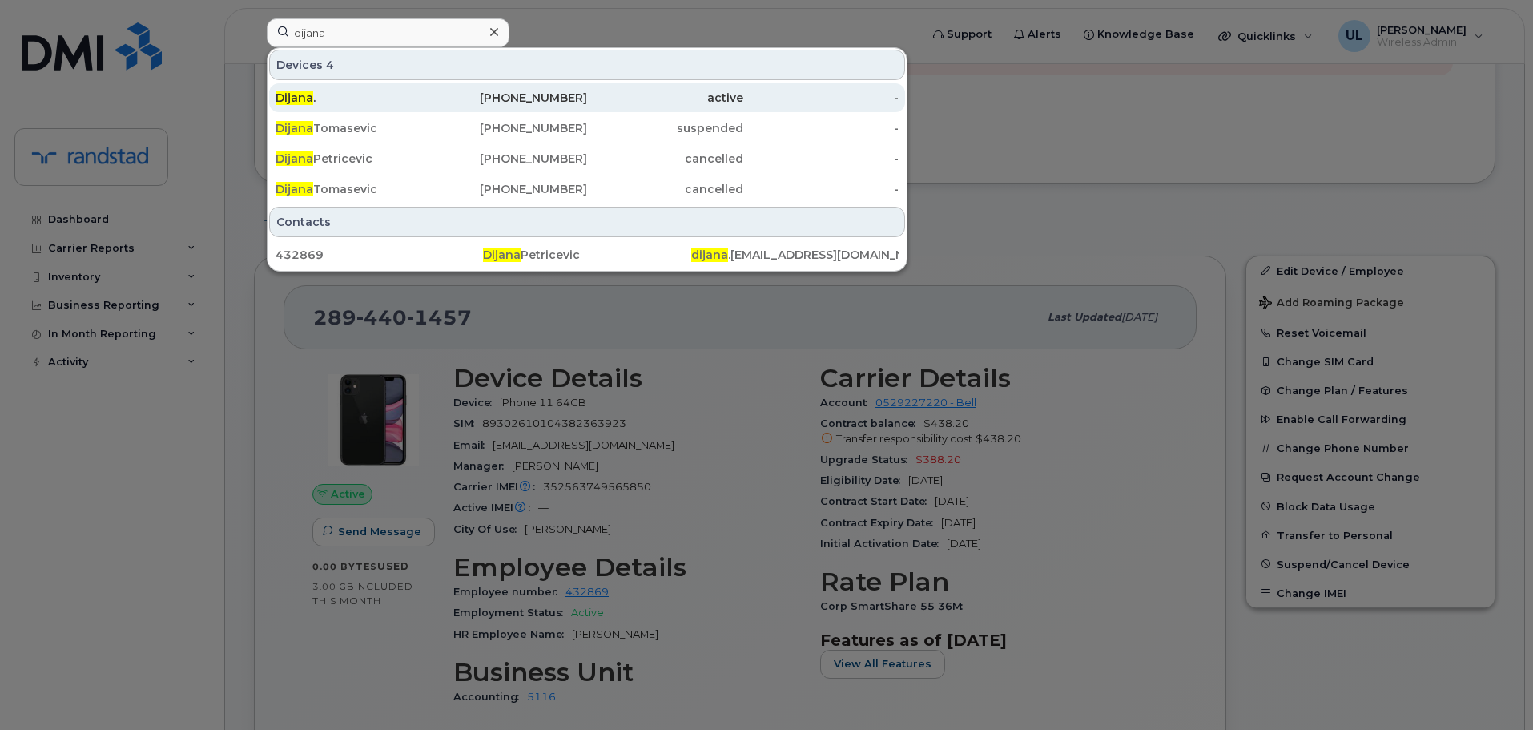
click at [593, 97] on div "active" at bounding box center [665, 98] width 156 height 16
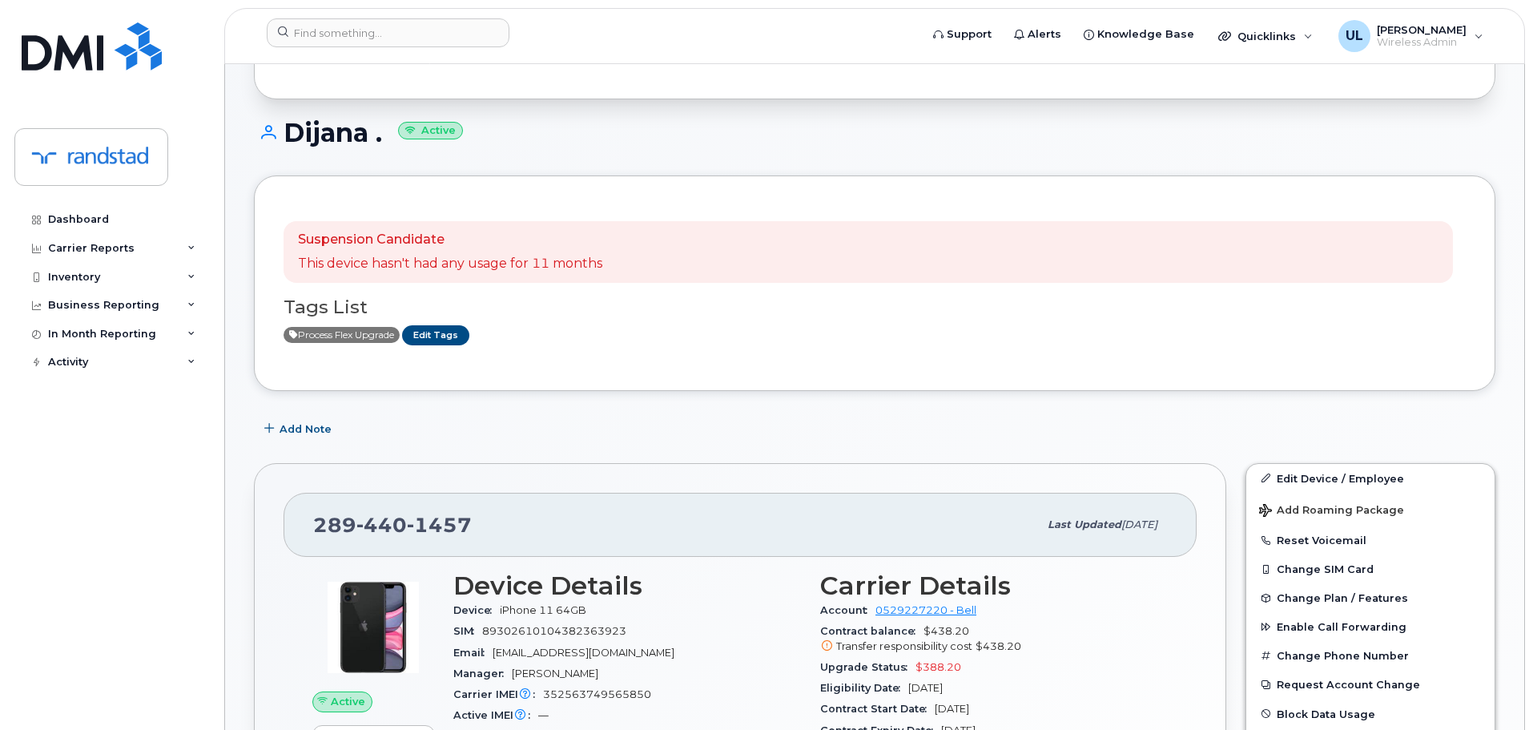
scroll to position [400, 0]
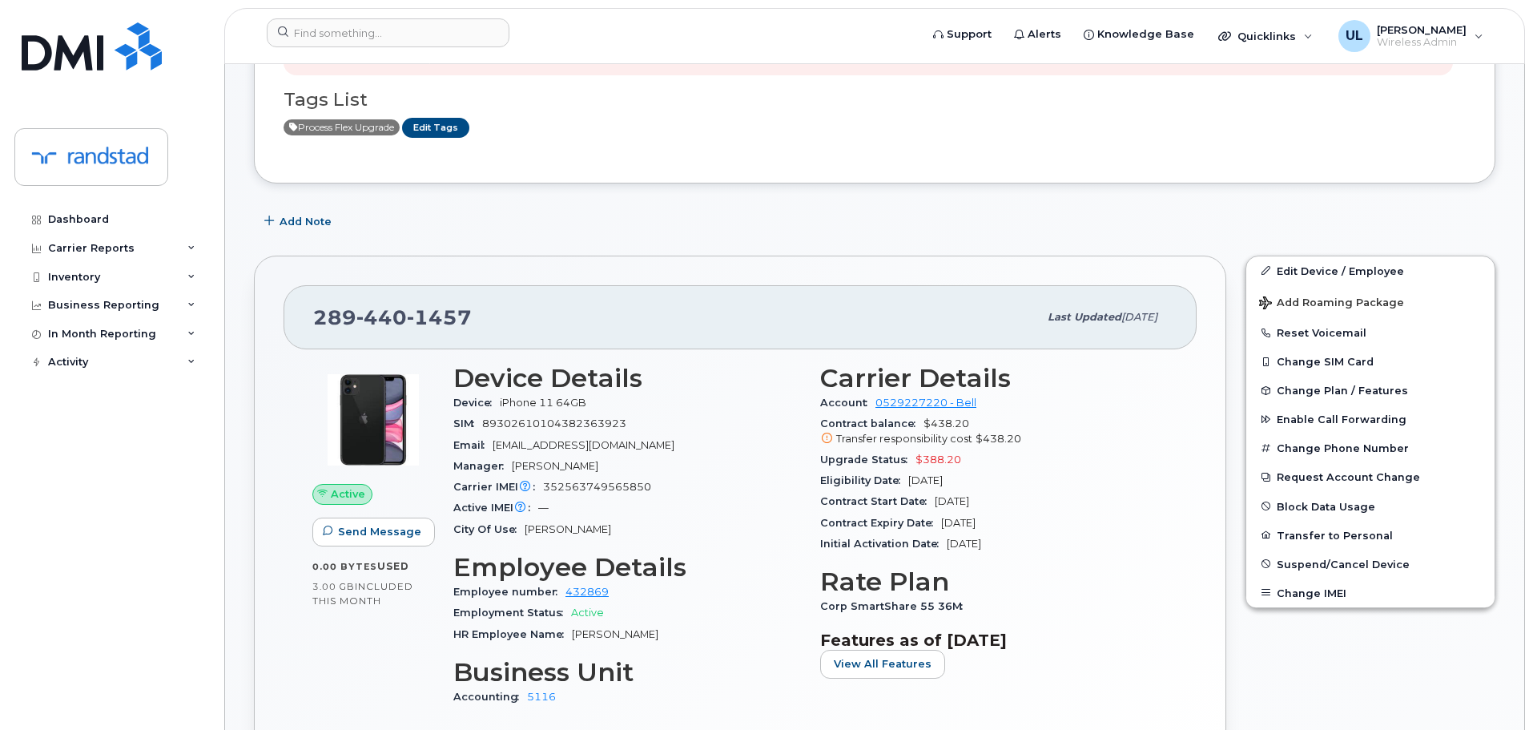
click at [512, 453] on div "Email dijana.tomasevic@randstad.ca" at bounding box center [627, 445] width 348 height 21
copy span "dijana"
drag, startPoint x: 418, startPoint y: 28, endPoint x: 418, endPoint y: 46, distance: 17.6
click at [418, 27] on input at bounding box center [388, 32] width 243 height 29
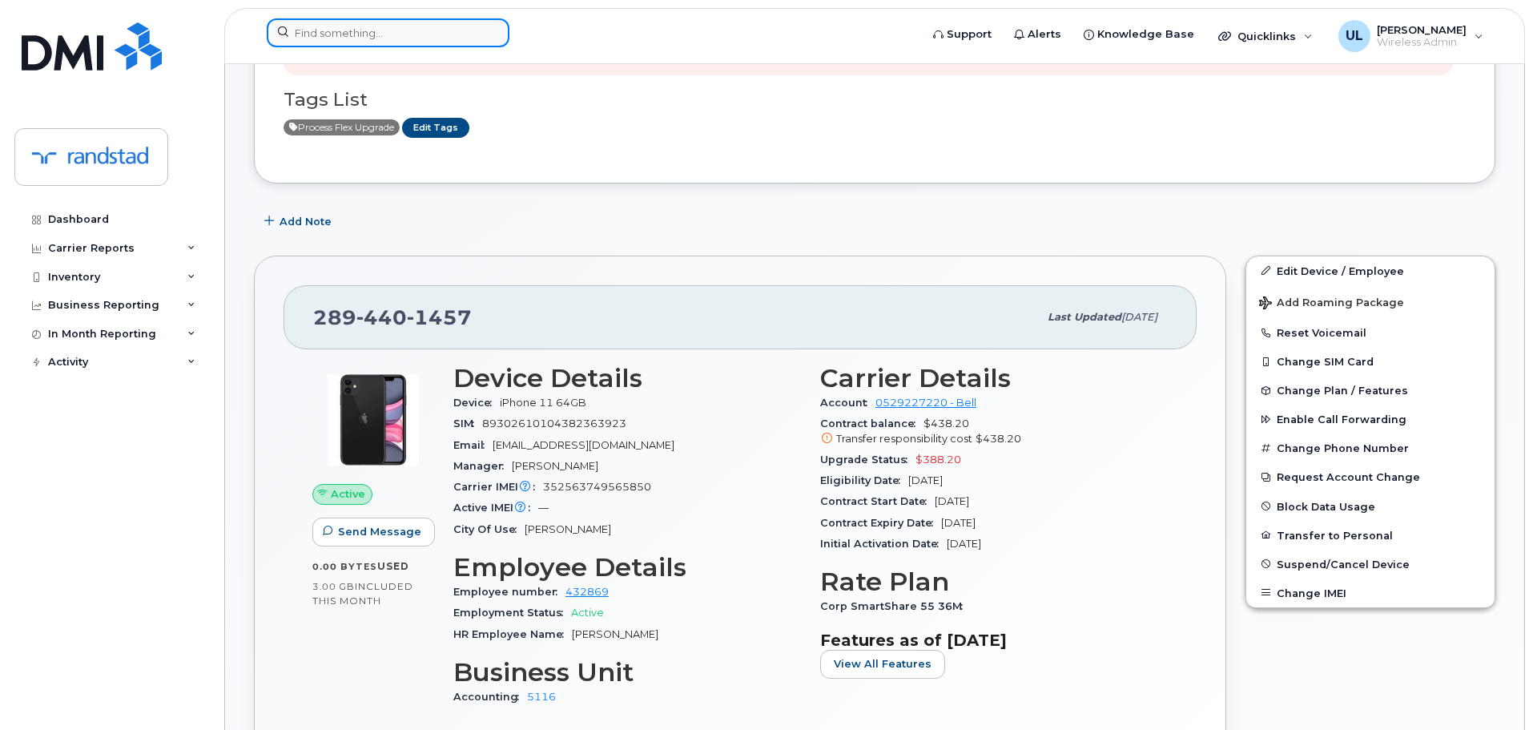
paste input "dijana"
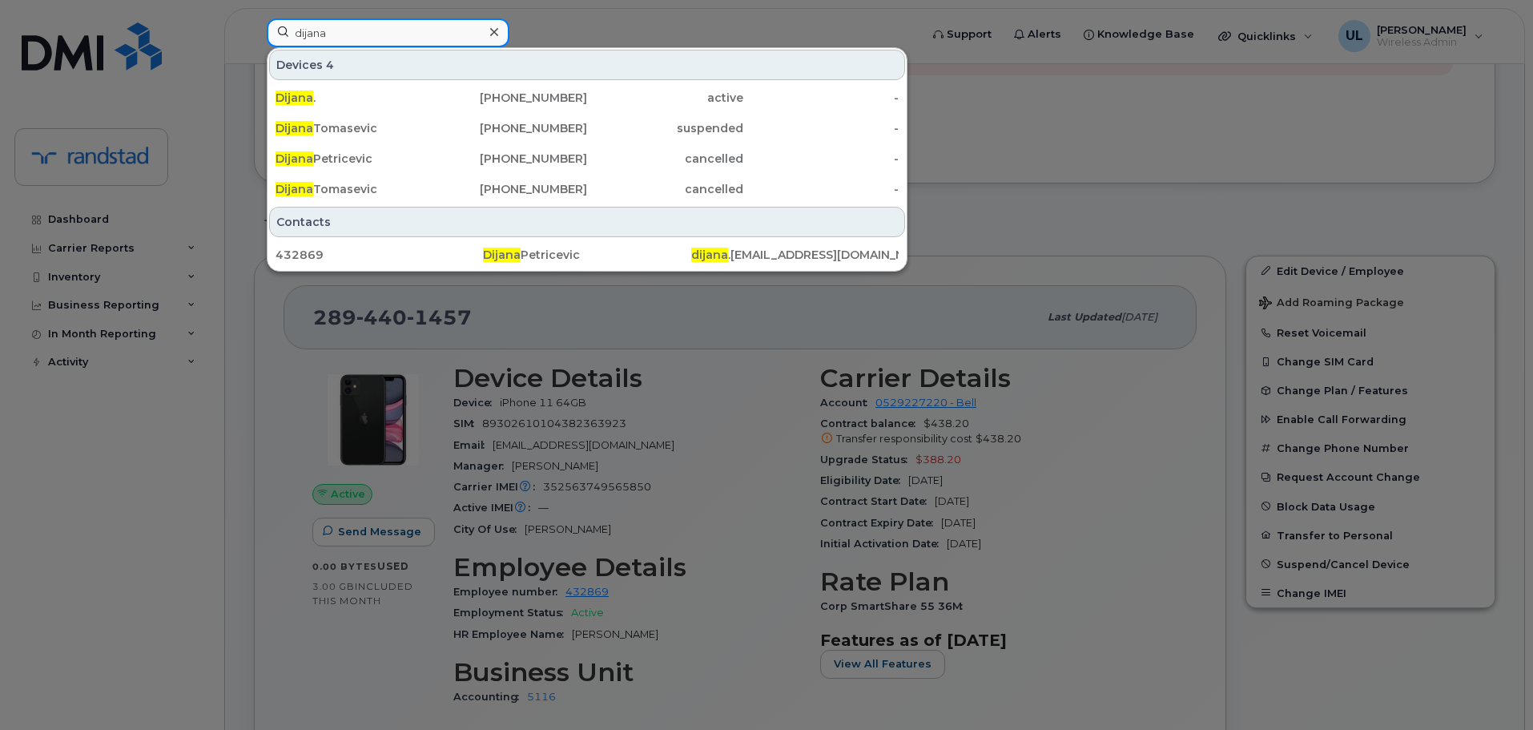
type input "dijana"
click at [413, 121] on div "Dijana Tomasevic" at bounding box center [354, 128] width 156 height 16
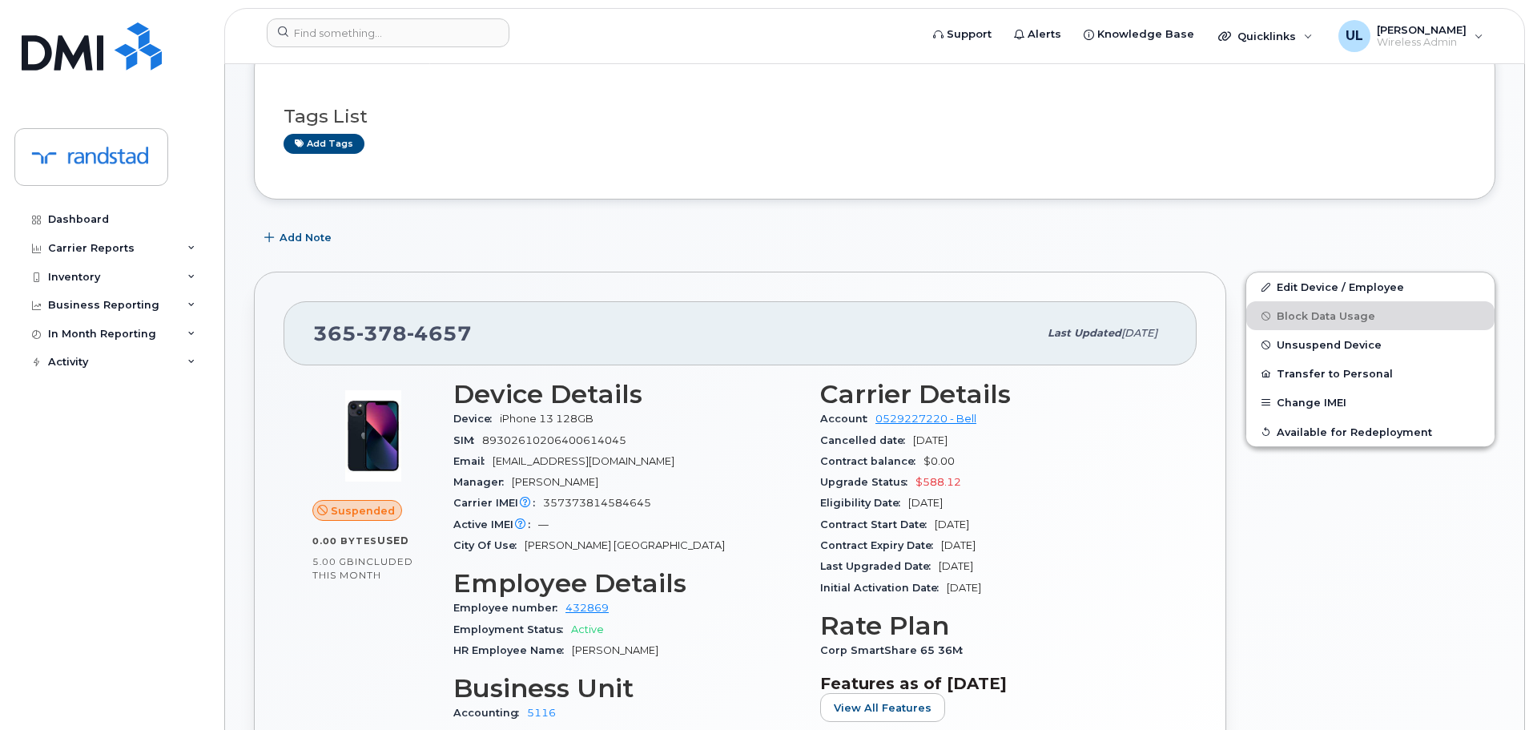
scroll to position [400, 0]
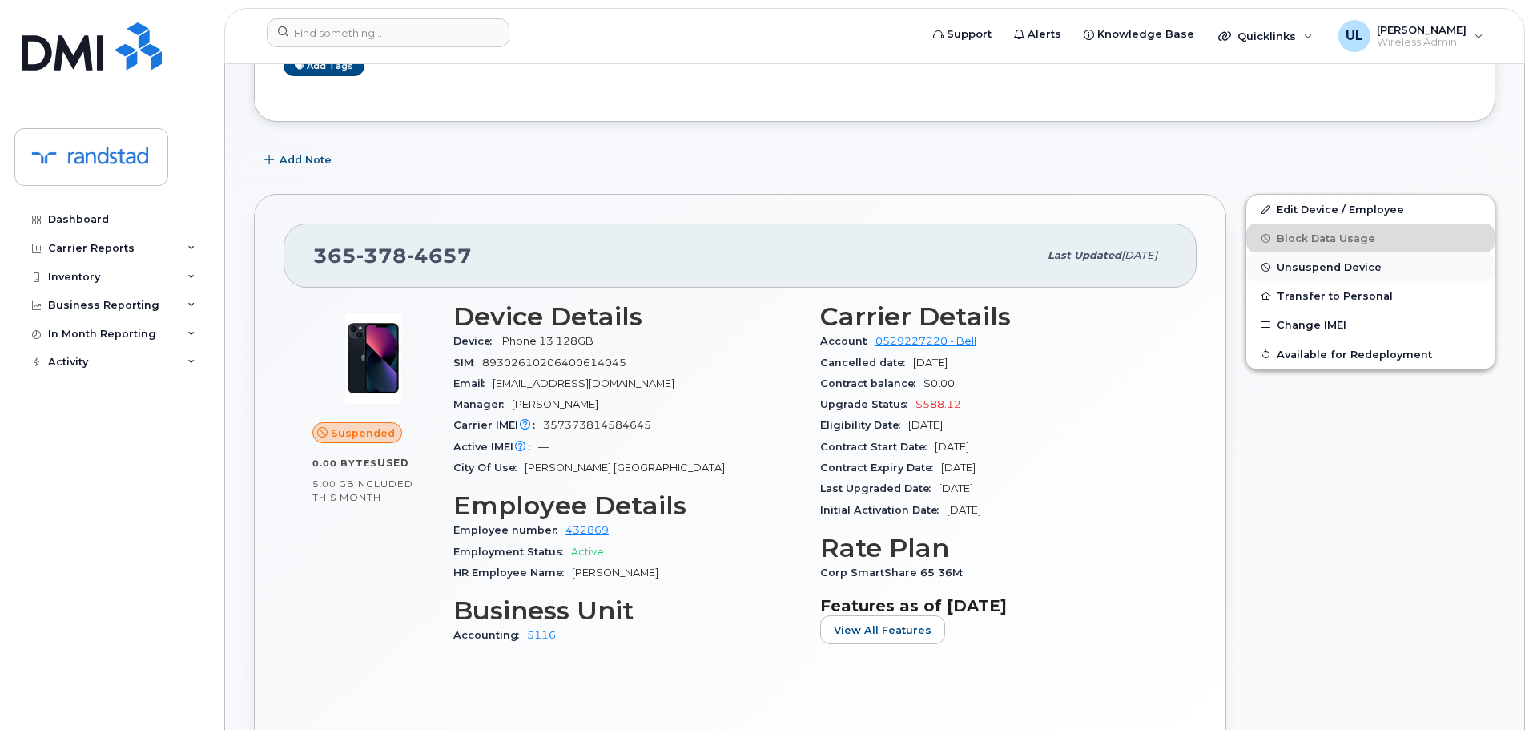
click at [1315, 272] on span "Unsuspend Device" at bounding box center [1329, 267] width 105 height 12
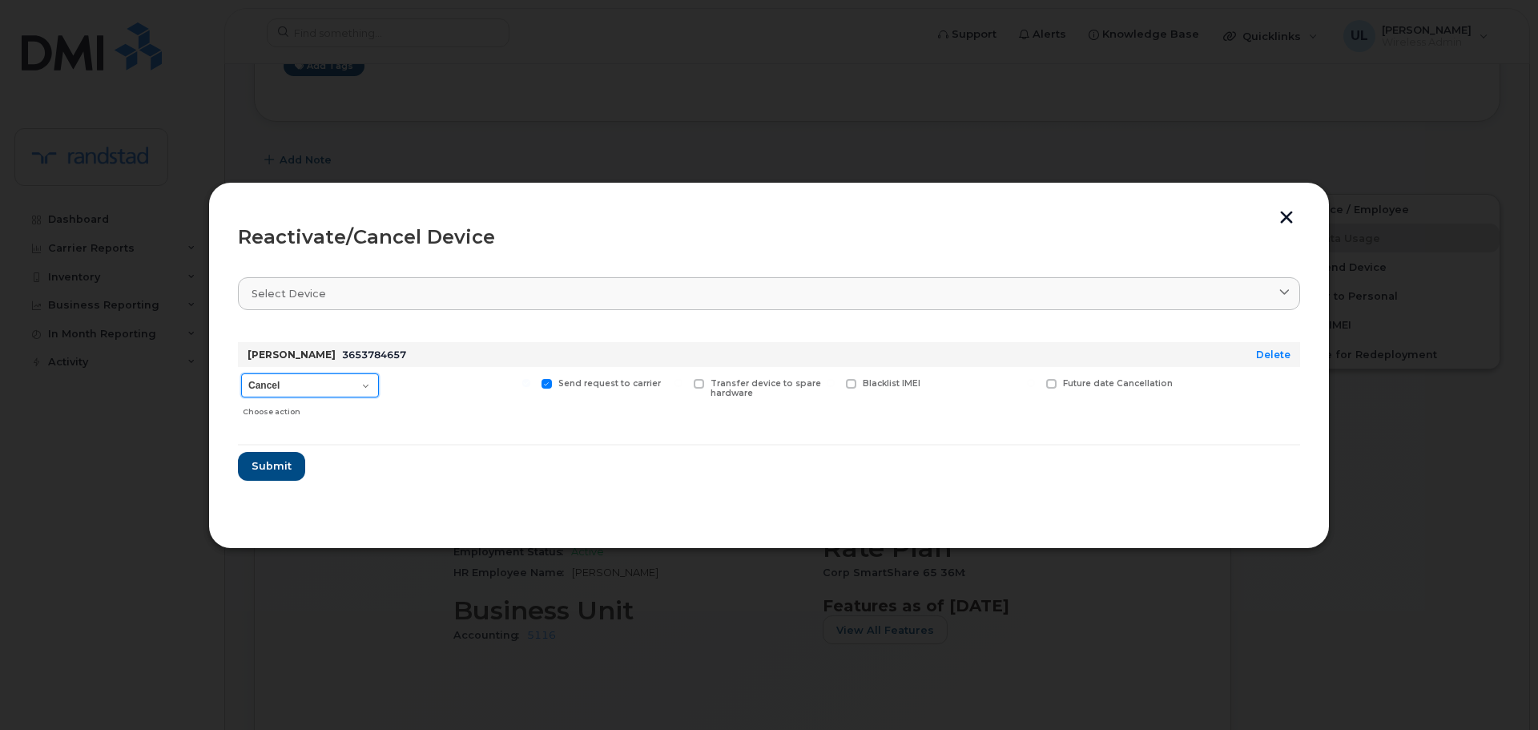
click at [298, 388] on select "Cancel Suspend - Extend Suspension Reactivate" at bounding box center [310, 385] width 138 height 24
select select "[object Object]"
click at [241, 373] on select "Cancel Suspend - Extend Suspension Reactivate" at bounding box center [310, 385] width 138 height 24
click at [289, 468] on span "Submit" at bounding box center [271, 465] width 40 height 15
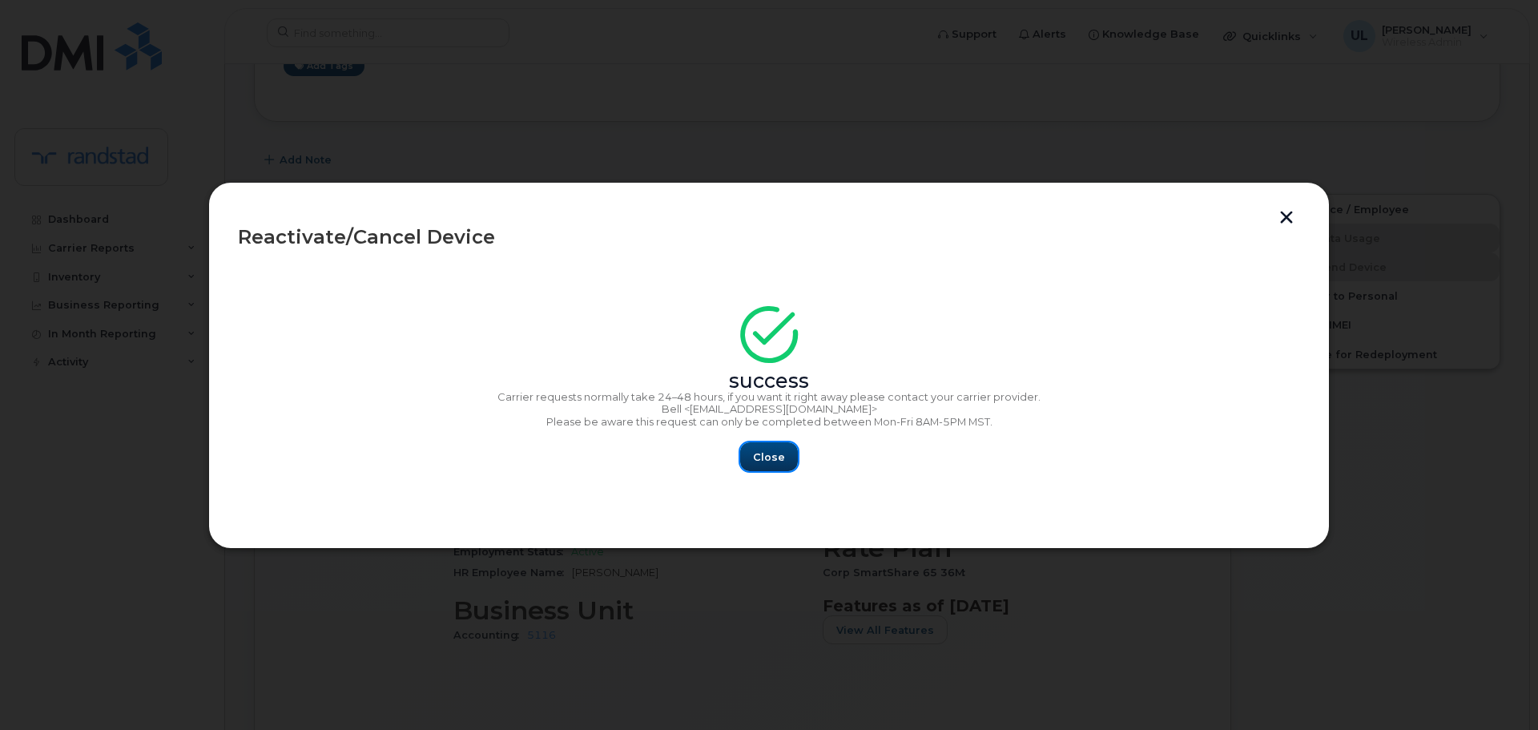
click at [764, 465] on button "Close" at bounding box center [769, 456] width 58 height 29
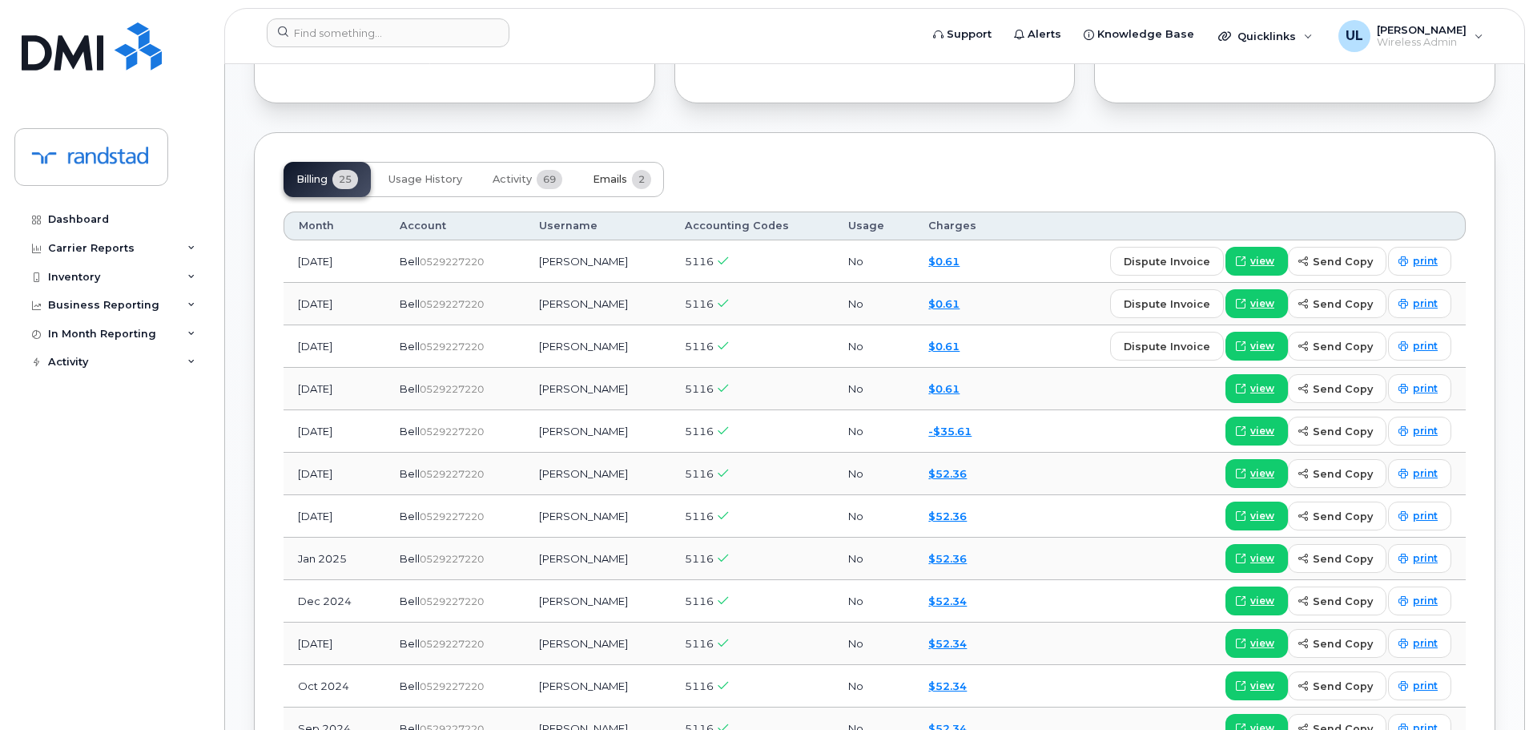
click at [636, 167] on button "Emails 2" at bounding box center [622, 179] width 84 height 35
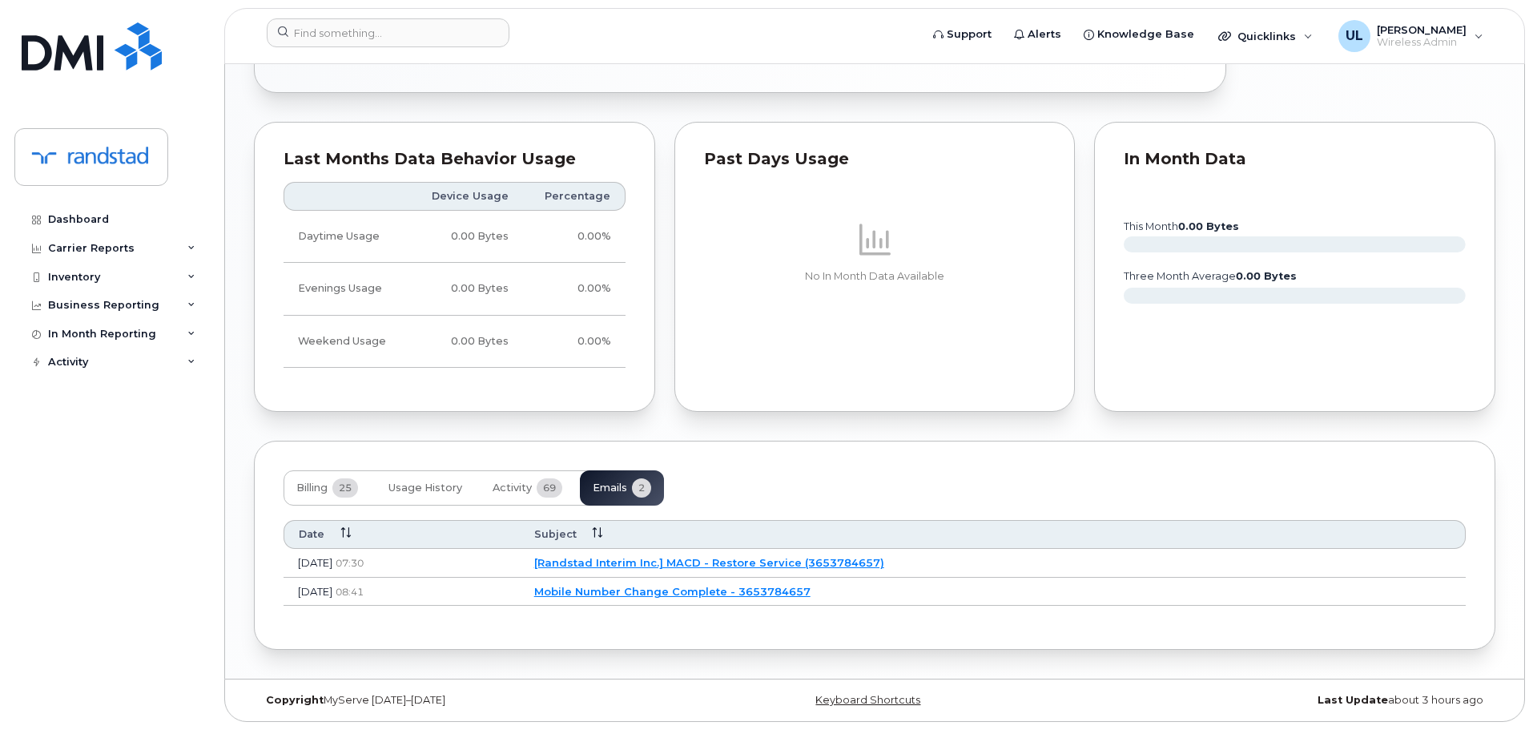
scroll to position [1133, 0]
click at [333, 488] on button "Billing 25" at bounding box center [327, 487] width 87 height 35
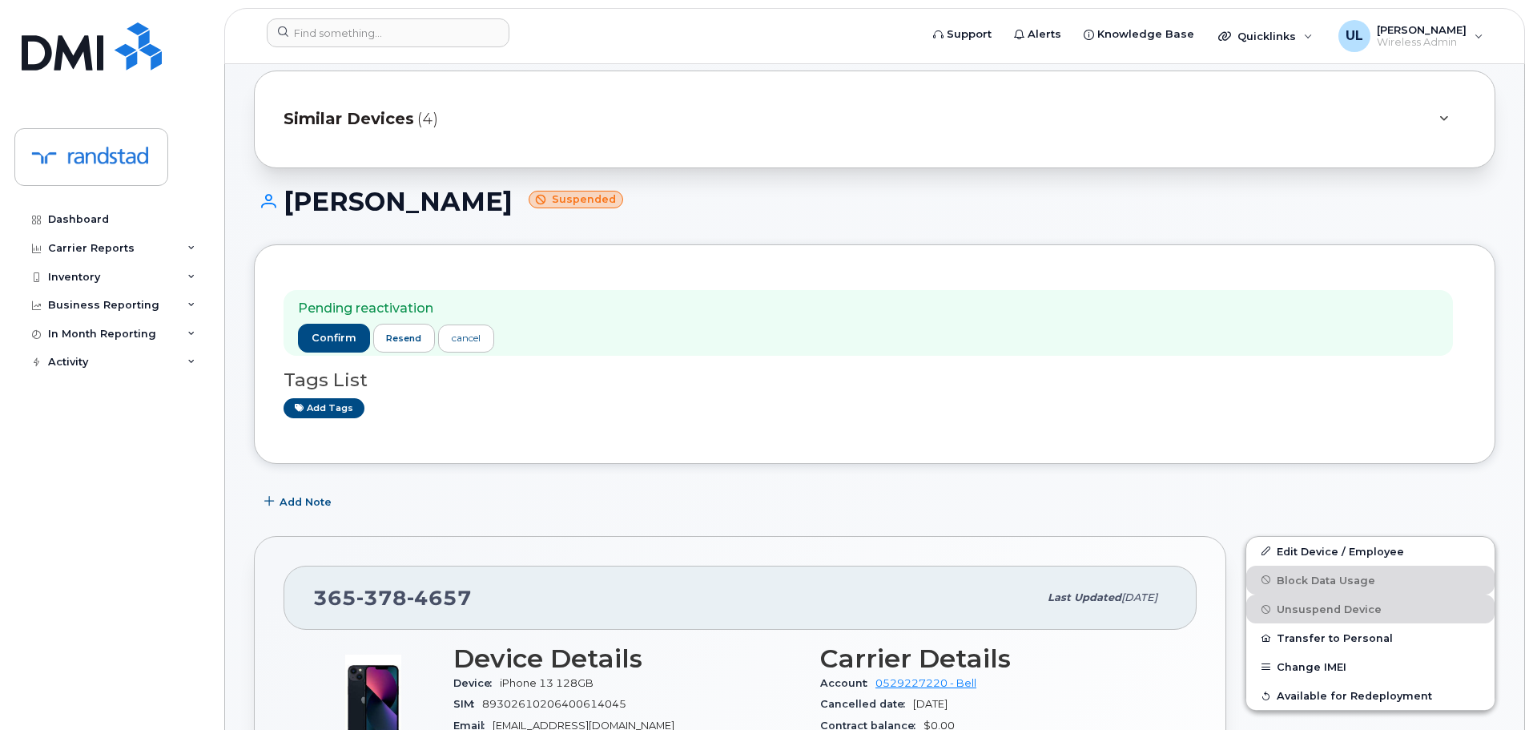
scroll to position [0, 0]
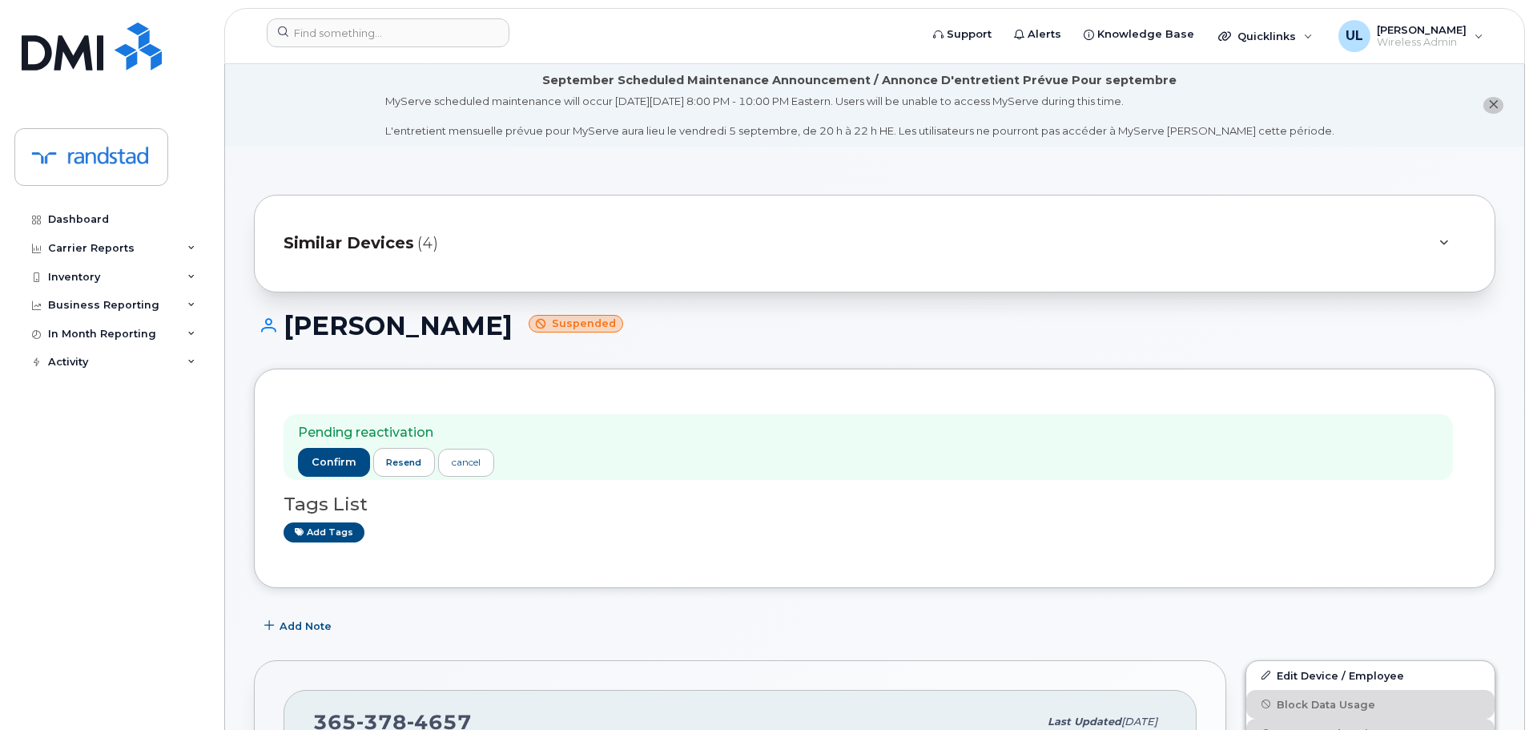
click at [837, 332] on h1 "[PERSON_NAME] Suspended" at bounding box center [874, 326] width 1241 height 28
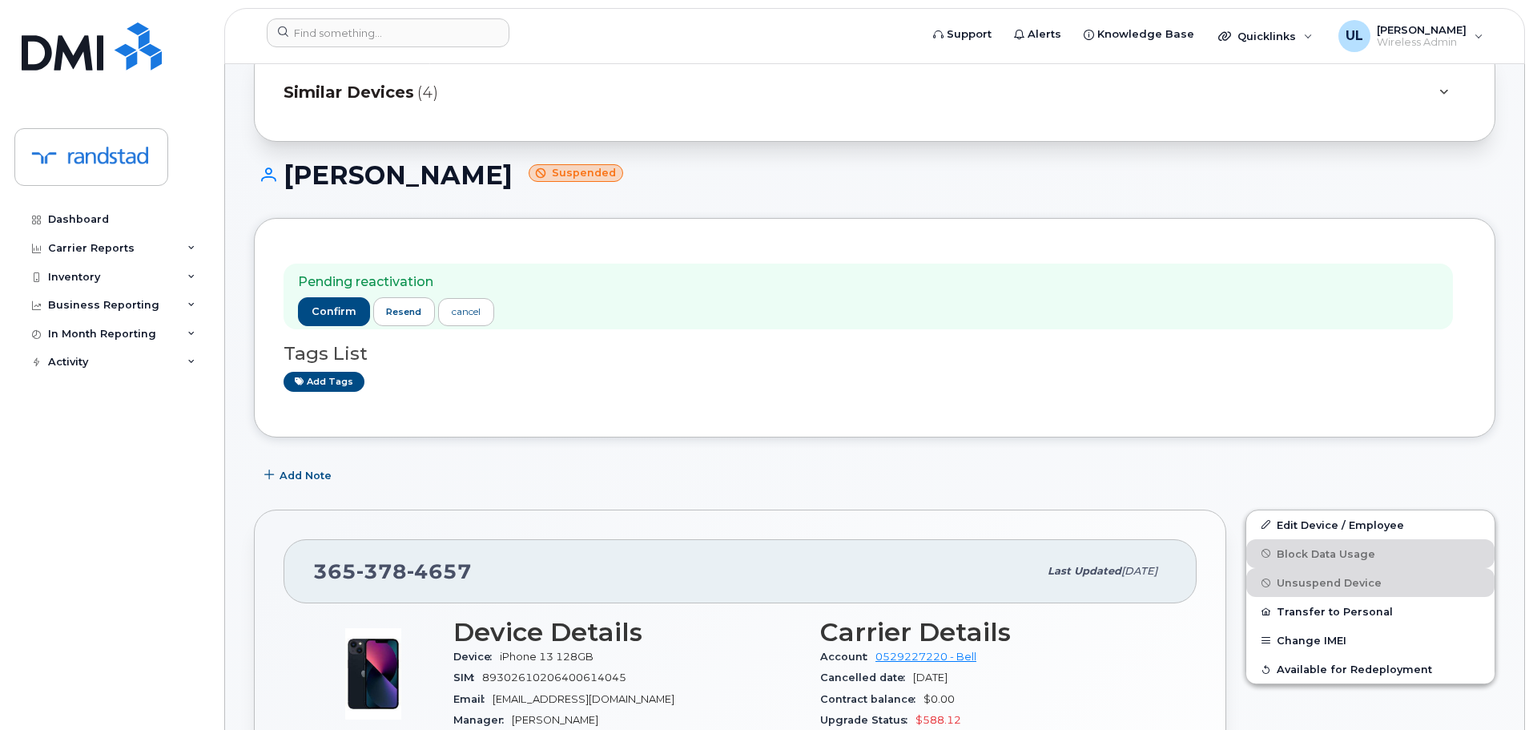
scroll to position [320, 0]
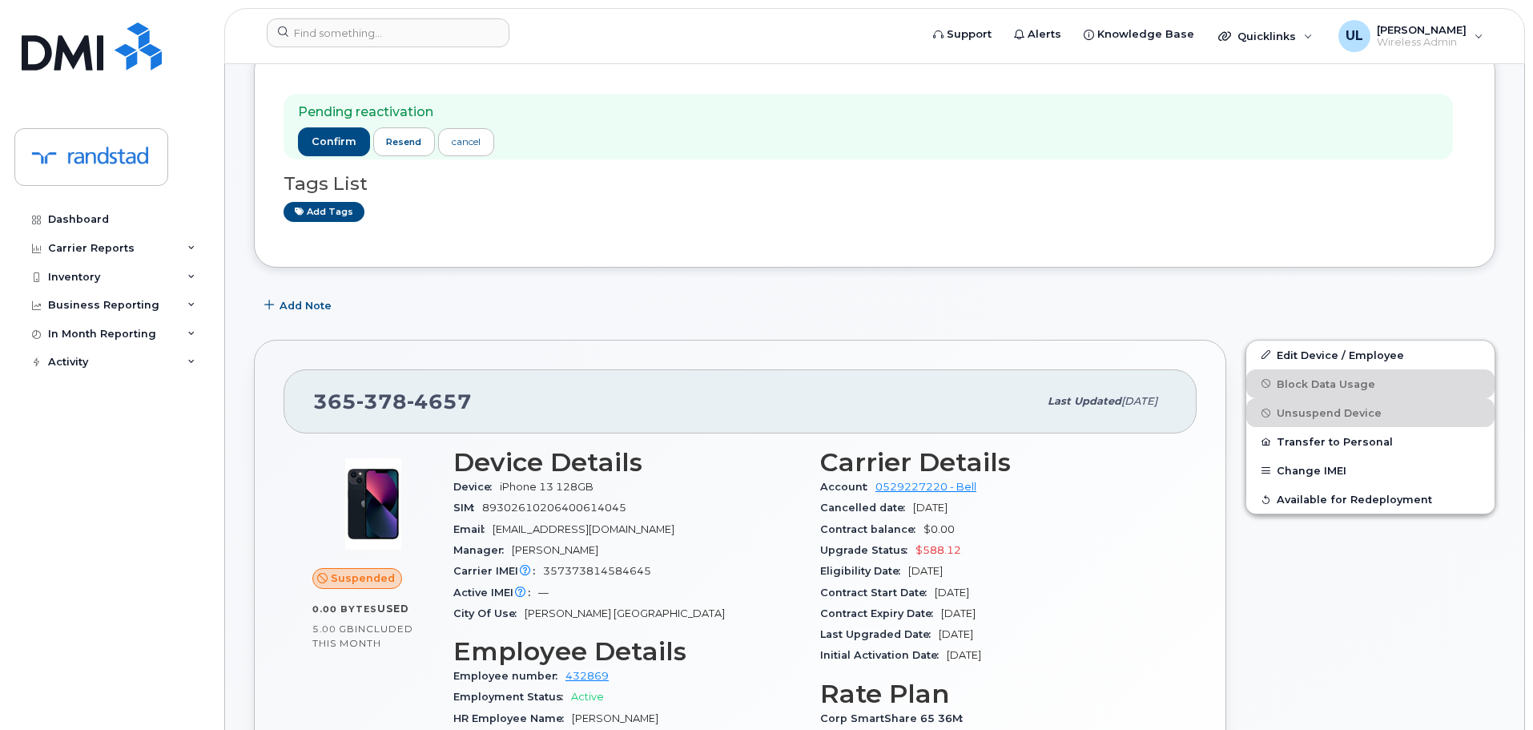
click at [396, 407] on span "378" at bounding box center [381, 401] width 50 height 24
copy span "365 378 4657"
click at [517, 25] on form at bounding box center [588, 32] width 642 height 29
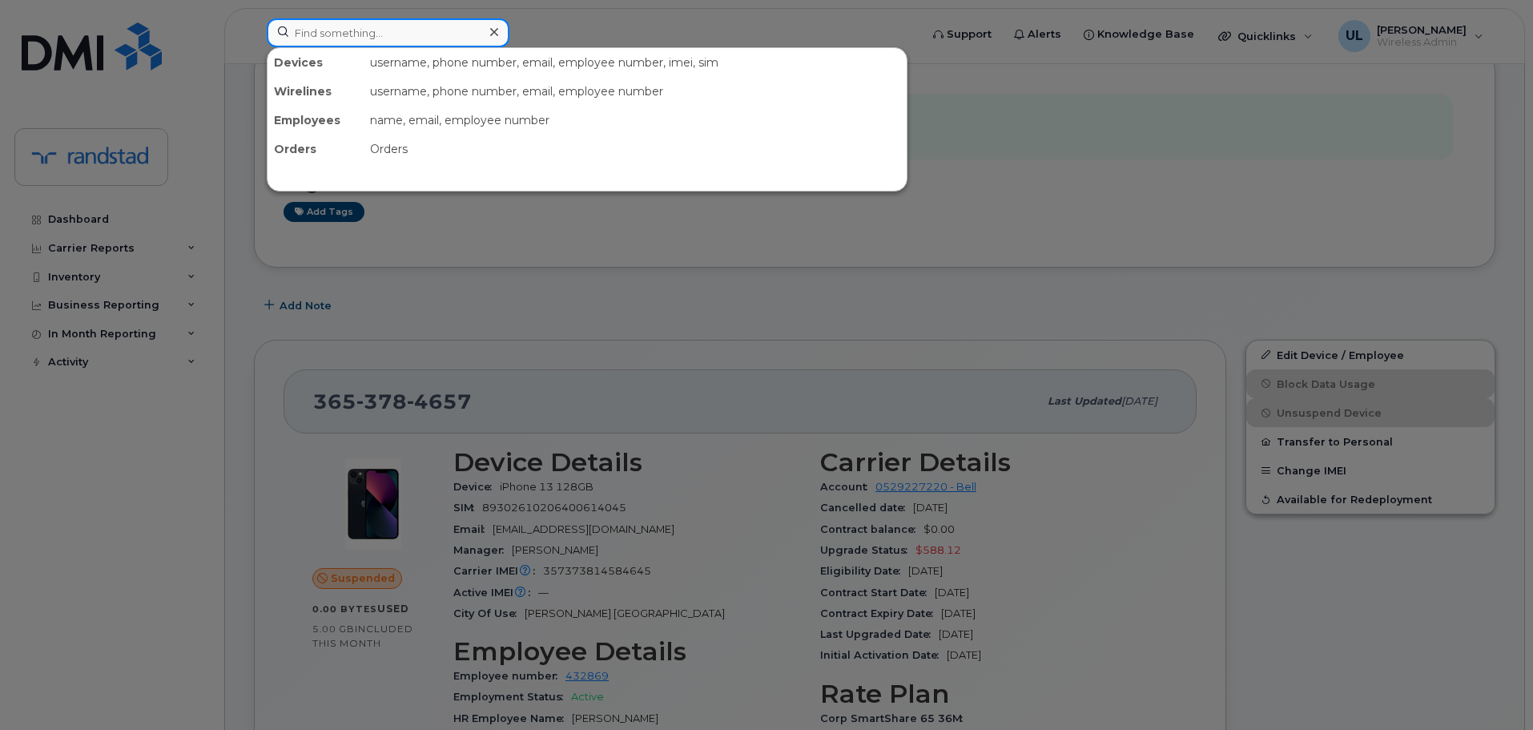
drag, startPoint x: 487, startPoint y: 32, endPoint x: 552, endPoint y: 47, distance: 66.6
click at [484, 33] on div at bounding box center [388, 32] width 243 height 29
click at [441, 28] on input at bounding box center [388, 32] width 243 height 29
paste input "Novitchkova"
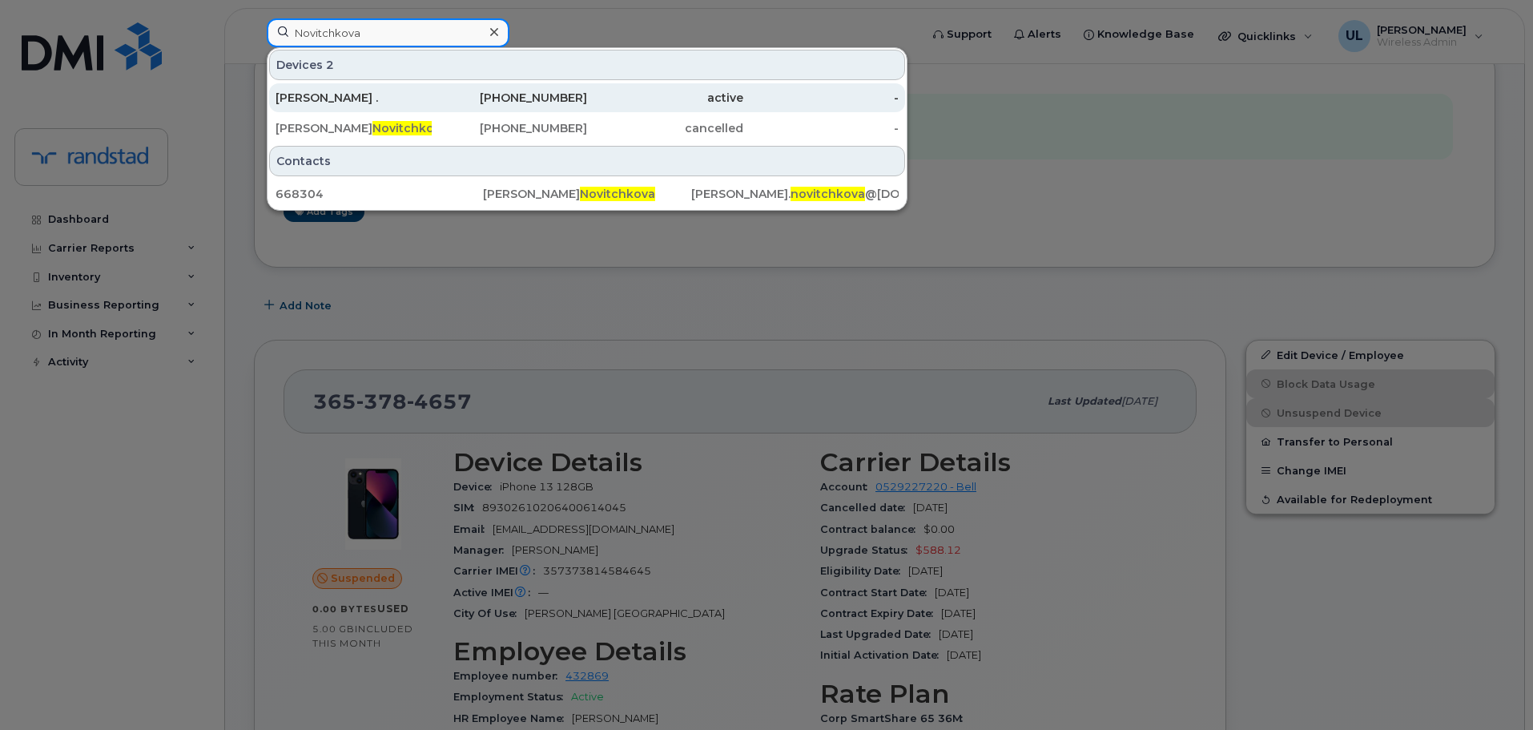
type input "Novitchkova"
click at [391, 95] on div "Julia ." at bounding box center [354, 98] width 156 height 16
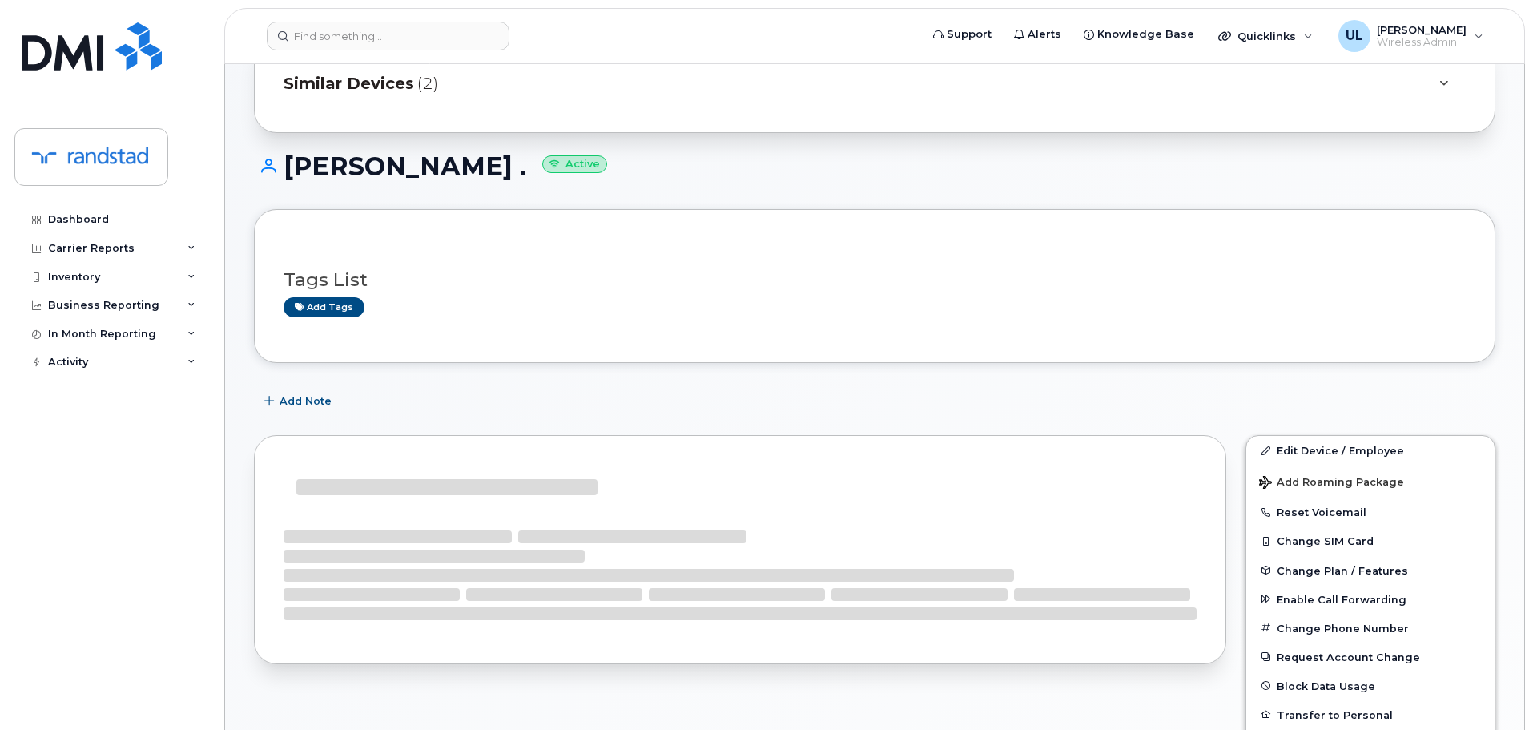
scroll to position [160, 0]
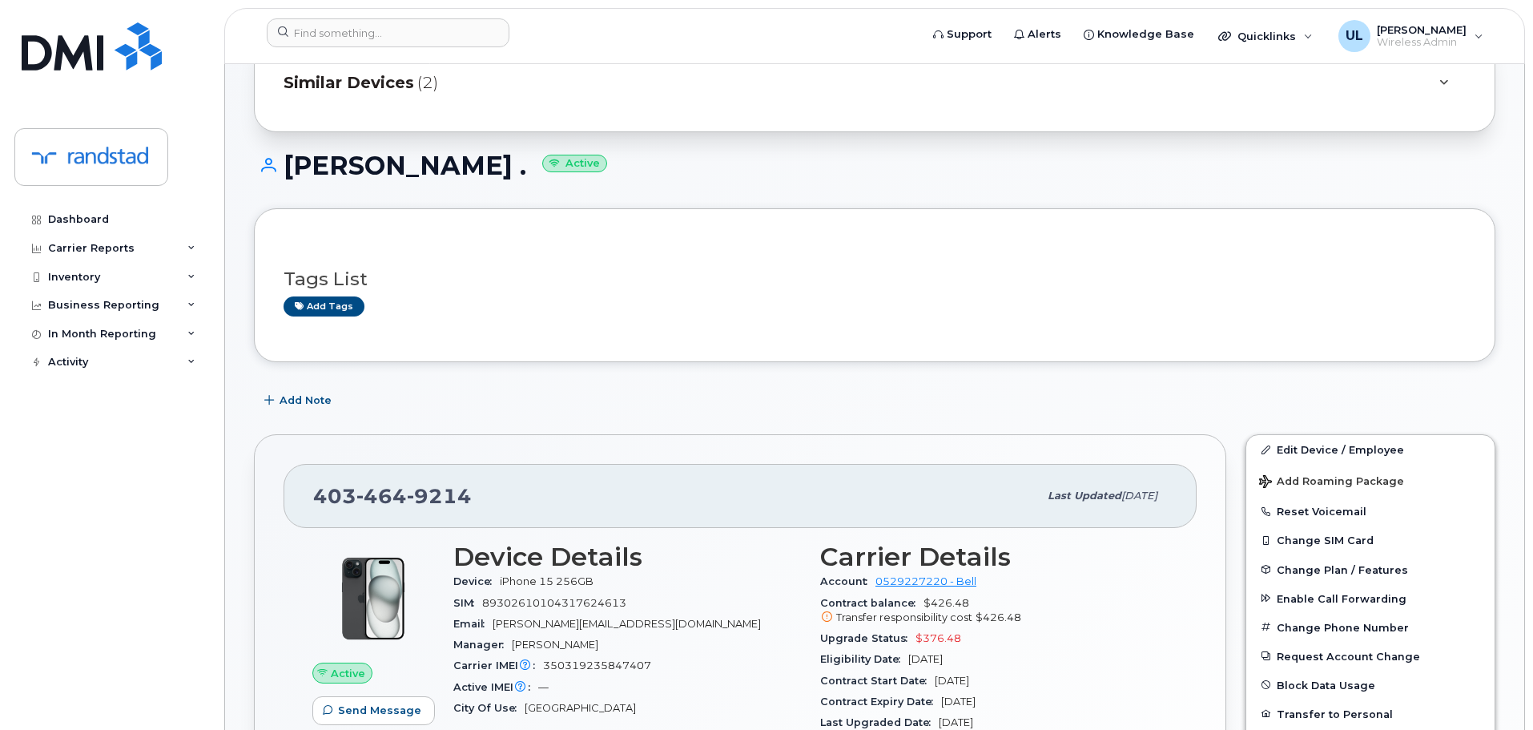
click at [379, 483] on div "[PHONE_NUMBER]" at bounding box center [675, 496] width 725 height 34
copy span "[PHONE_NUMBER]"
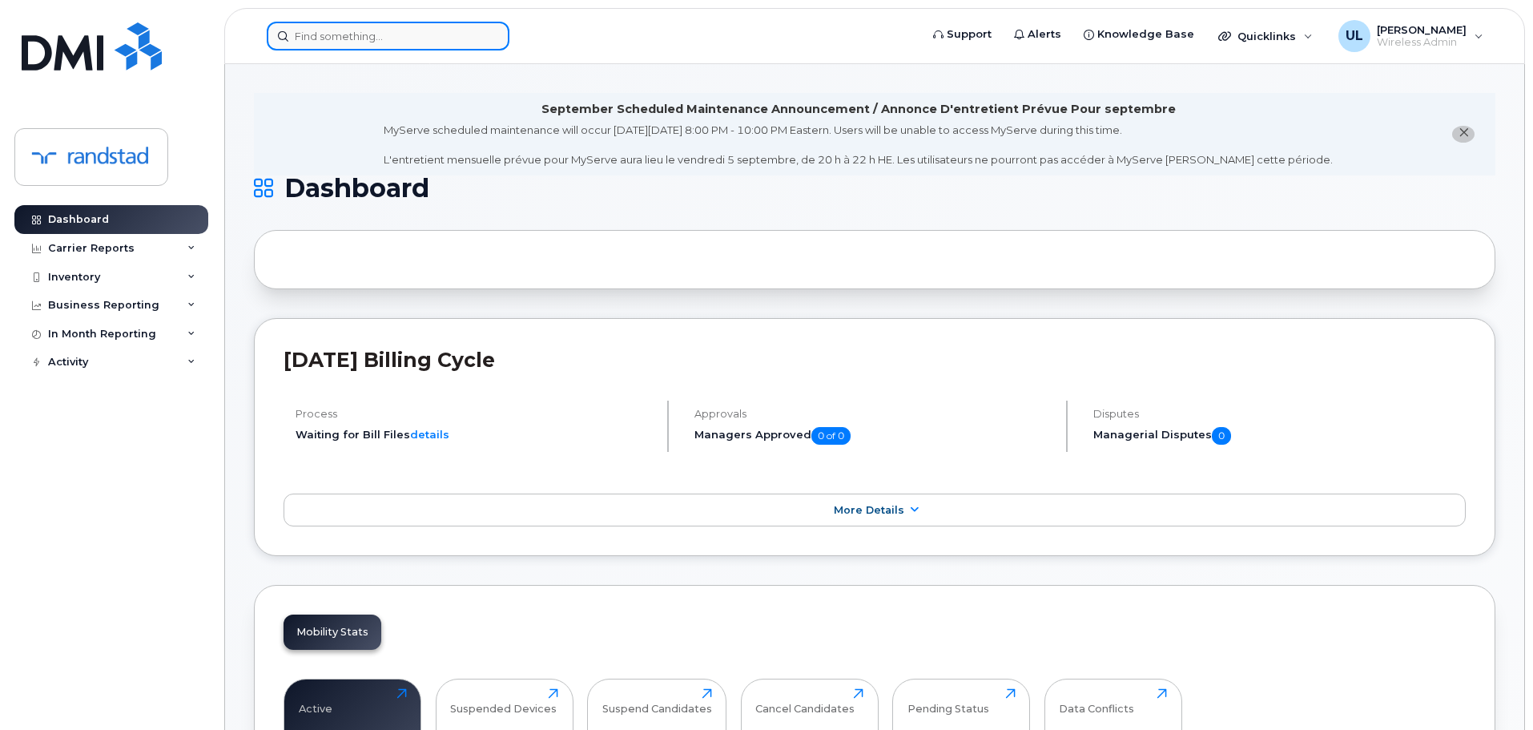
click at [440, 34] on input at bounding box center [388, 36] width 243 height 29
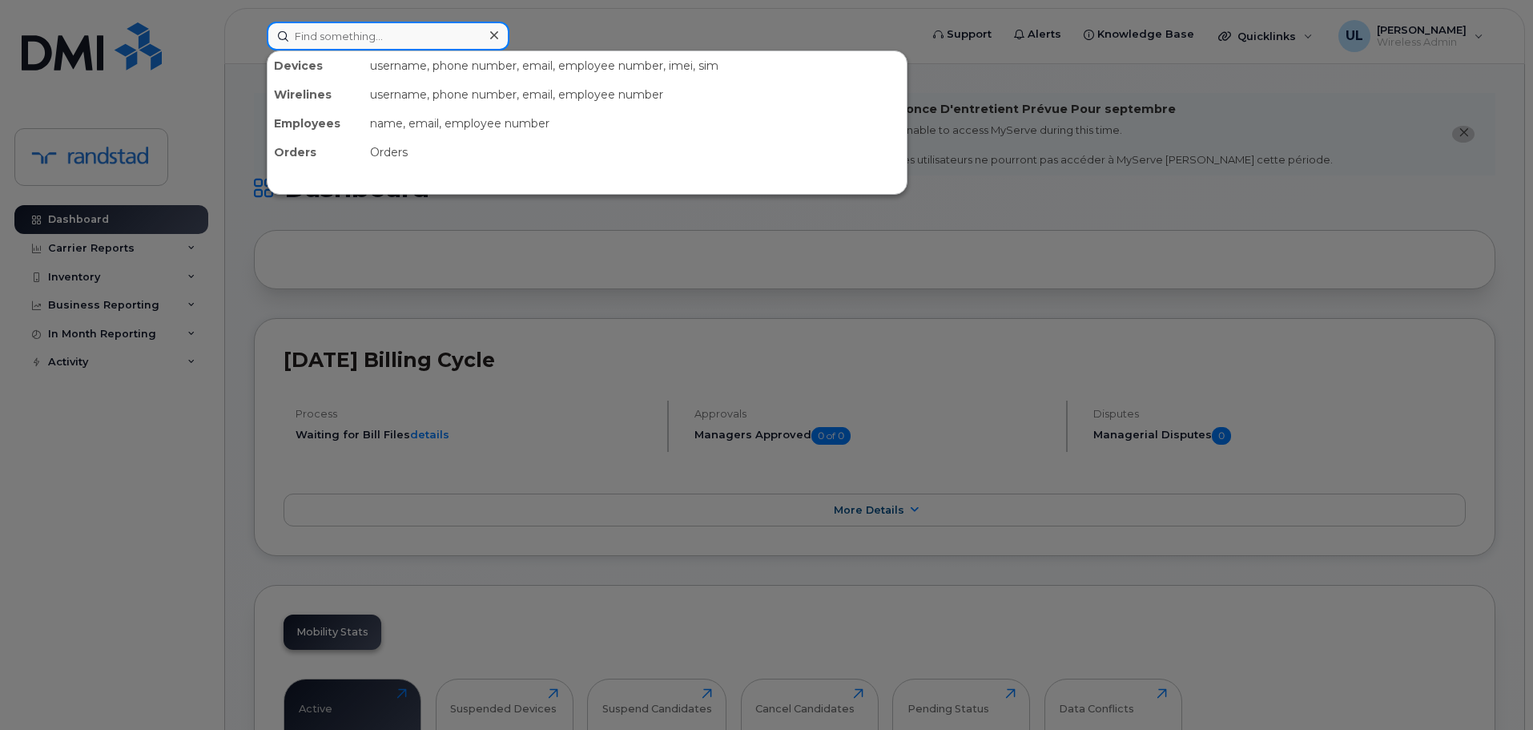
paste input "Grewal"
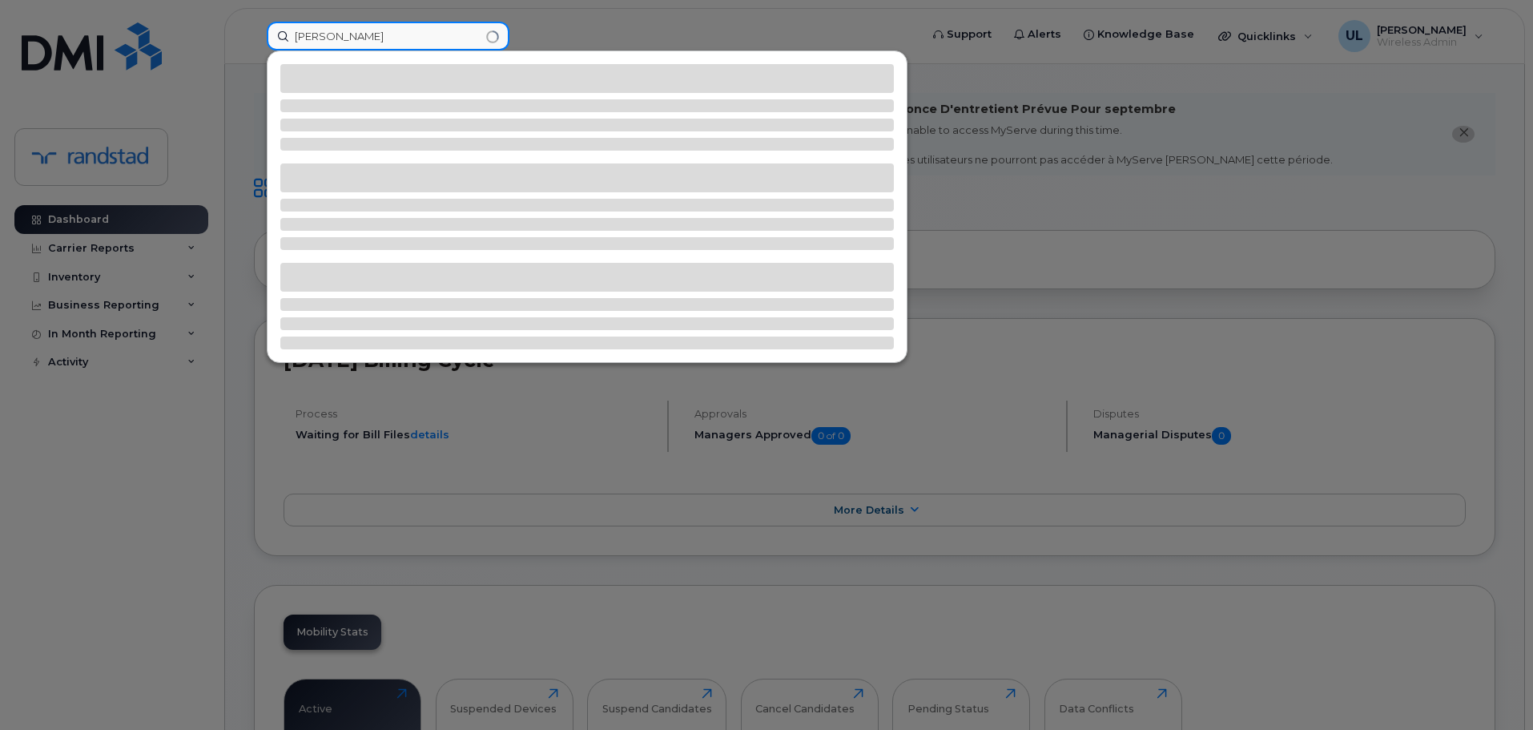
type input "Grewal"
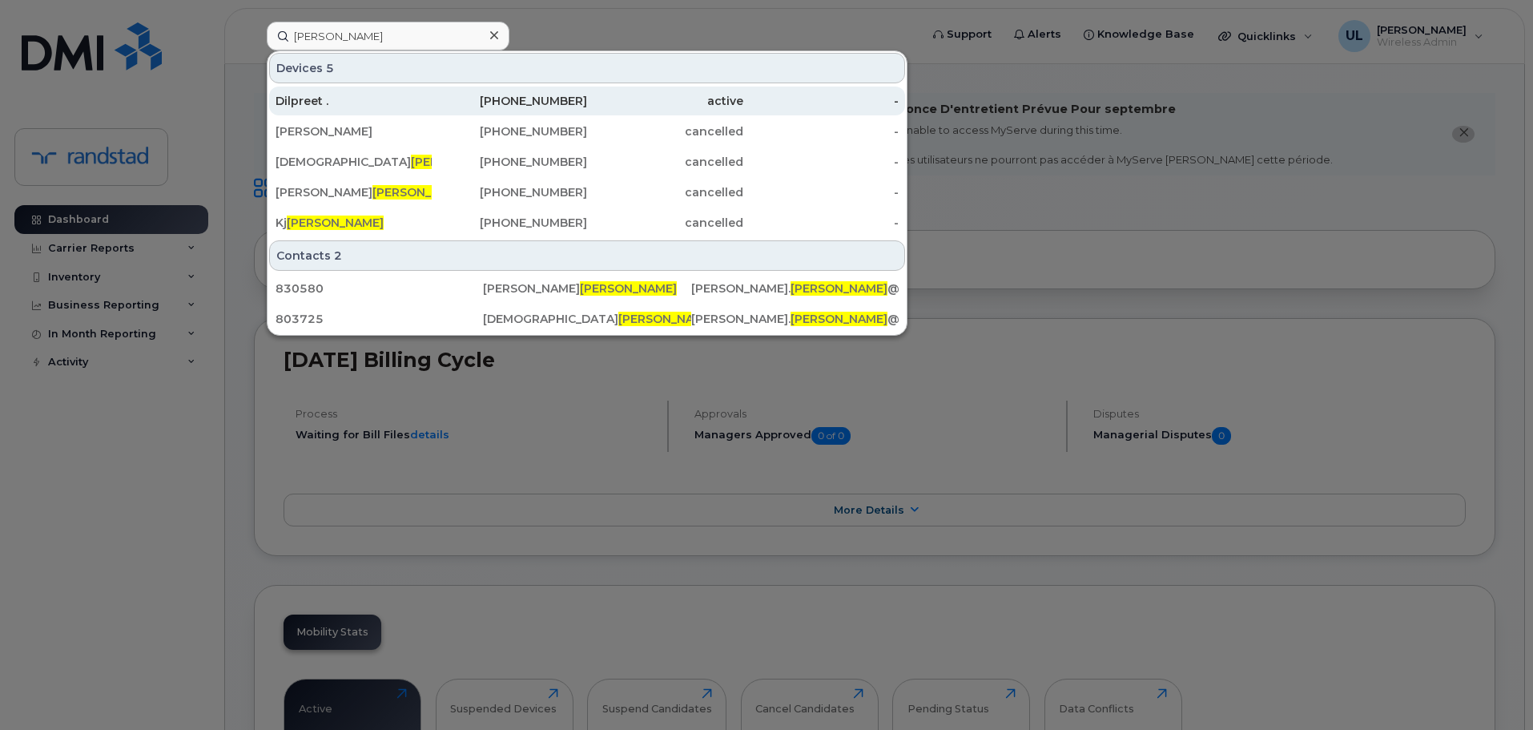
click at [412, 86] on link "Dilpreet . 437-961-2969 active -" at bounding box center [587, 100] width 636 height 29
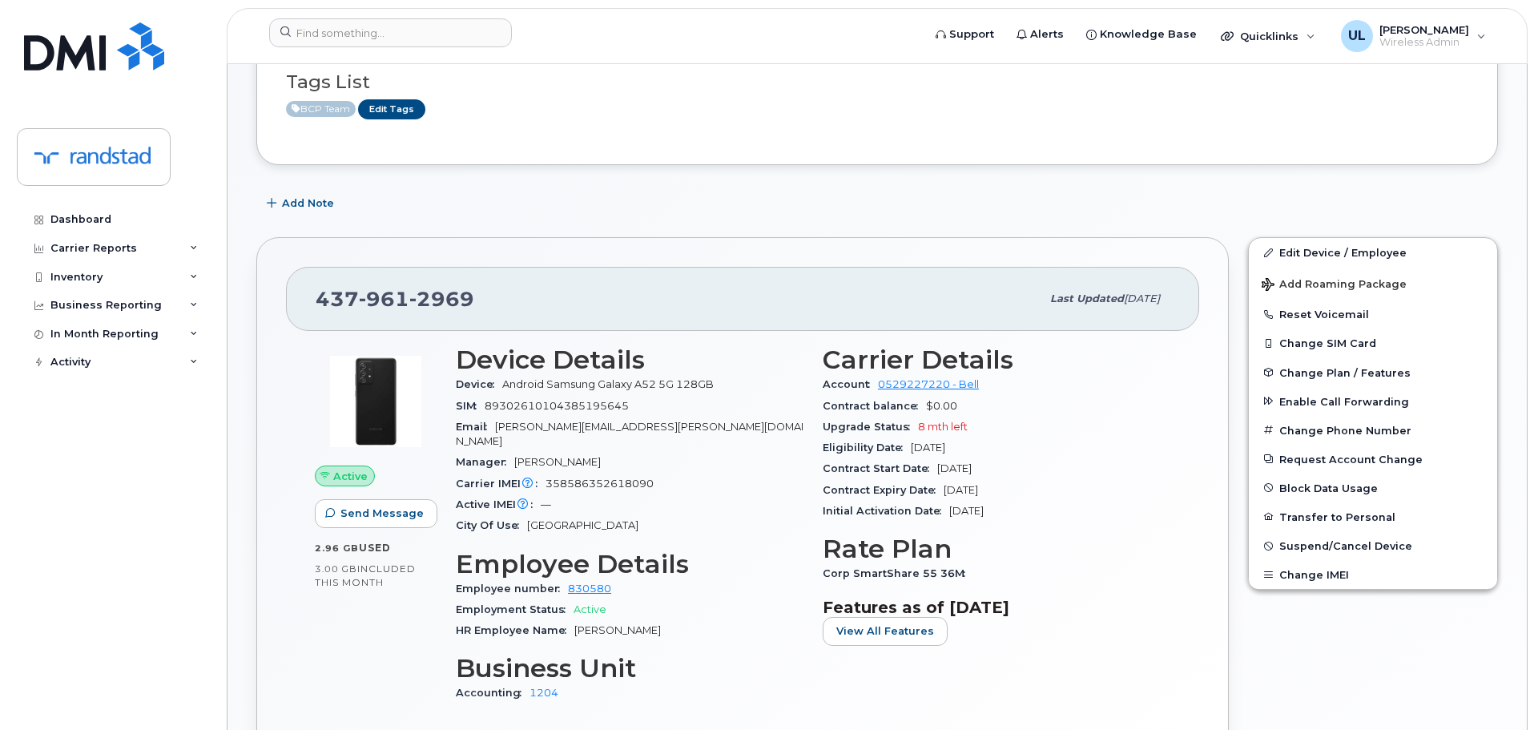
scroll to position [481, 0]
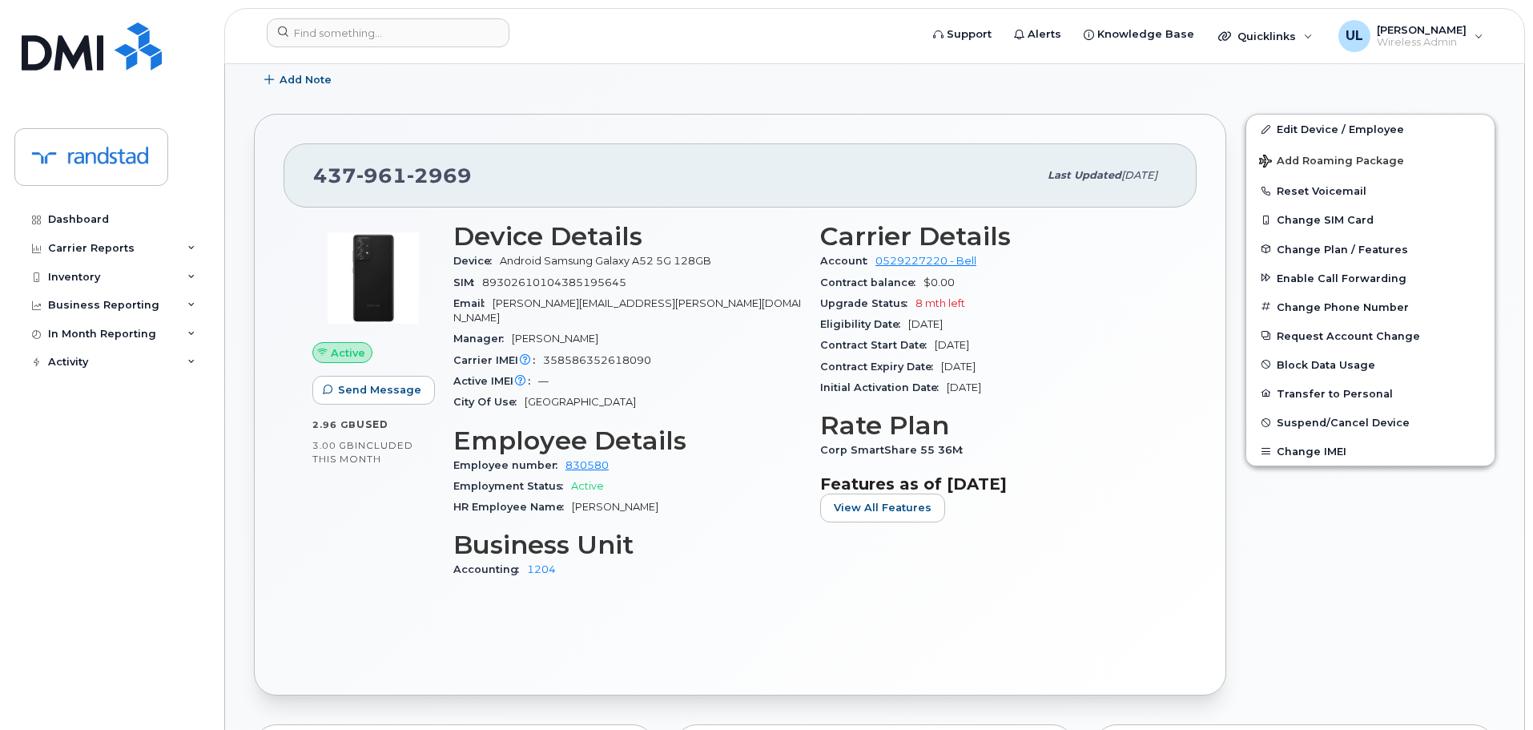
click at [389, 193] on div "[PHONE_NUMBER] Last updated [DATE]" at bounding box center [740, 175] width 913 height 64
copy span "[PHONE_NUMBER]"
click at [1342, 151] on button "Add Roaming Package" at bounding box center [1370, 159] width 248 height 33
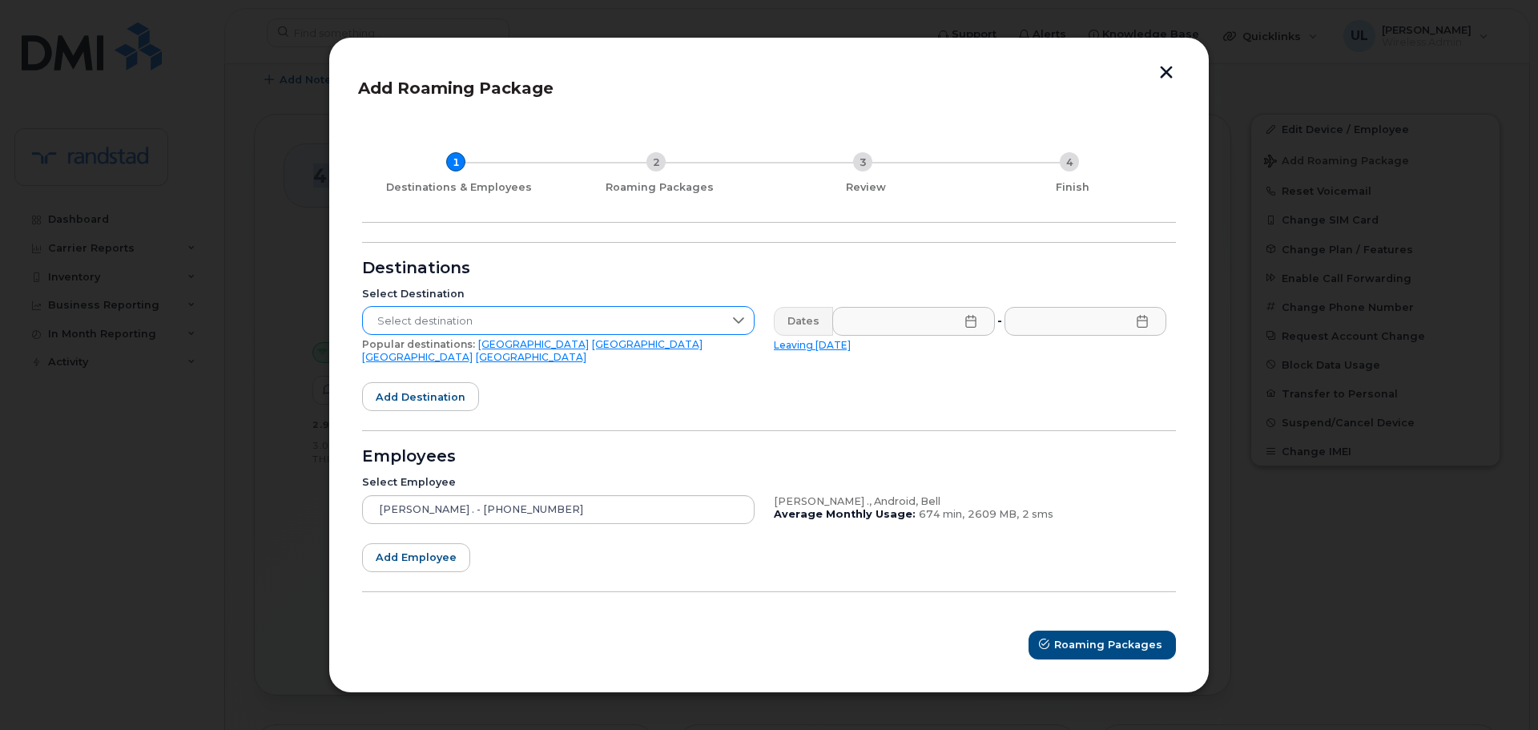
click at [453, 316] on span "Select destination" at bounding box center [543, 321] width 360 height 29
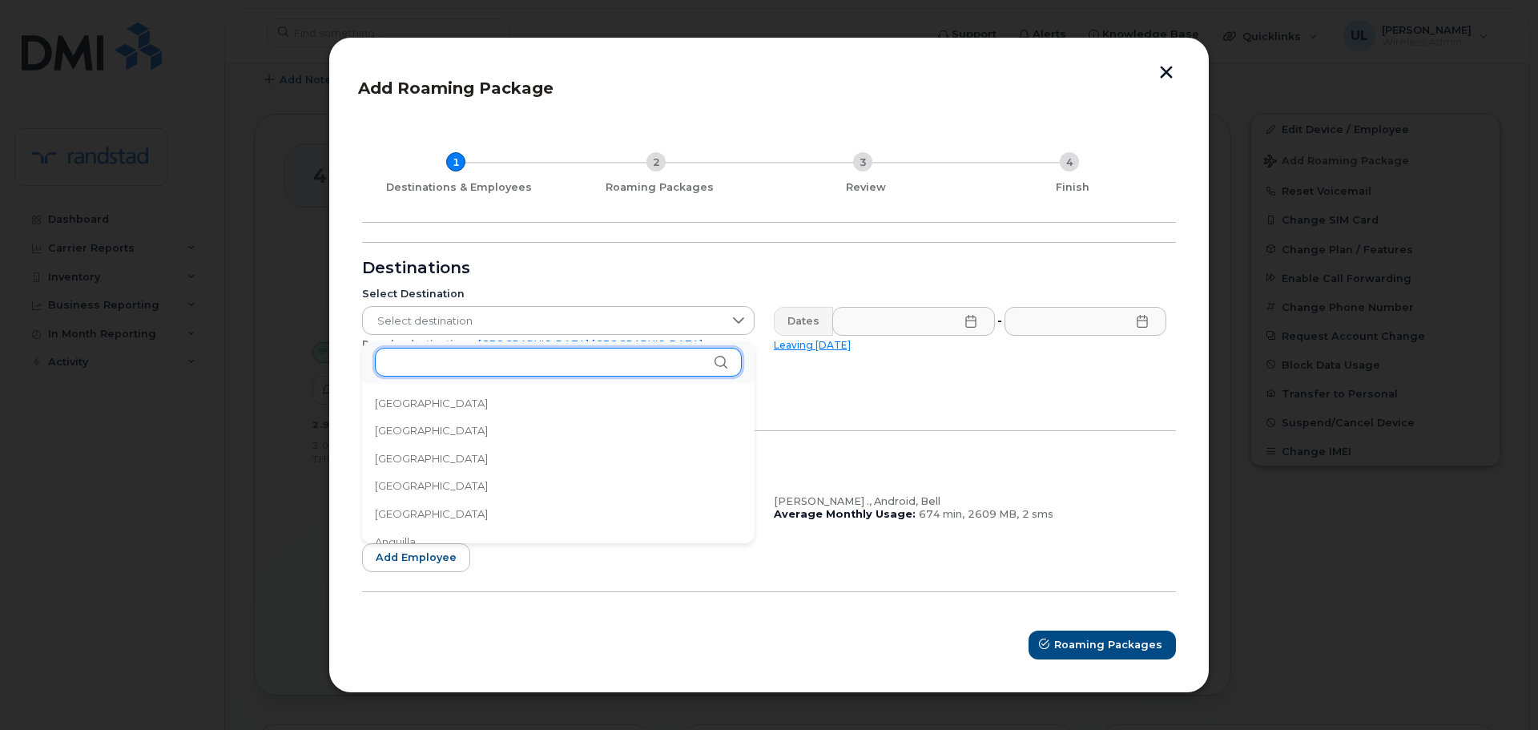
click at [475, 356] on input "text" at bounding box center [558, 362] width 367 height 29
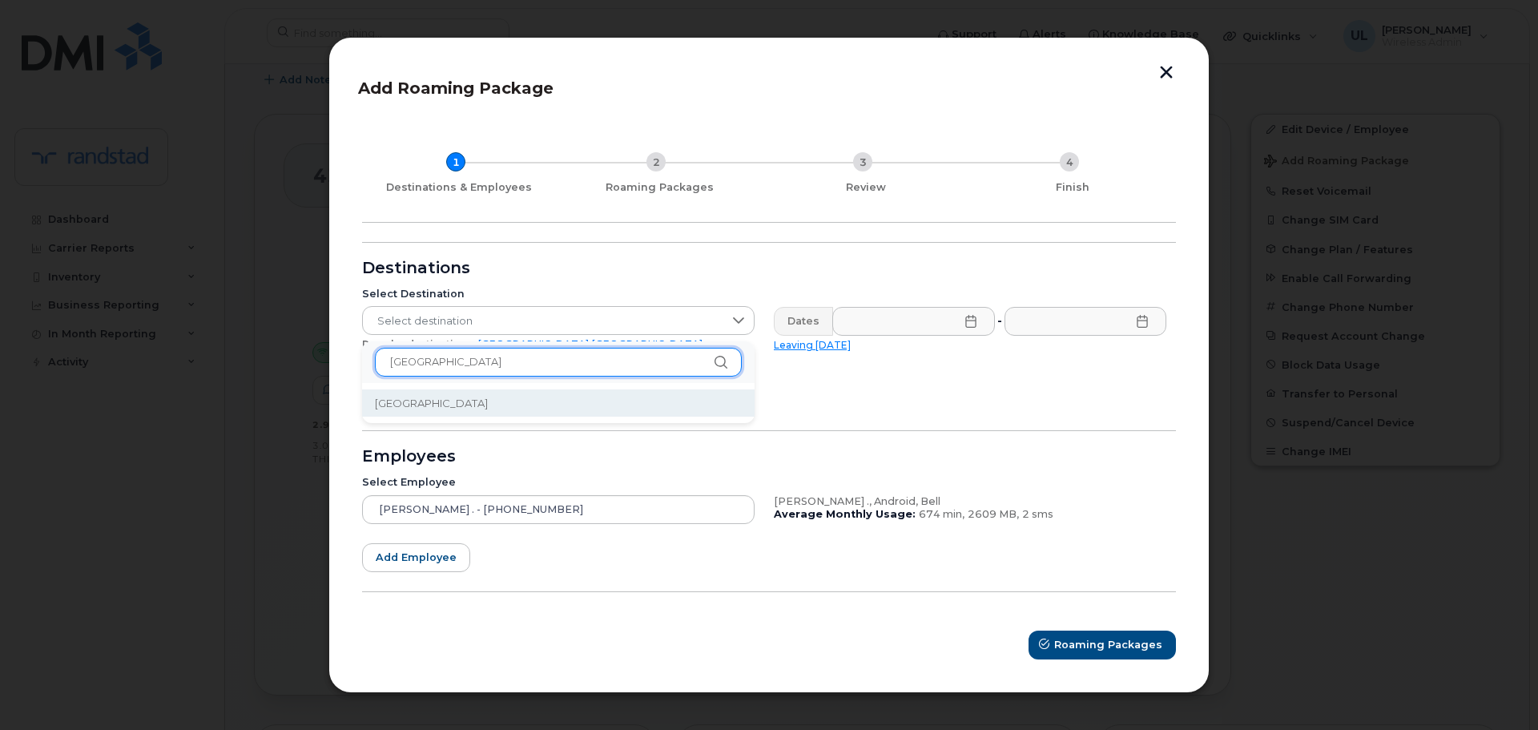
type input "spain"
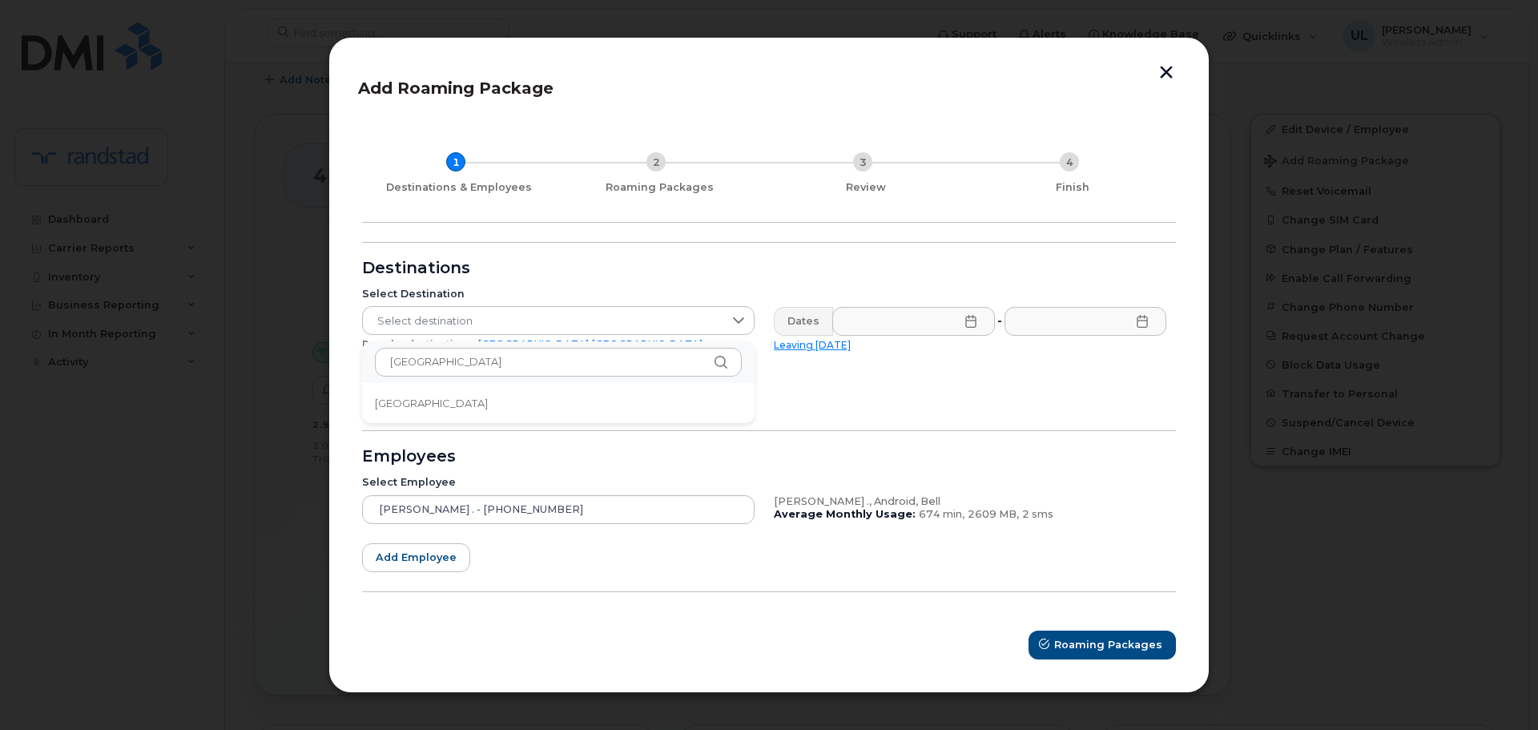
click at [467, 396] on li "Spain" at bounding box center [558, 403] width 392 height 28
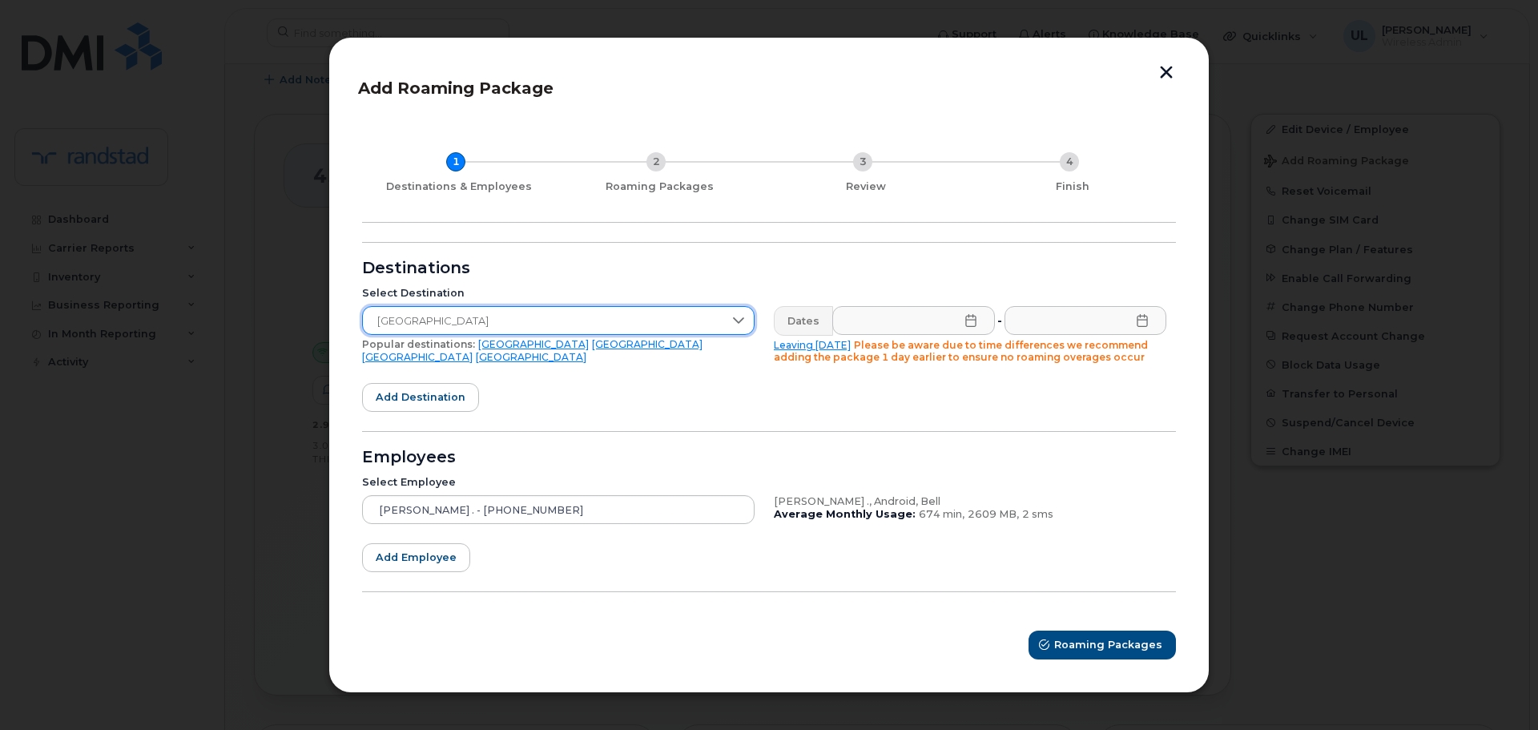
click at [966, 326] on icon at bounding box center [970, 320] width 13 height 13
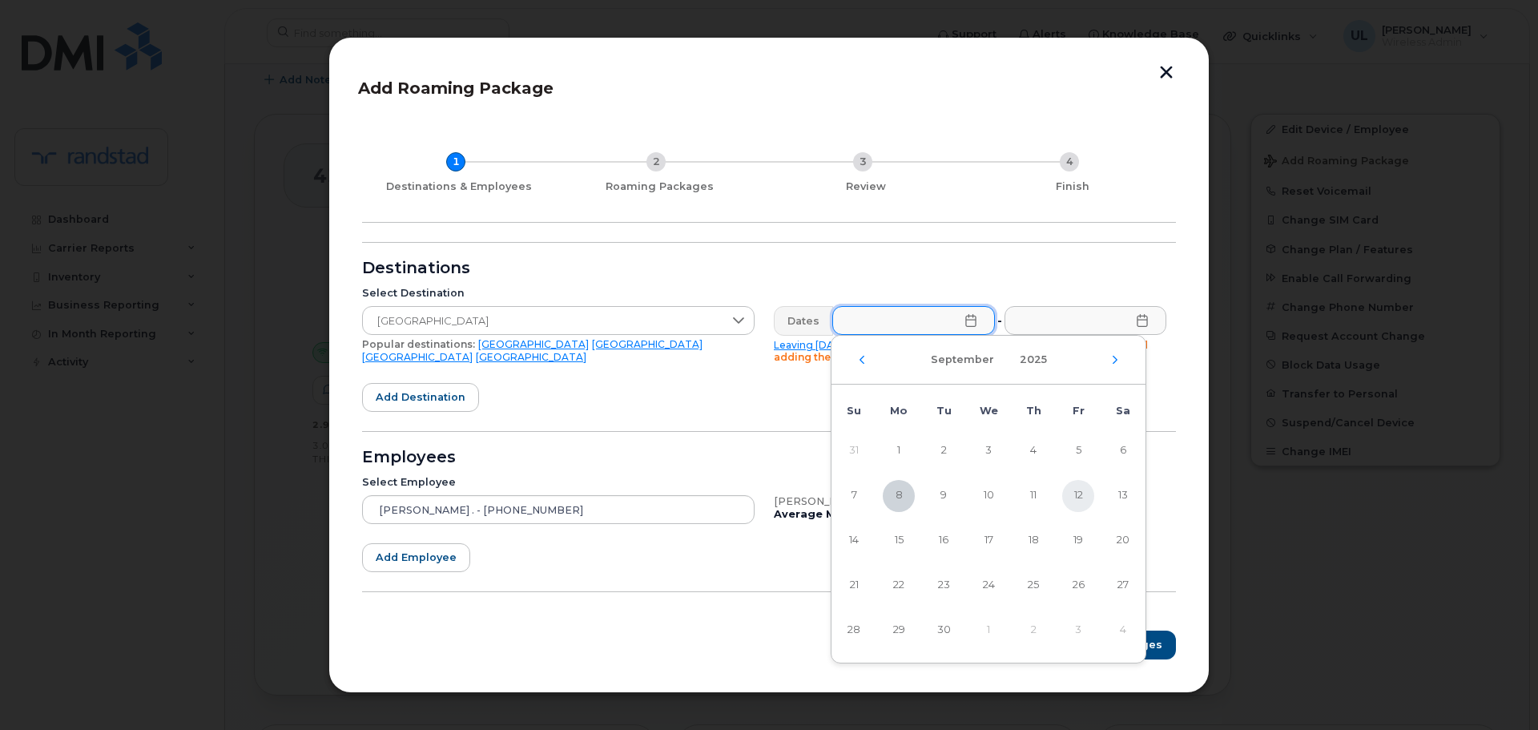
click at [1073, 489] on span "12" at bounding box center [1078, 496] width 32 height 32
click at [1109, 352] on div "September 2025" at bounding box center [988, 360] width 314 height 49
click at [1109, 360] on div "September 2025" at bounding box center [988, 360] width 314 height 49
click at [1118, 356] on icon "Next Month" at bounding box center [1115, 359] width 10 height 13
click at [993, 539] on span "15" at bounding box center [988, 541] width 32 height 32
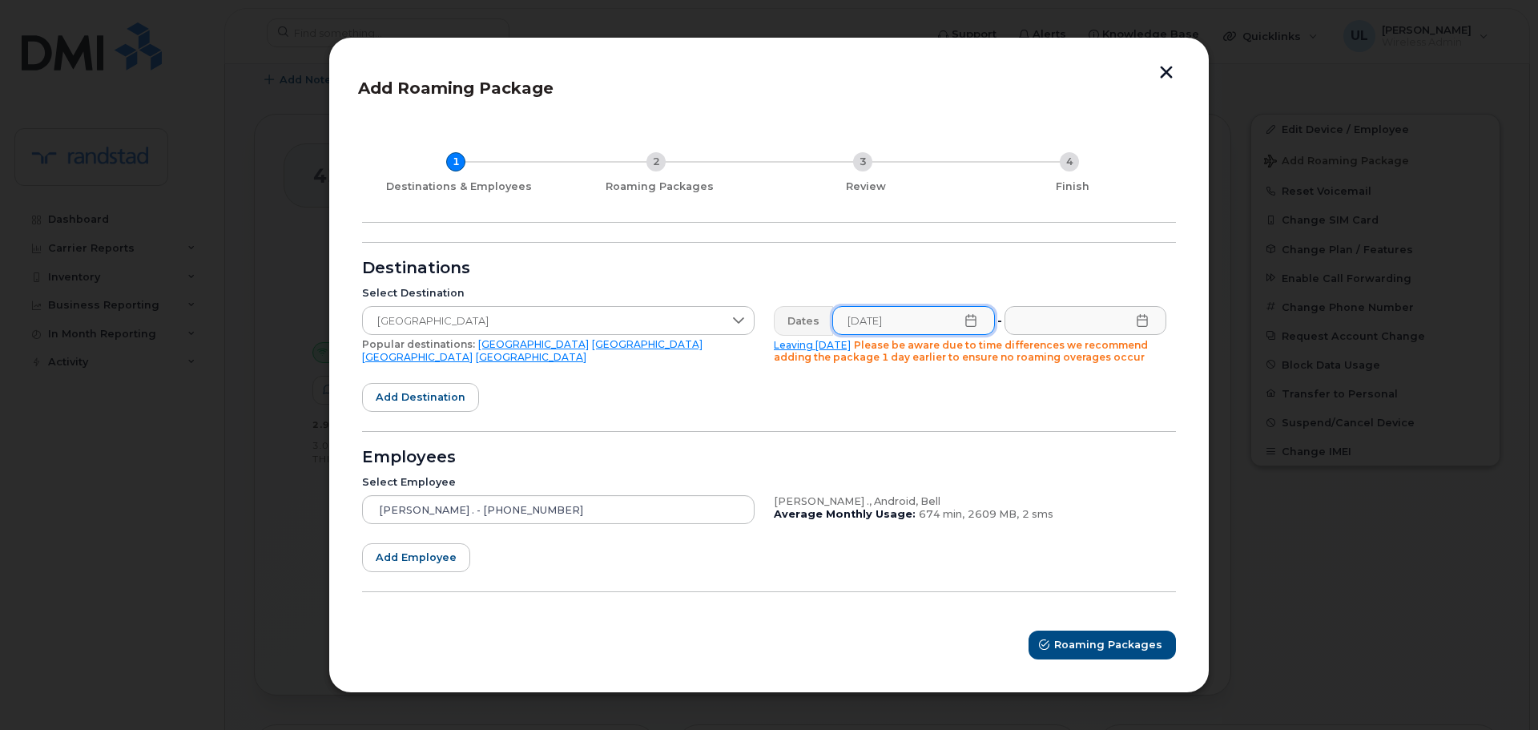
click at [964, 324] on icon at bounding box center [970, 320] width 13 height 13
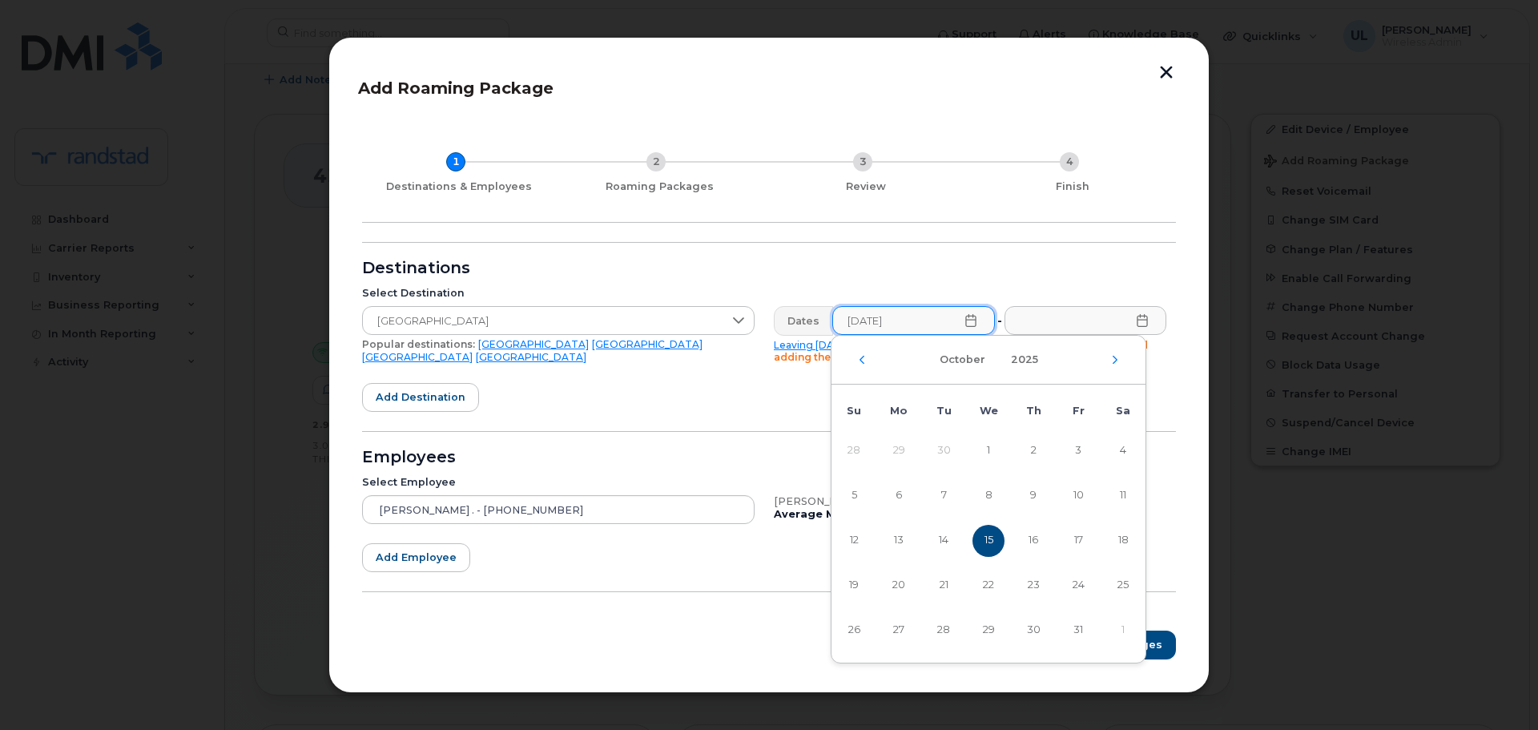
click at [853, 352] on div "October 2025" at bounding box center [988, 360] width 314 height 49
click at [856, 355] on div "October 2025" at bounding box center [988, 360] width 314 height 49
click at [863, 360] on icon "Previous Month" at bounding box center [862, 359] width 10 height 13
click at [1079, 495] on span "12" at bounding box center [1078, 496] width 32 height 32
type input "09/12/2025"
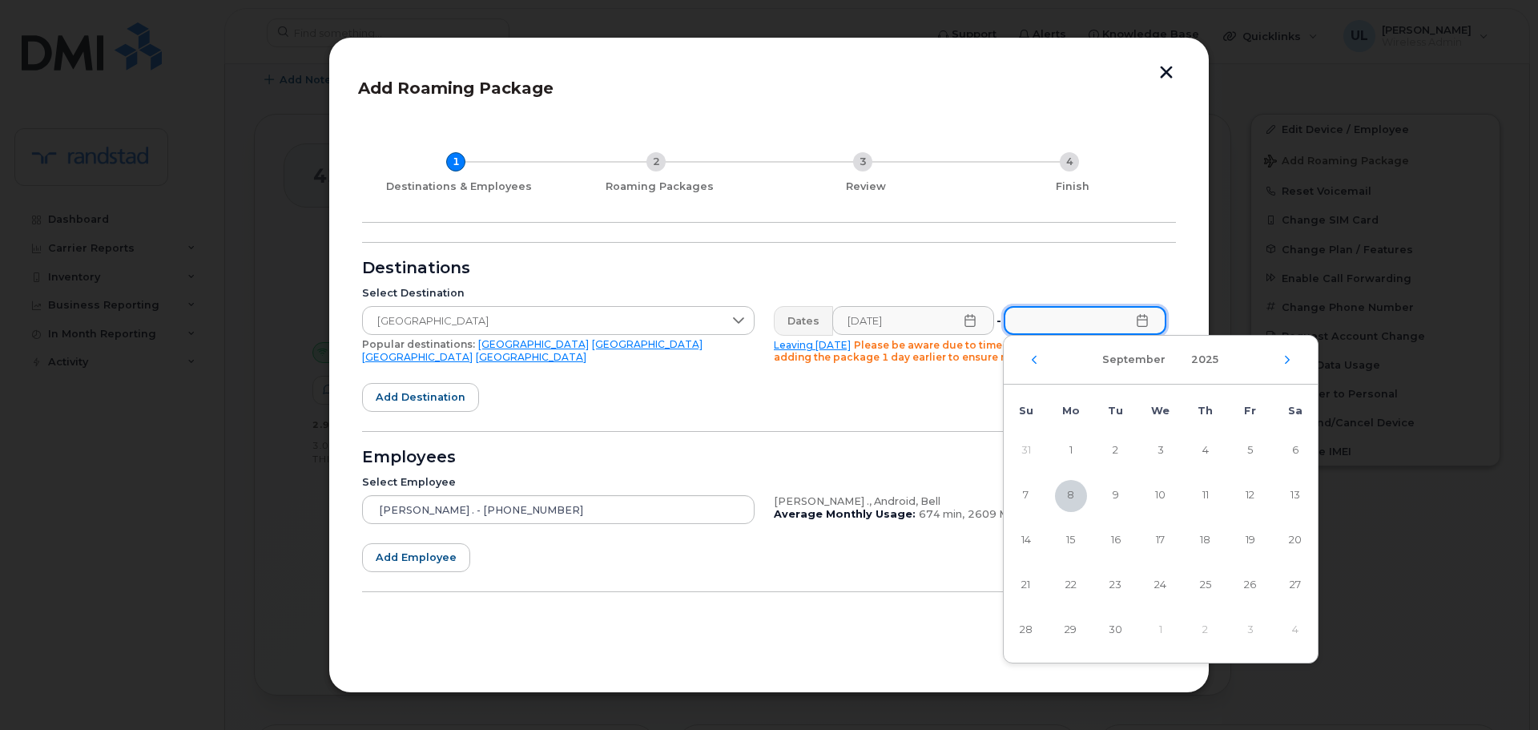
click at [1136, 308] on input "text" at bounding box center [1085, 320] width 163 height 29
click at [1287, 356] on icon "Next Month" at bounding box center [1287, 359] width 10 height 13
click at [1157, 541] on span "15" at bounding box center [1160, 541] width 32 height 32
type input "10/15/2025"
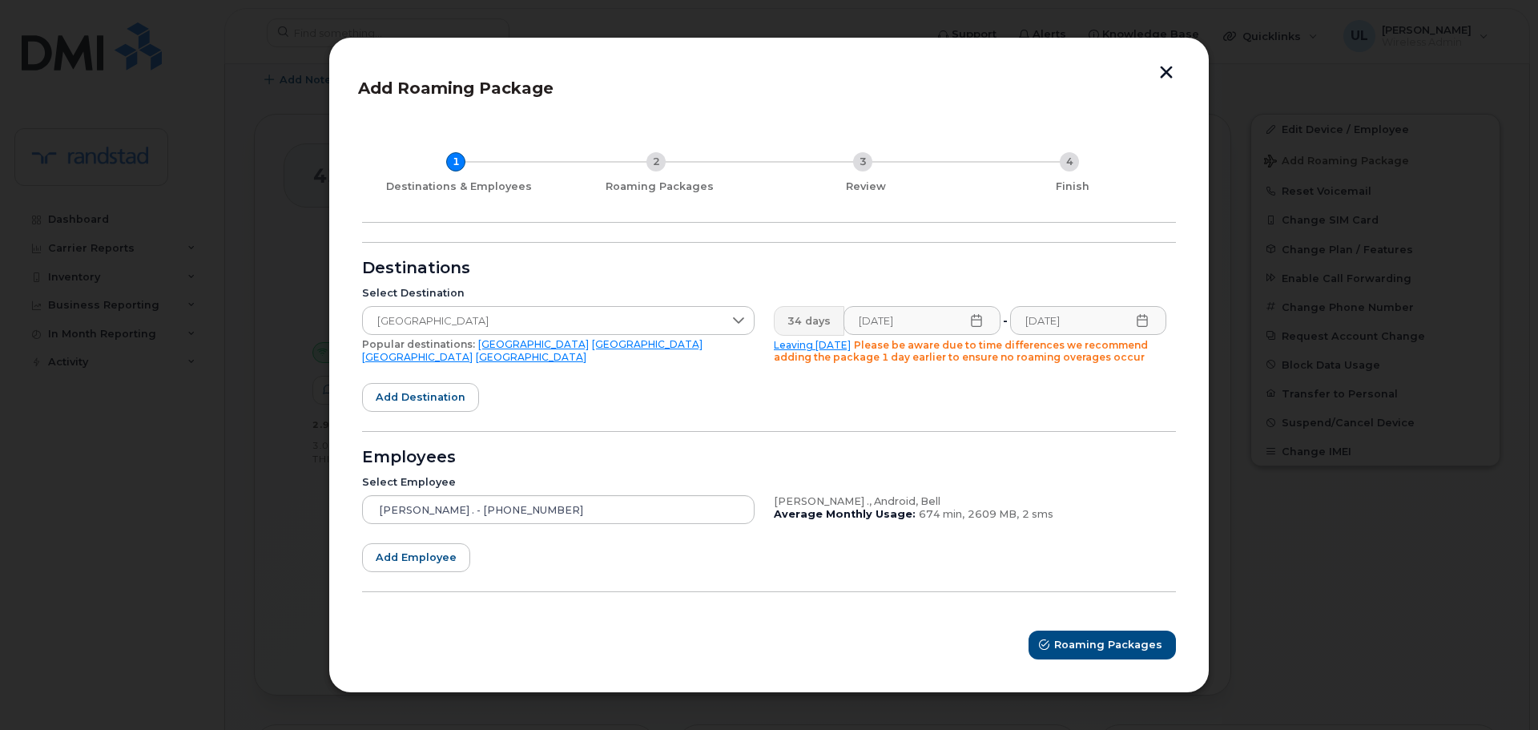
click at [792, 458] on div "Employees" at bounding box center [769, 457] width 814 height 13
click at [1098, 640] on span "Roaming Packages" at bounding box center [1109, 644] width 108 height 15
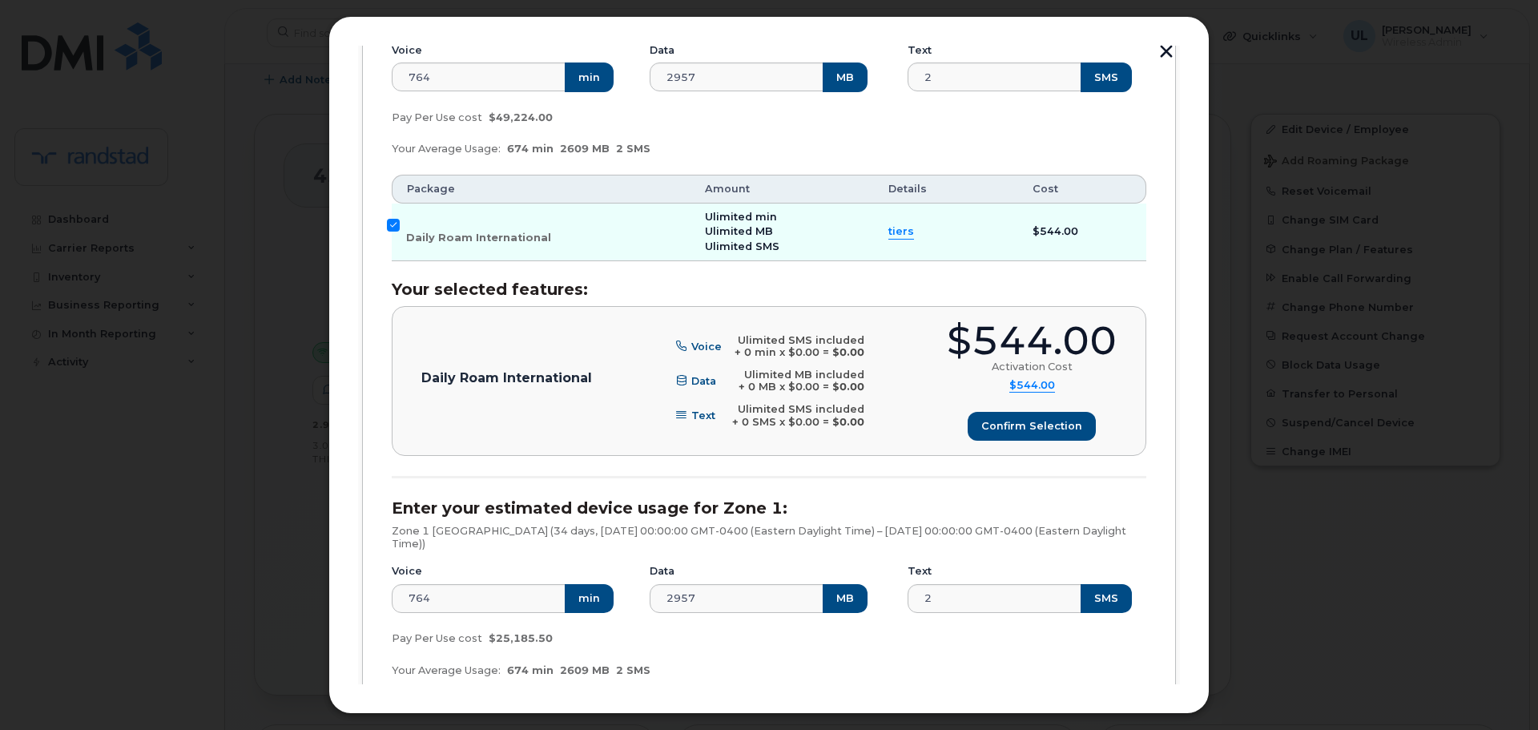
scroll to position [320, 0]
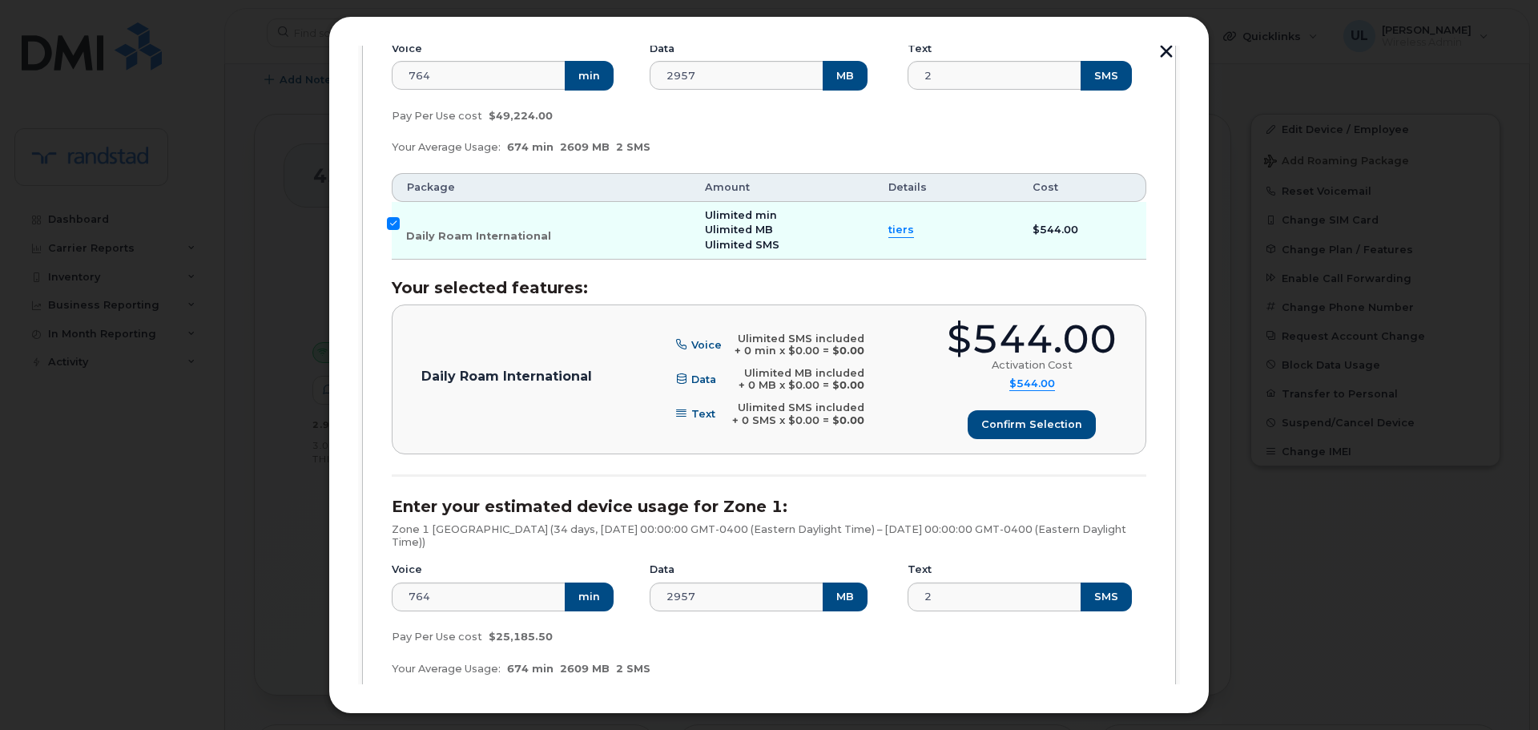
click at [1025, 339] on div "$544.00" at bounding box center [1032, 339] width 170 height 39
copy div "$544.00"
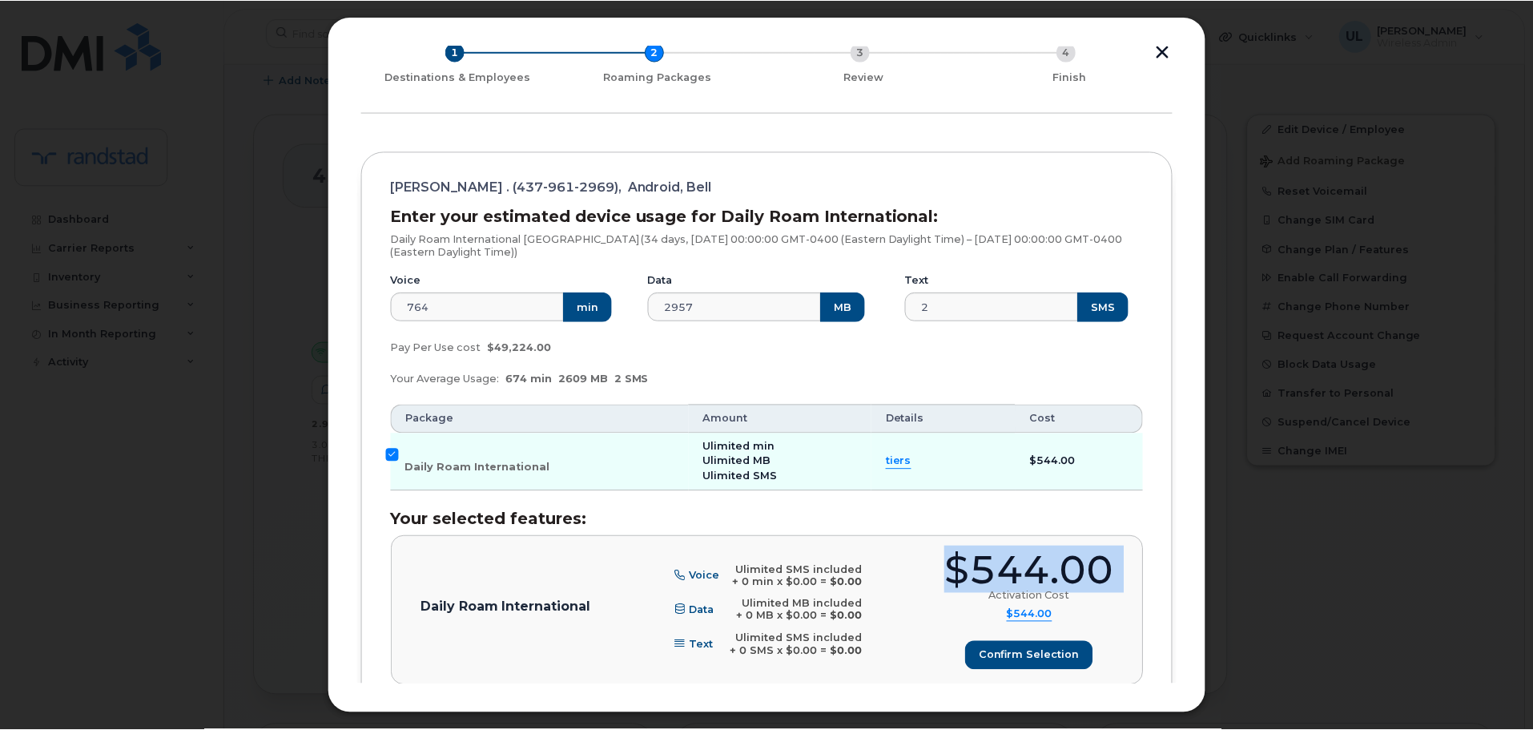
scroll to position [0, 0]
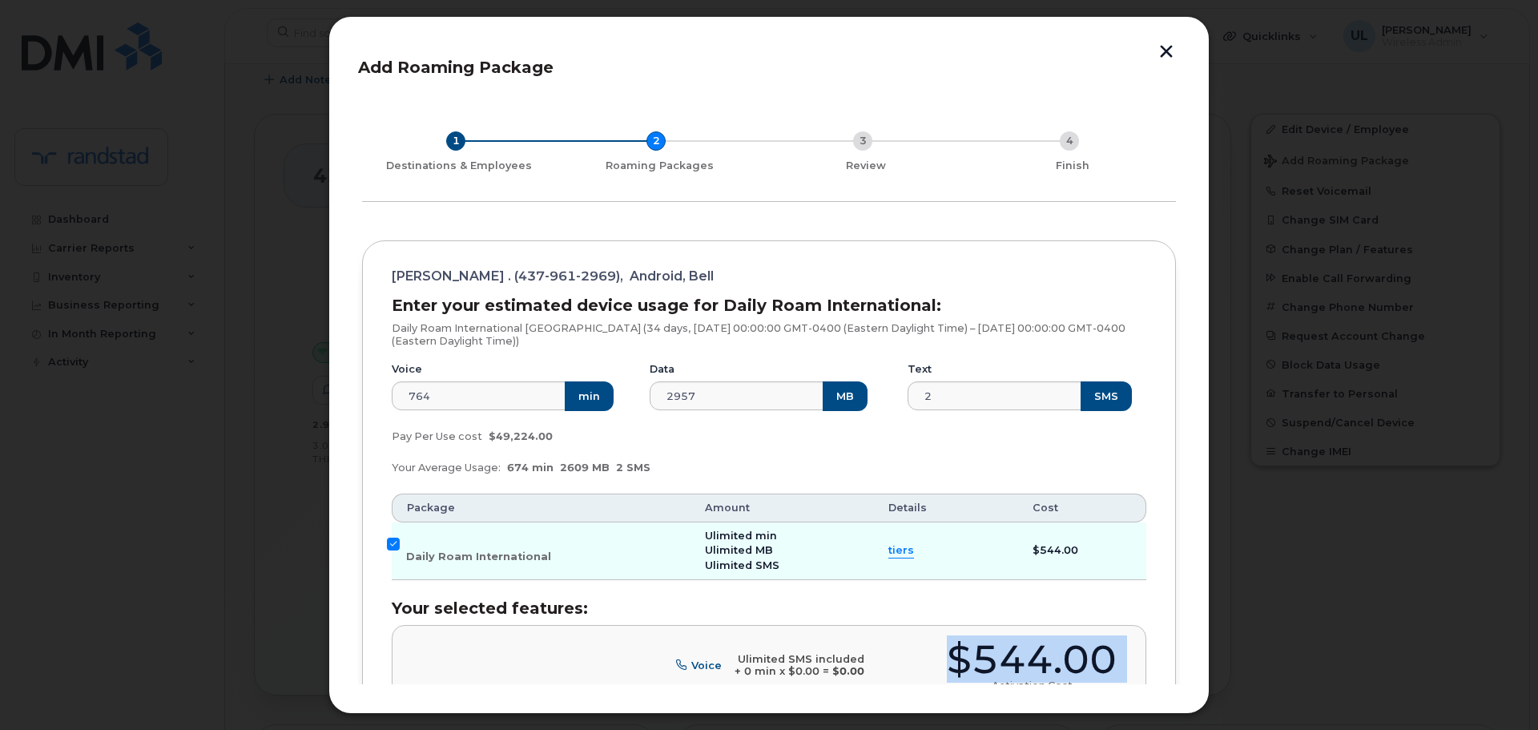
click at [1161, 54] on button "button" at bounding box center [1166, 53] width 24 height 17
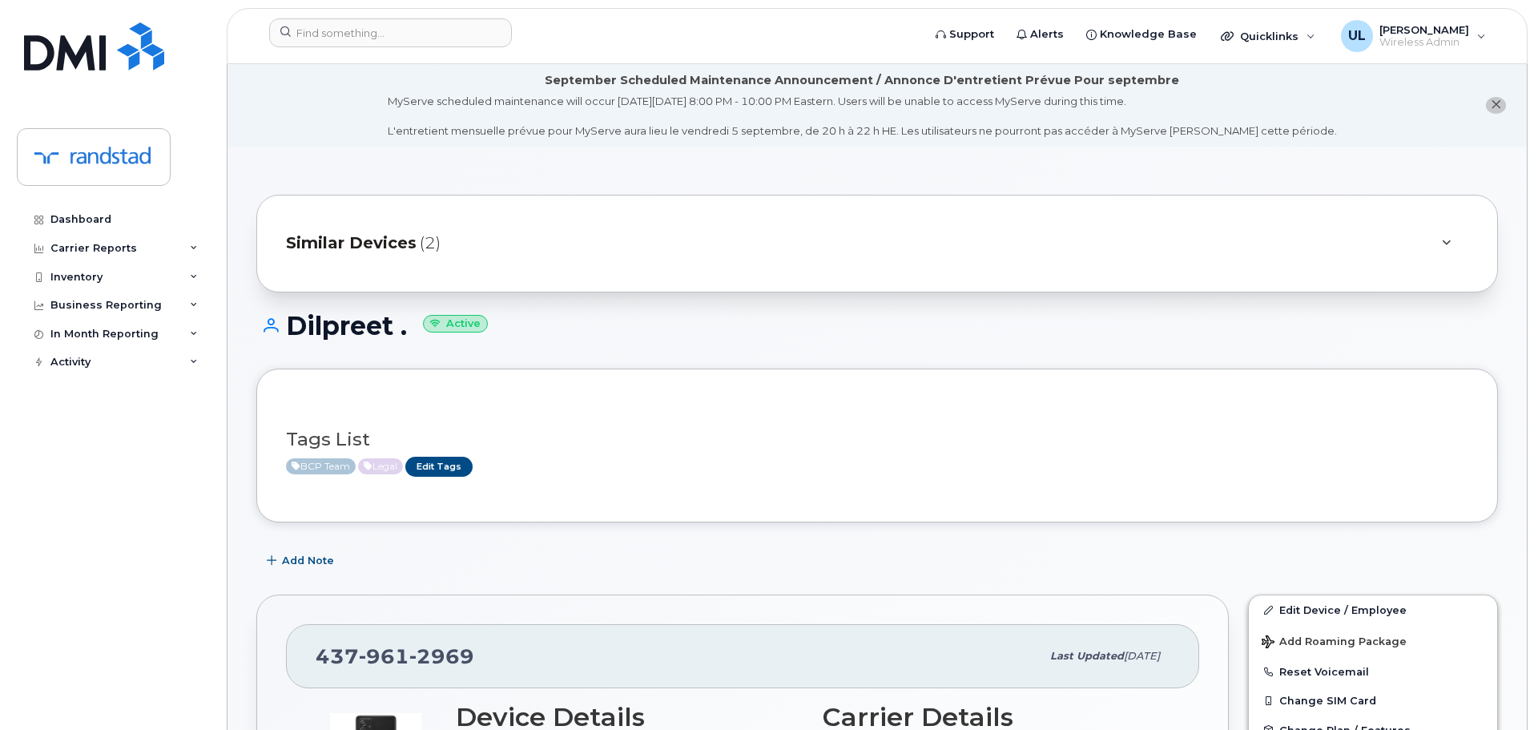
scroll to position [400, 0]
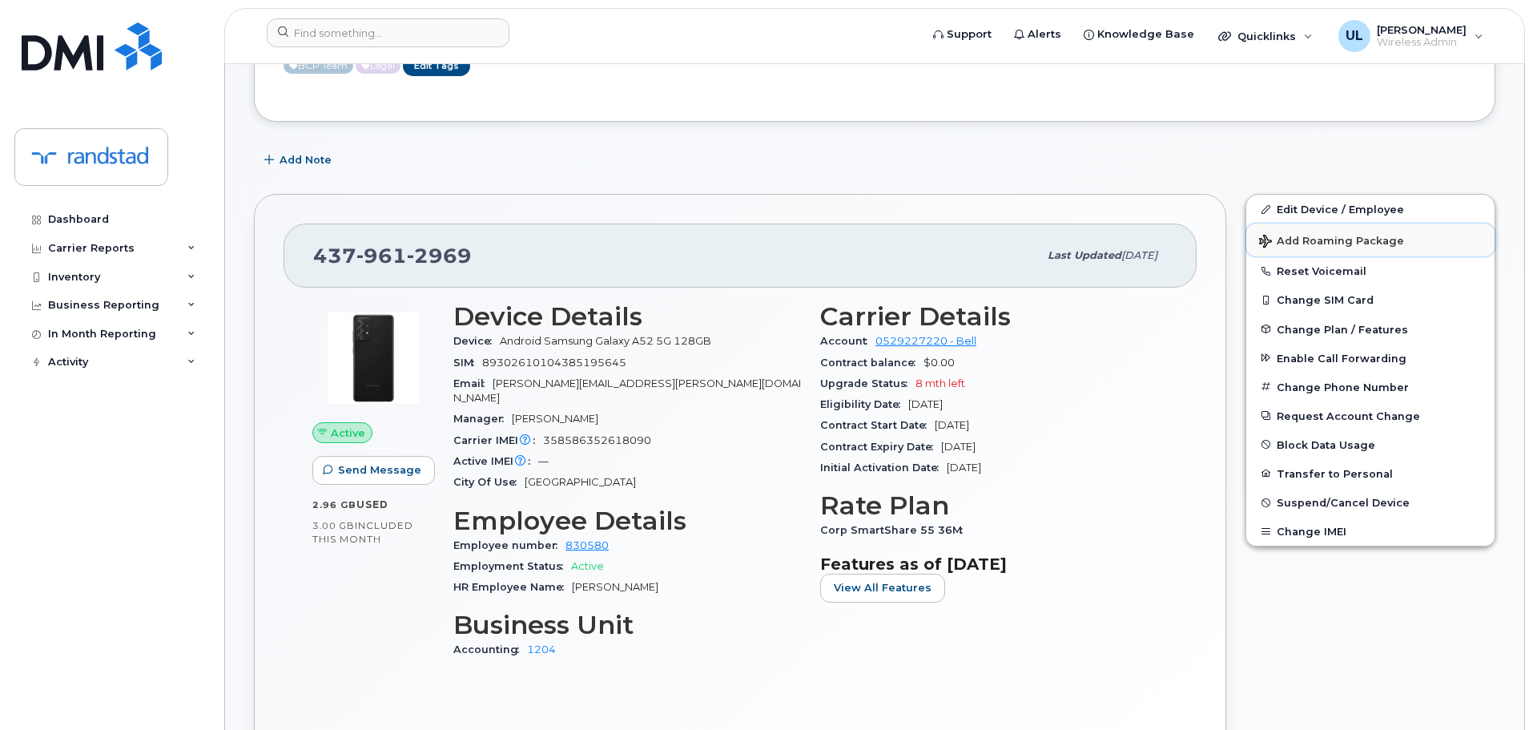
click at [1321, 250] on button "Add Roaming Package" at bounding box center [1370, 239] width 248 height 33
